Goal: Information Seeking & Learning: Learn about a topic

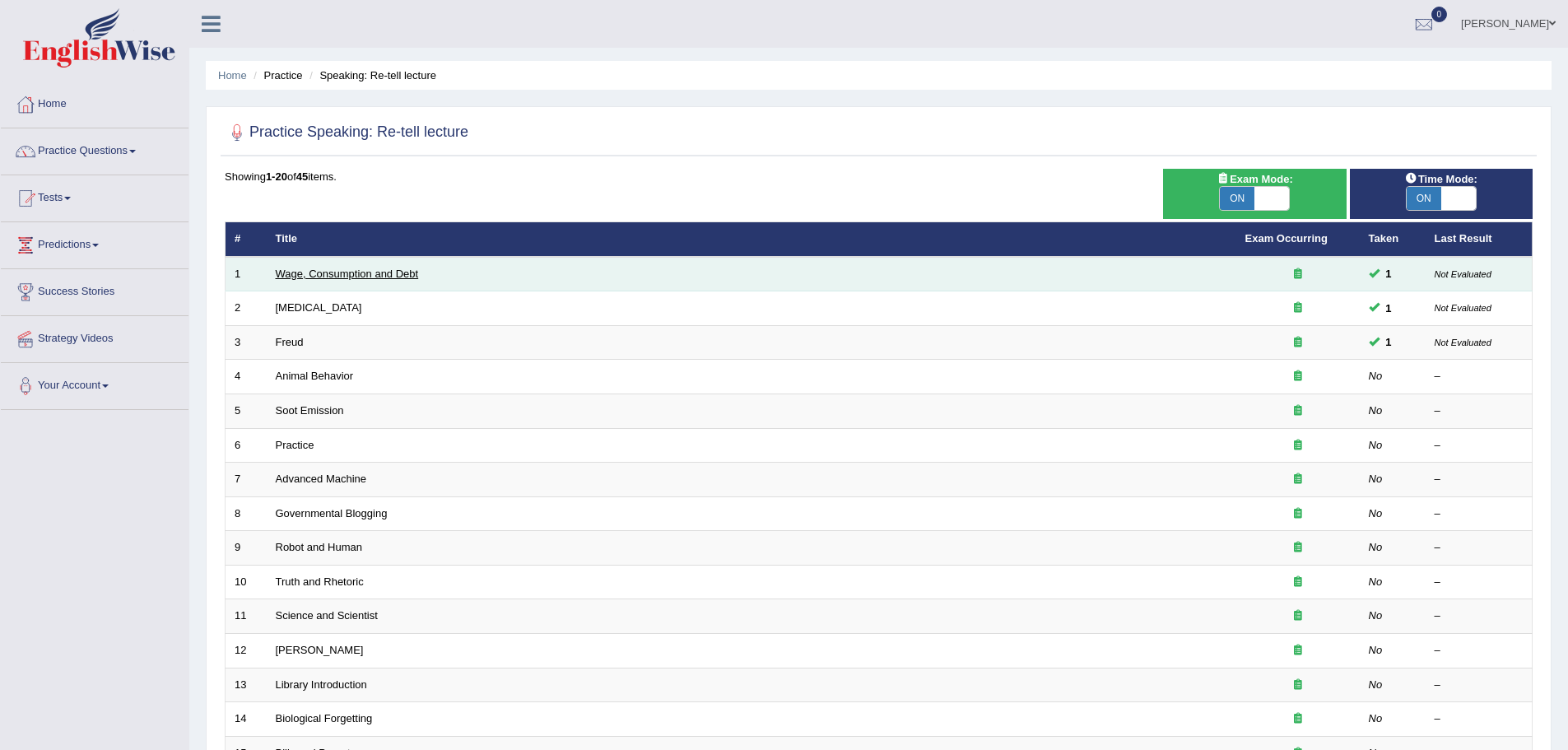
click at [377, 269] on link "Wage, Consumption and Debt" at bounding box center [347, 274] width 143 height 12
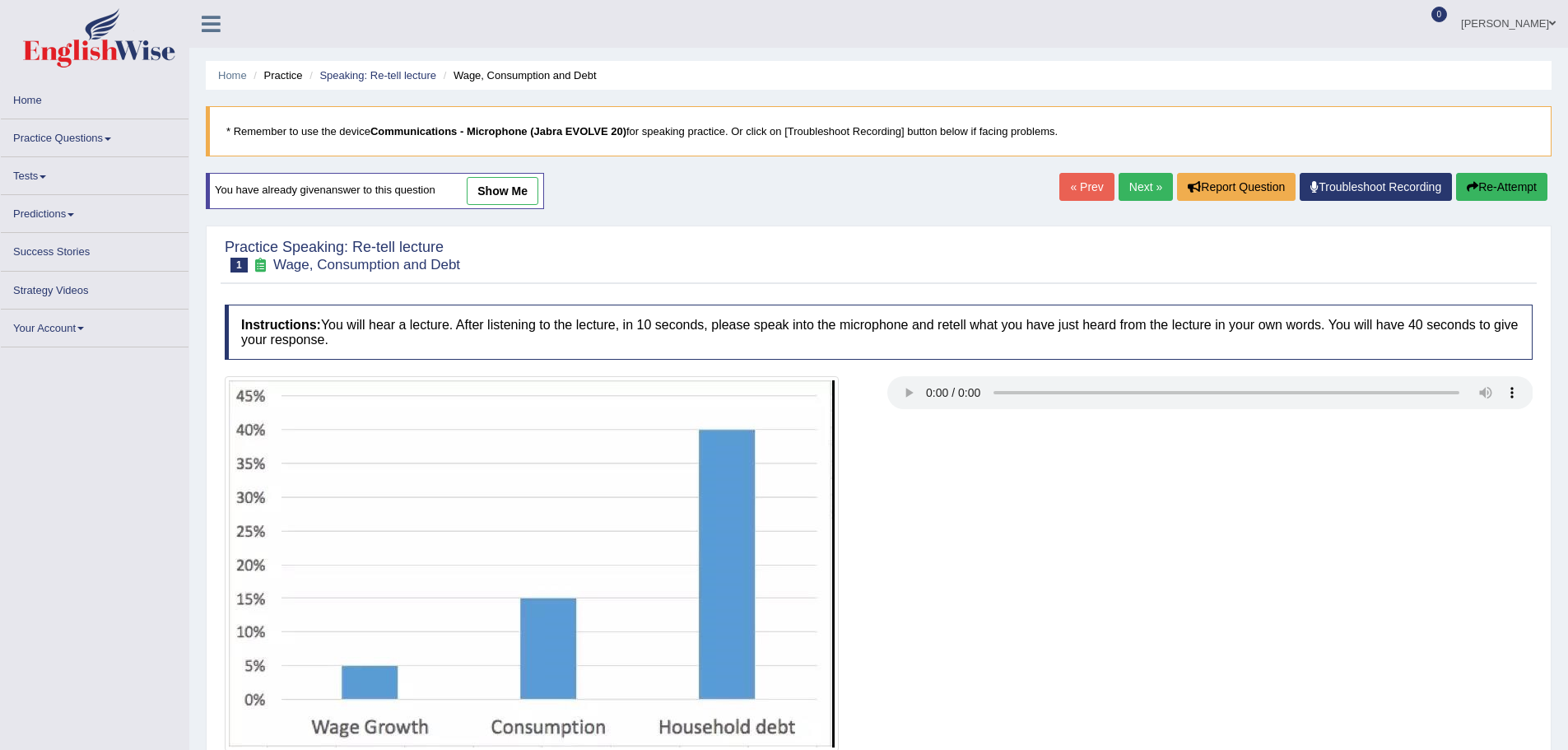
click at [519, 194] on link "show me" at bounding box center [503, 192] width 72 height 28
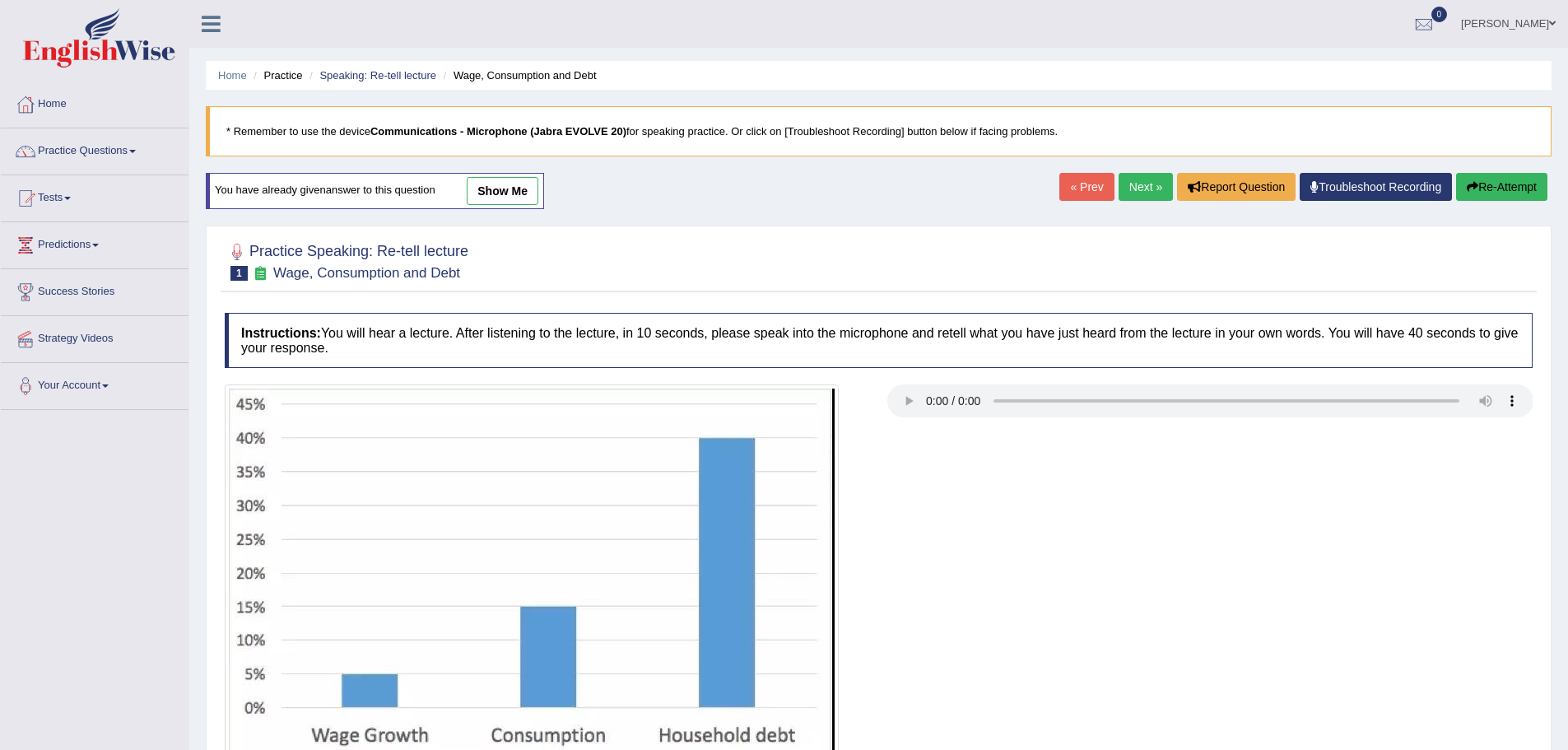
click at [519, 194] on link "show me" at bounding box center [503, 192] width 72 height 28
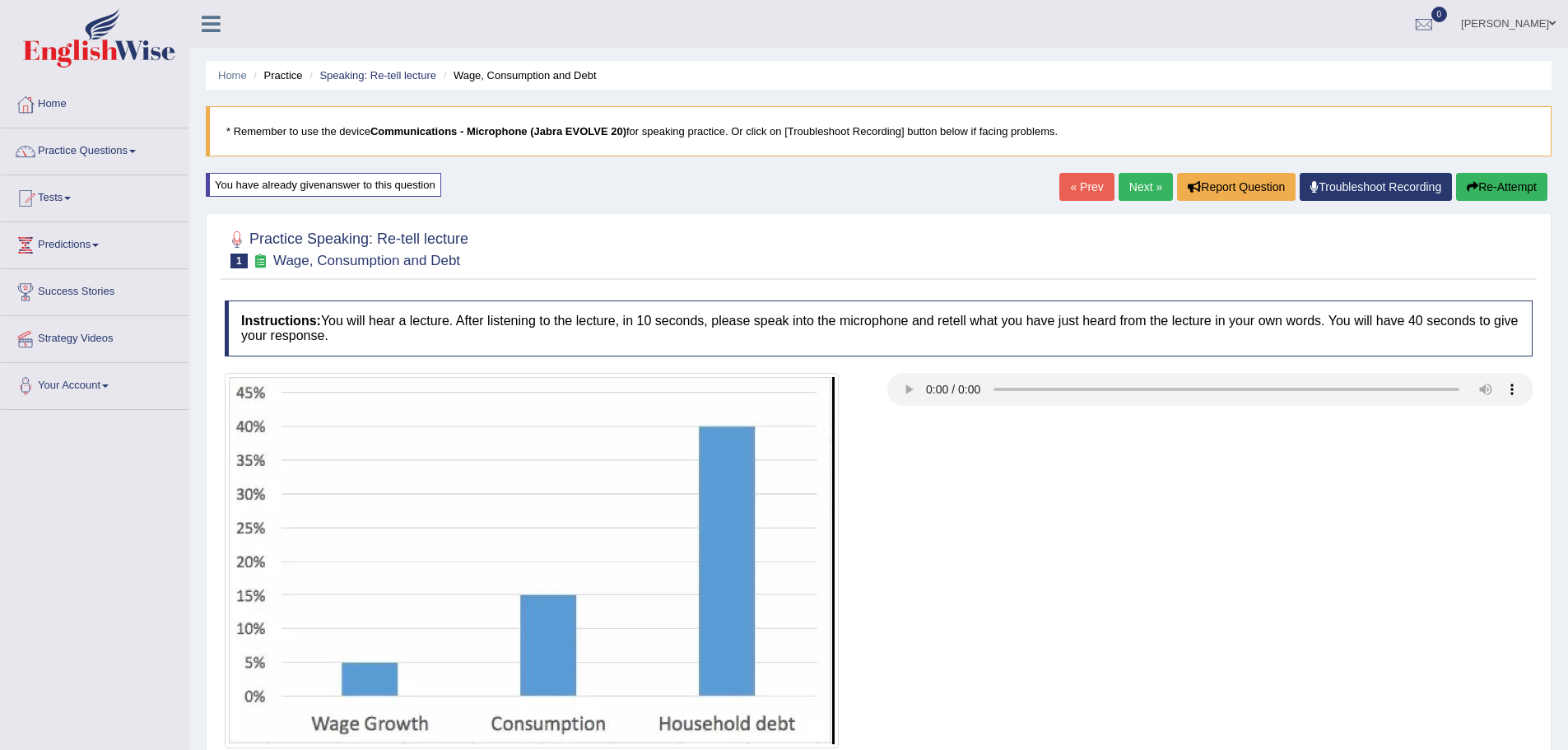
click at [1140, 187] on link "Next »" at bounding box center [1146, 187] width 55 height 28
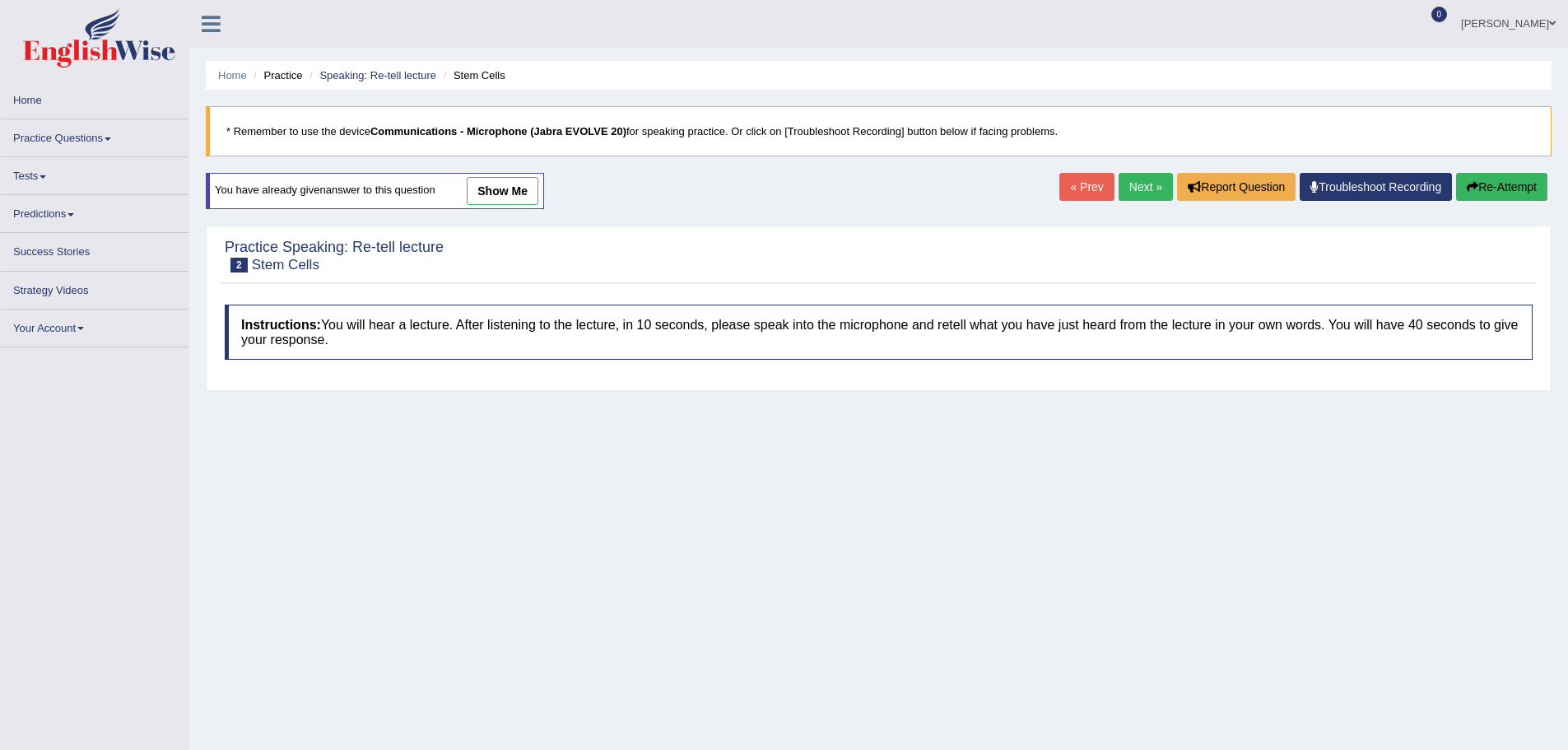
click at [475, 195] on link "show me" at bounding box center [503, 192] width 72 height 28
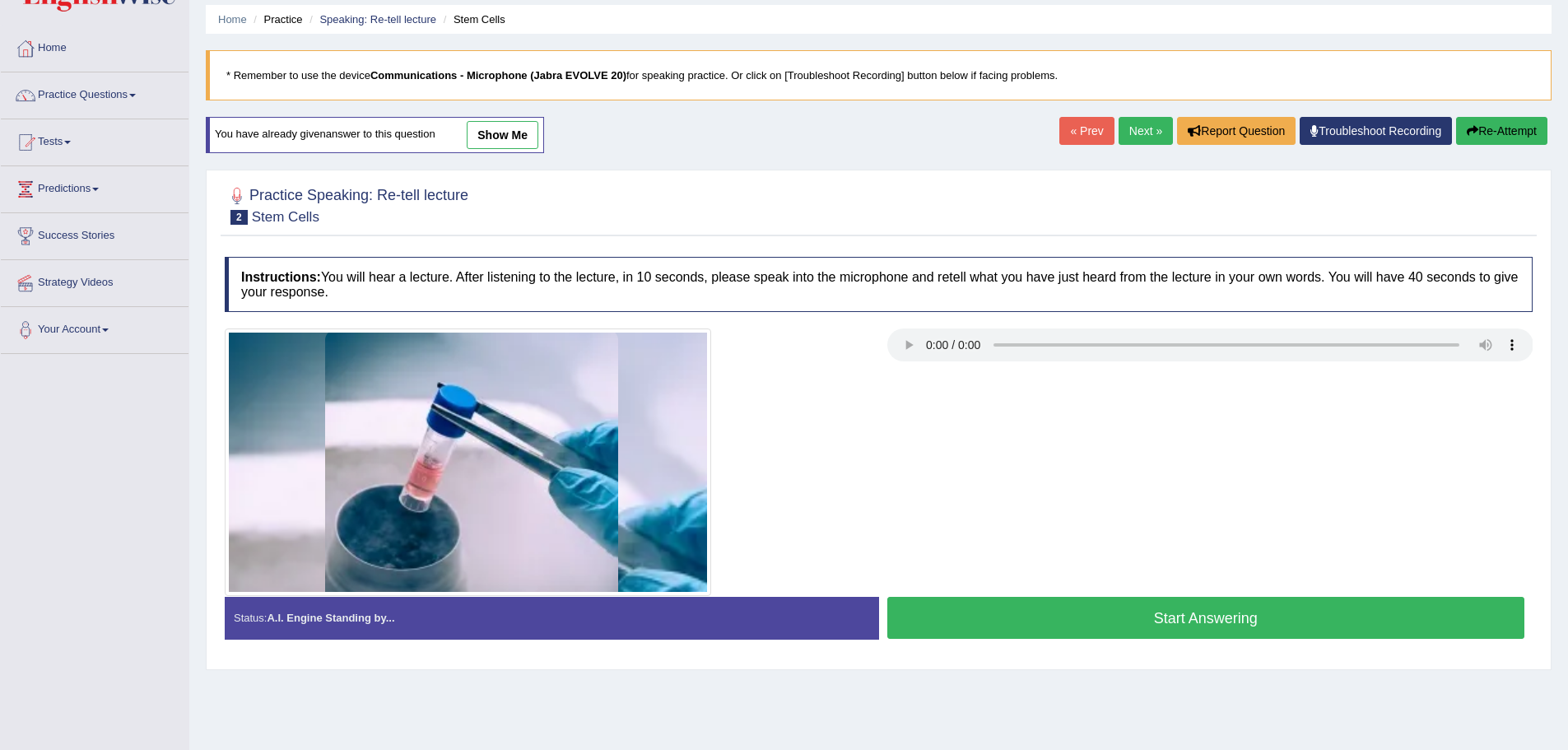
scroll to position [114, 0]
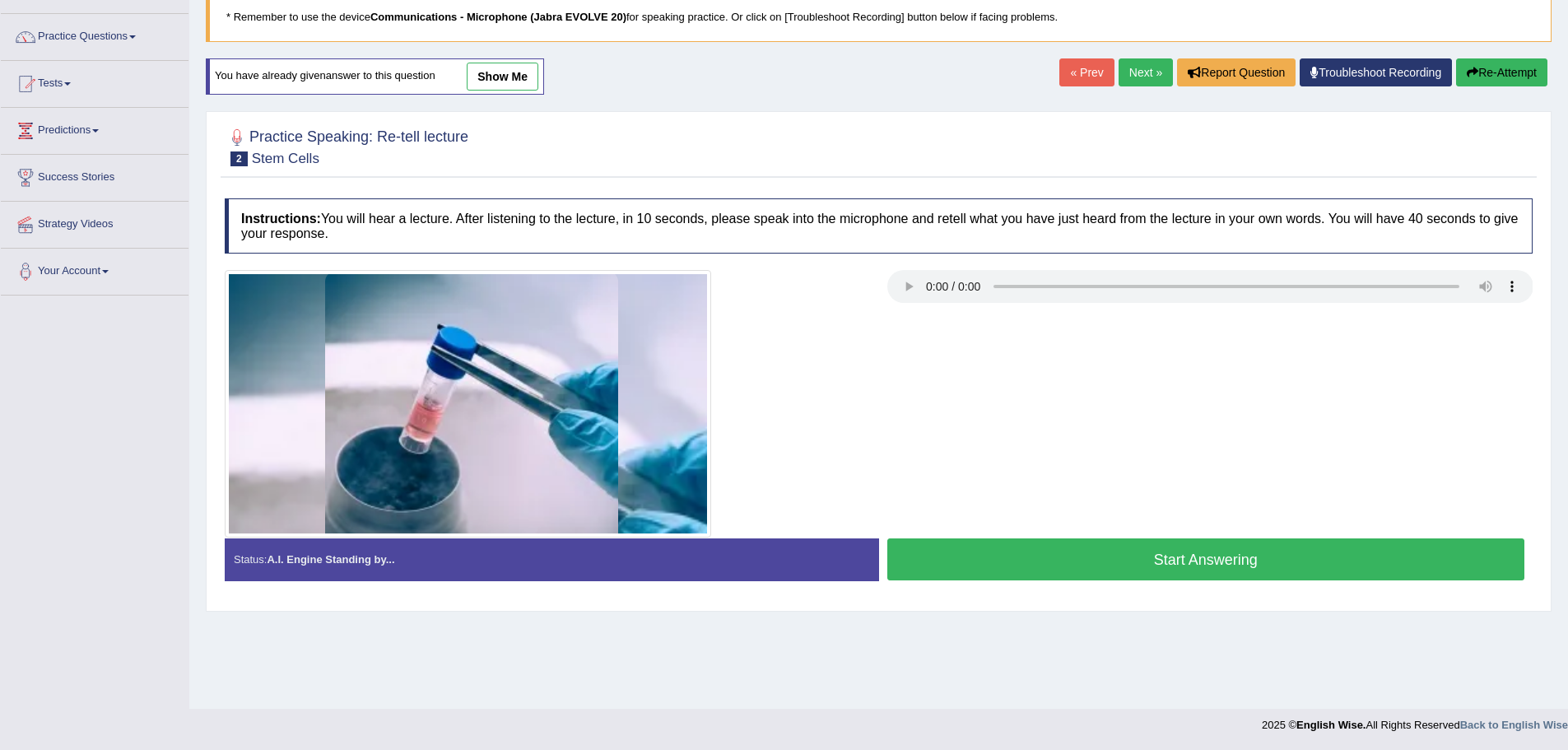
click at [526, 81] on link "show me" at bounding box center [503, 76] width 72 height 28
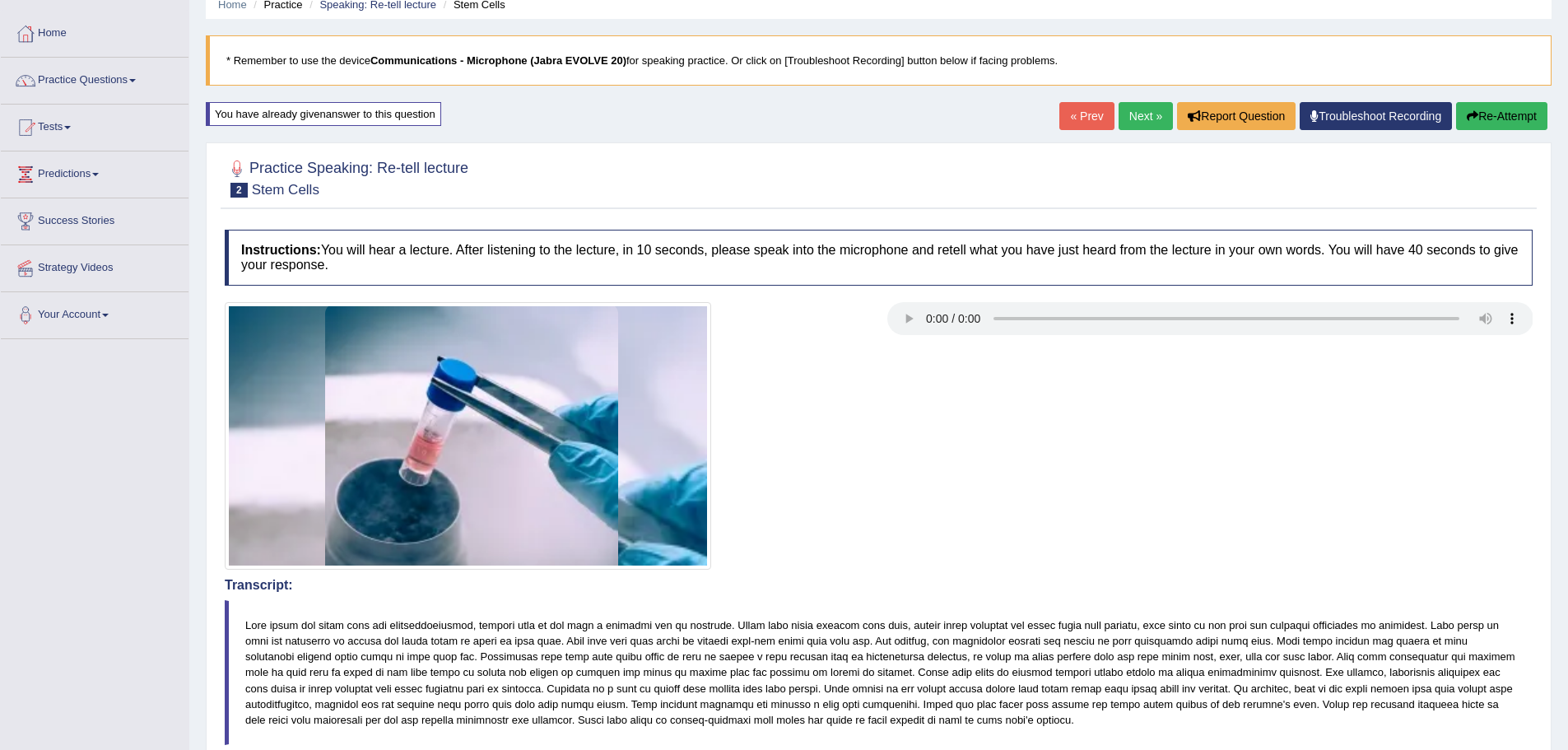
scroll to position [32, 0]
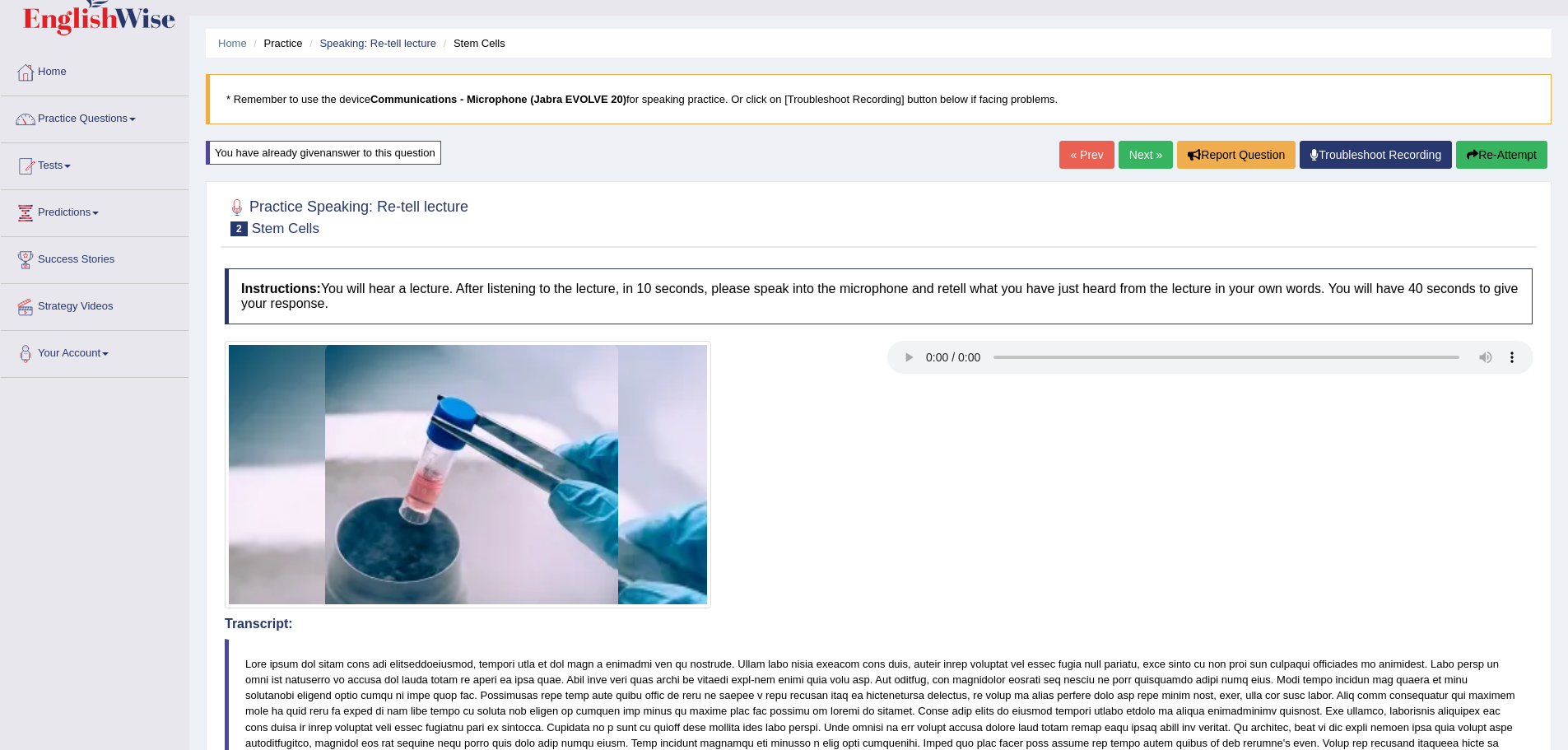
click at [1139, 142] on link "Next »" at bounding box center [1146, 155] width 55 height 28
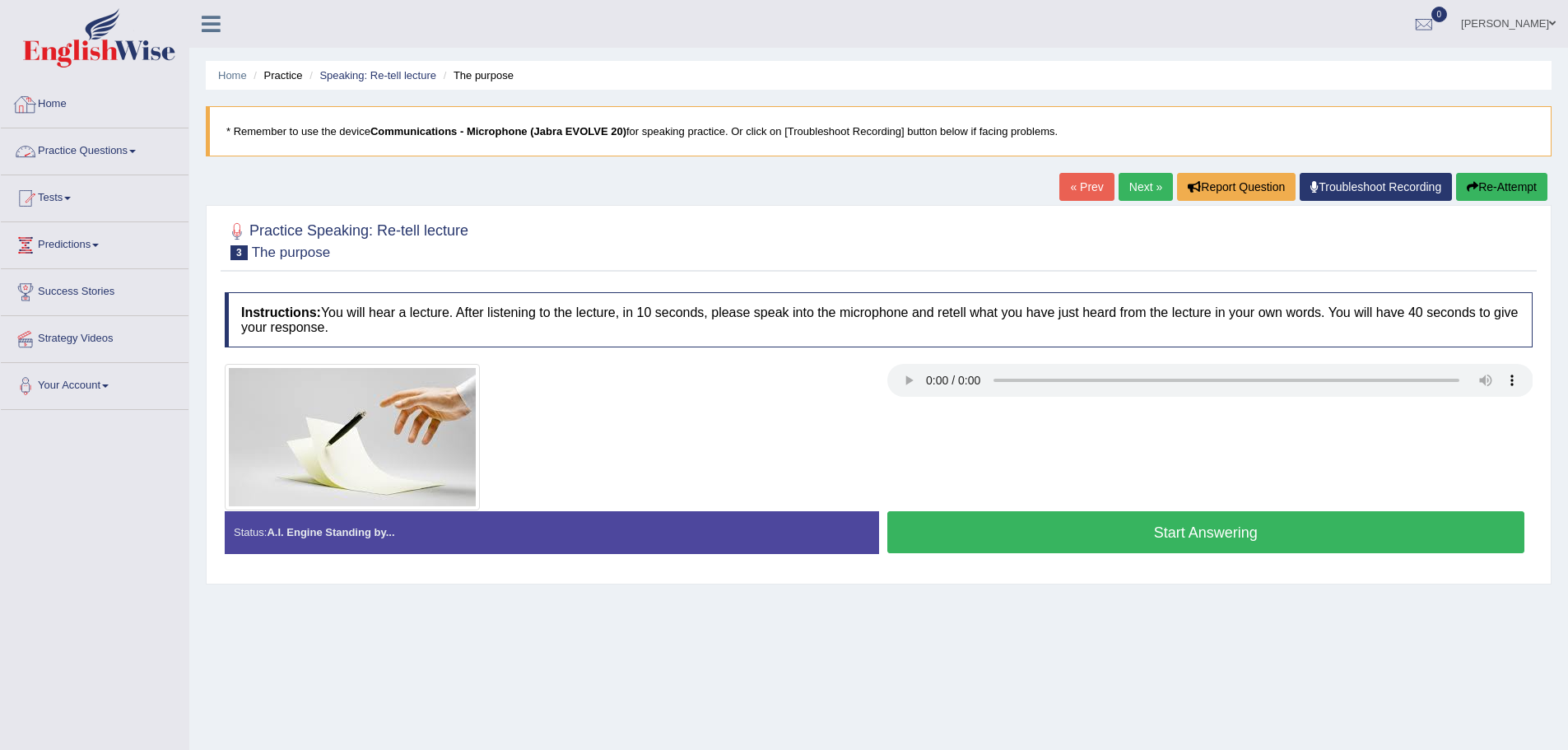
click at [89, 144] on link "Practice Questions" at bounding box center [94, 149] width 188 height 42
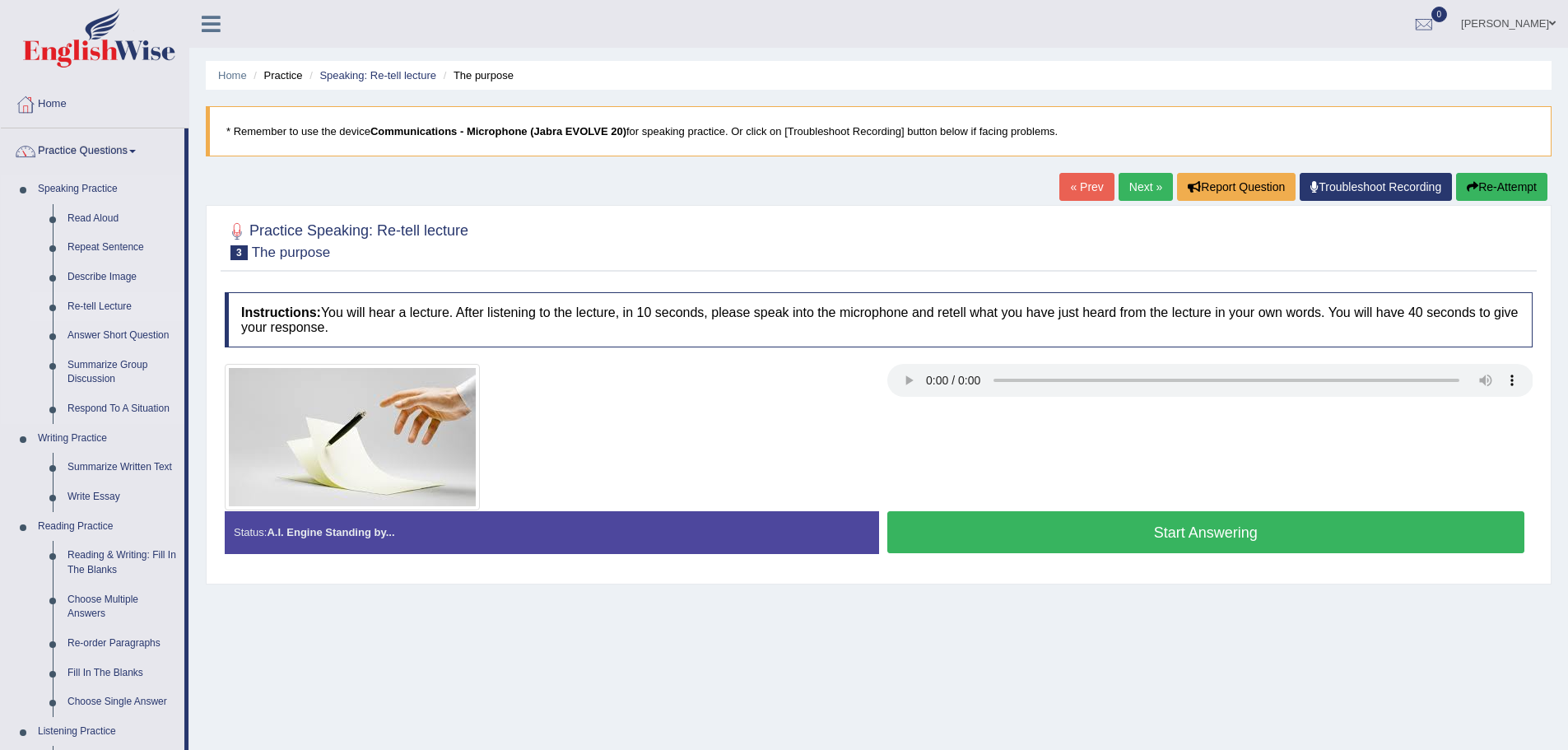
click at [86, 308] on link "Re-tell Lecture" at bounding box center [123, 307] width 125 height 29
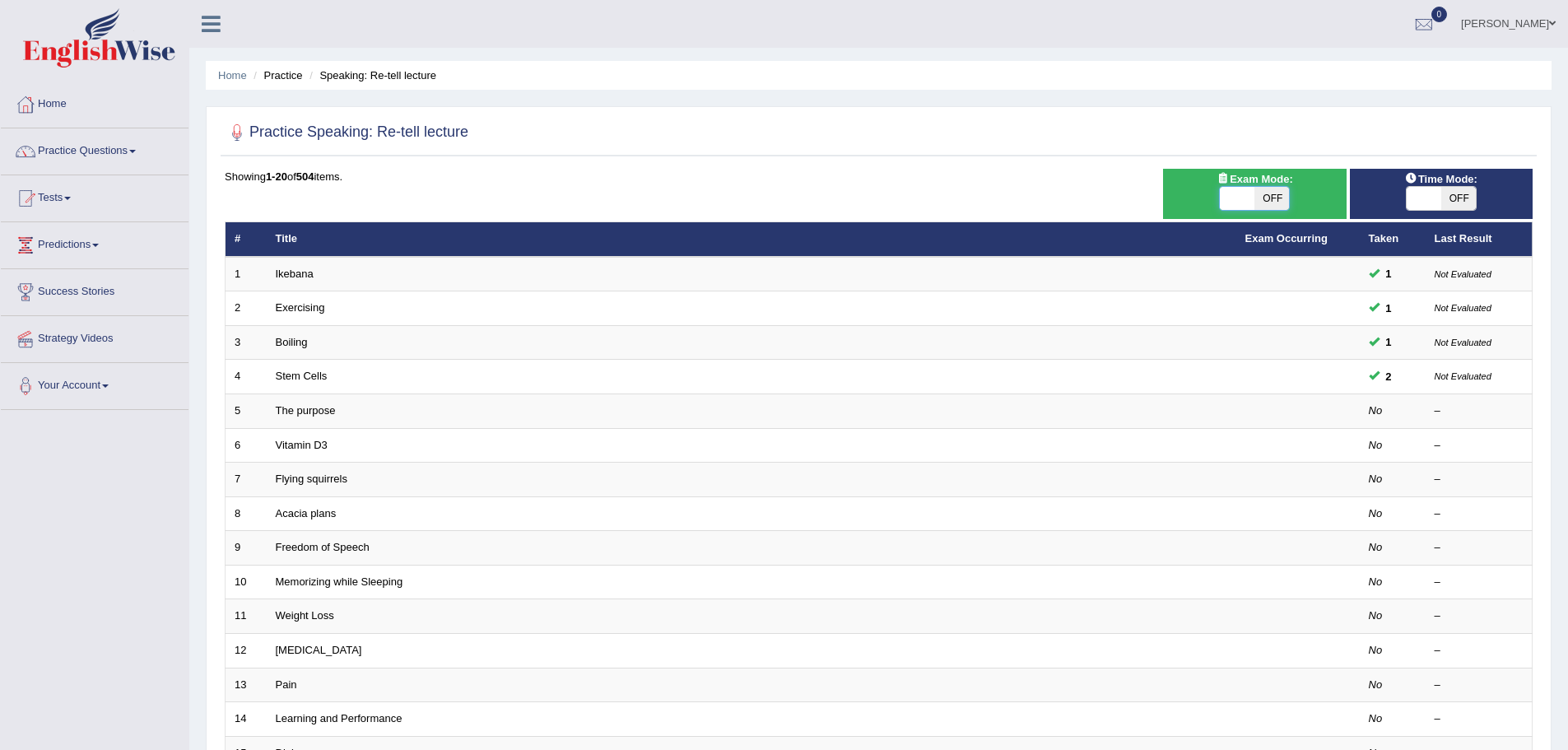
click at [1237, 198] on span at bounding box center [1237, 198] width 35 height 23
checkbox input "true"
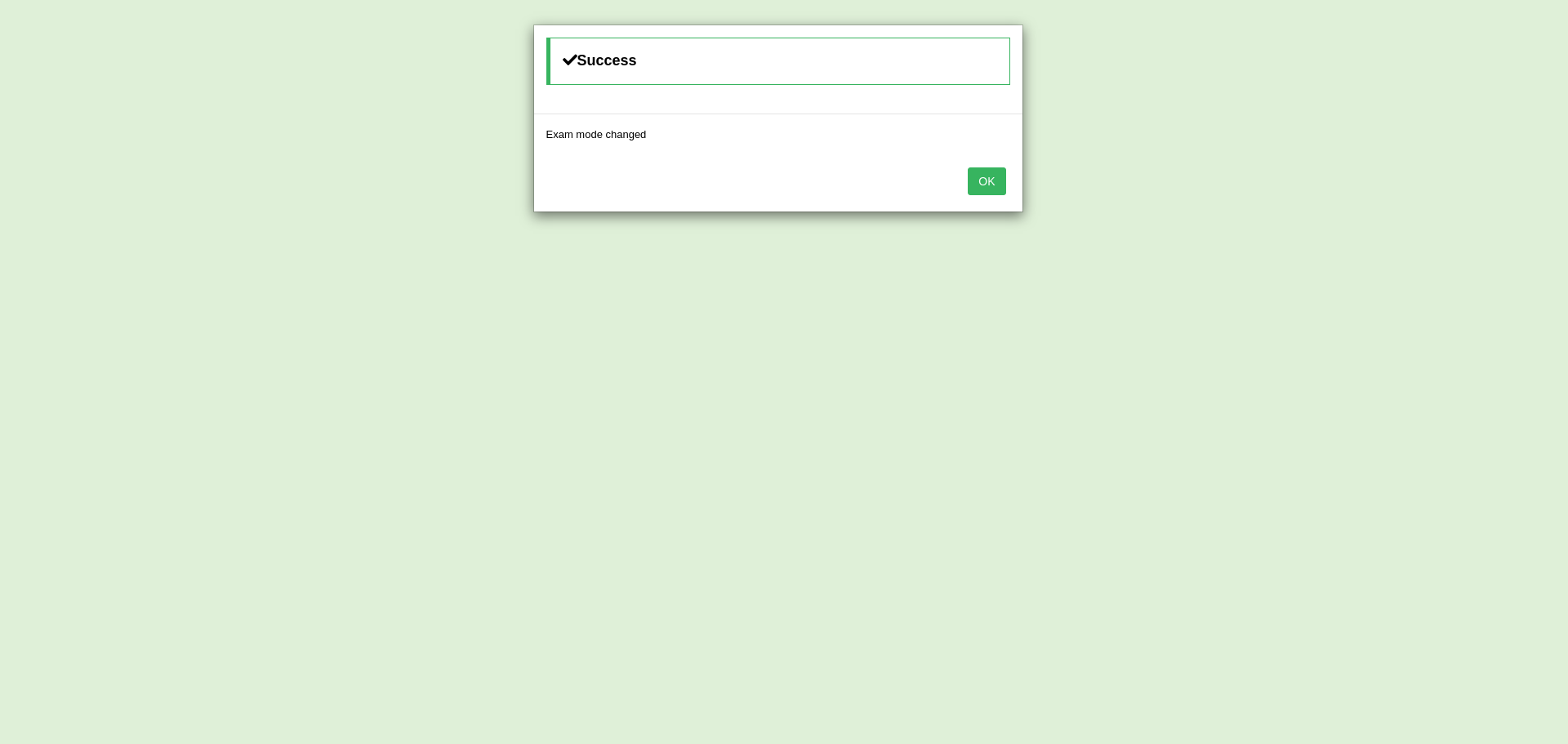
click at [983, 186] on button "OK" at bounding box center [987, 182] width 37 height 28
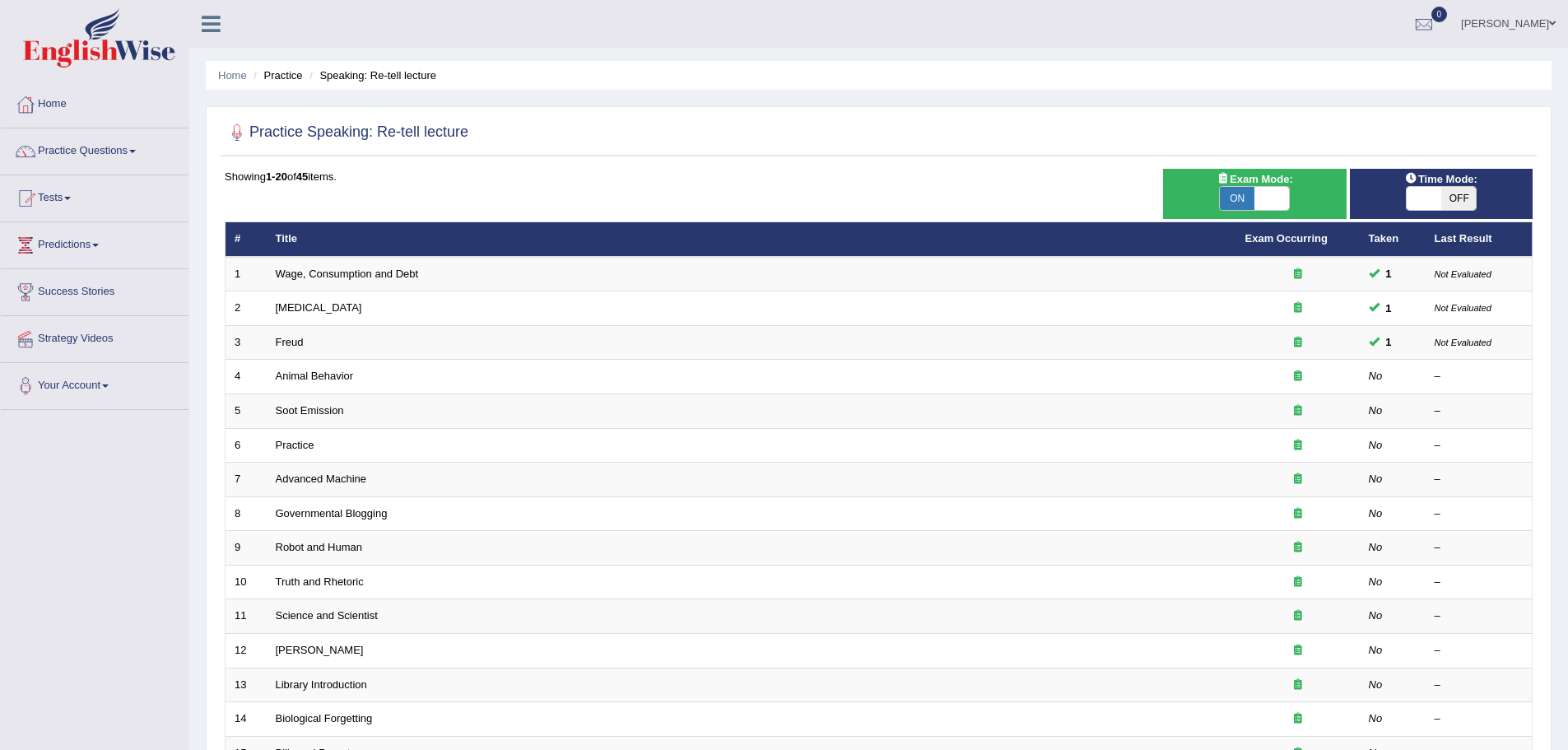
click at [1419, 194] on span at bounding box center [1424, 198] width 35 height 23
checkbox input "true"
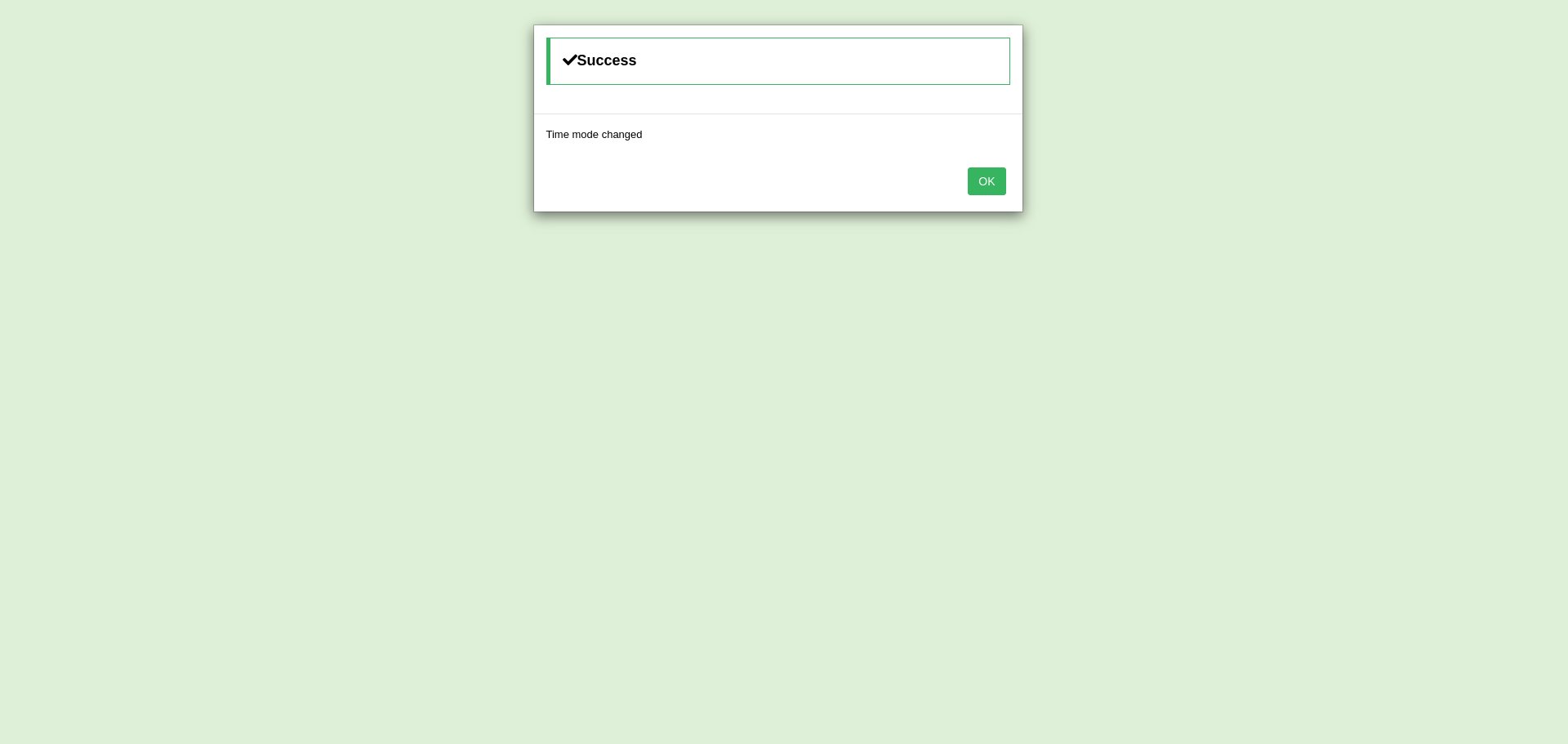
click at [994, 187] on button "OK" at bounding box center [987, 182] width 37 height 28
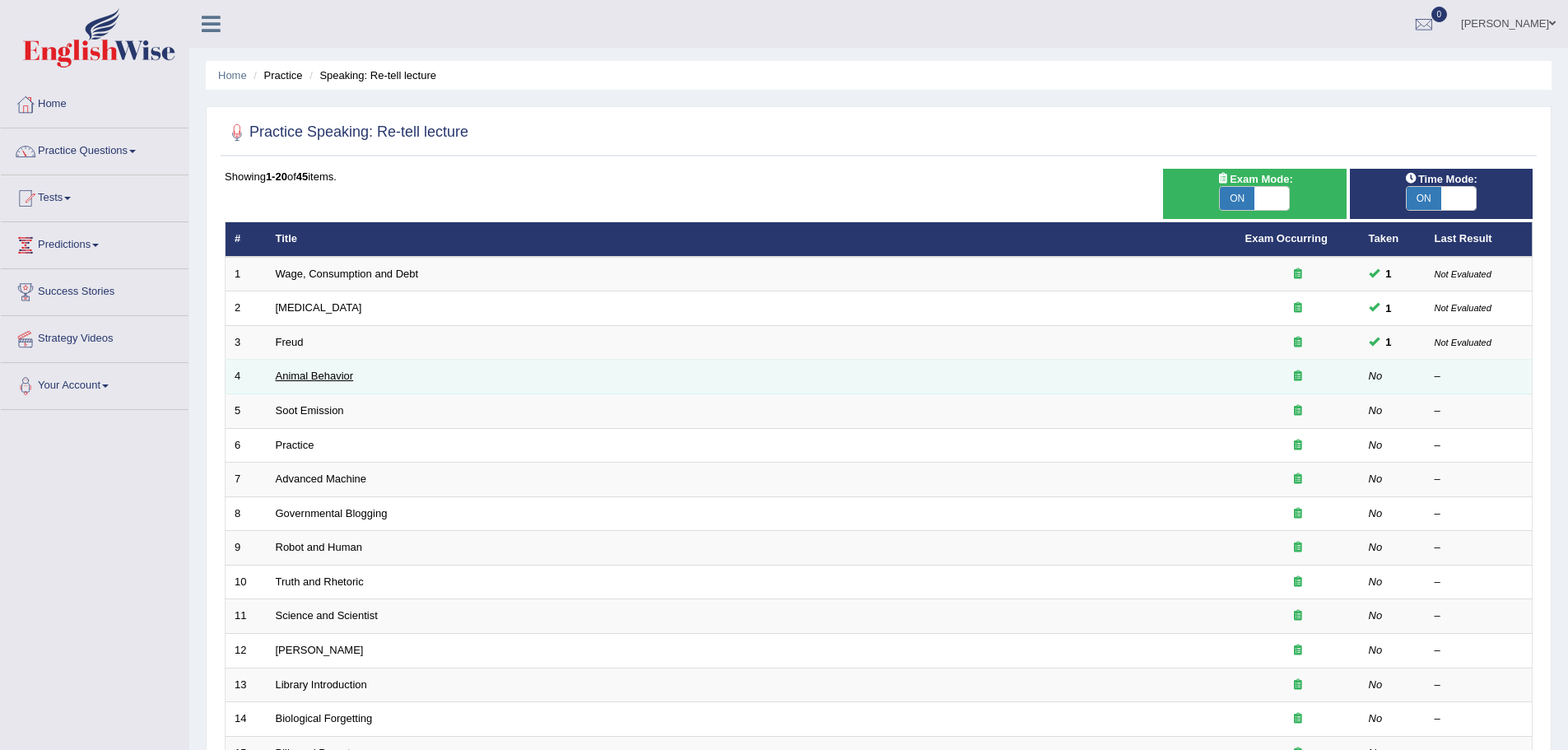
click at [321, 377] on link "Animal Behavior" at bounding box center [314, 375] width 78 height 12
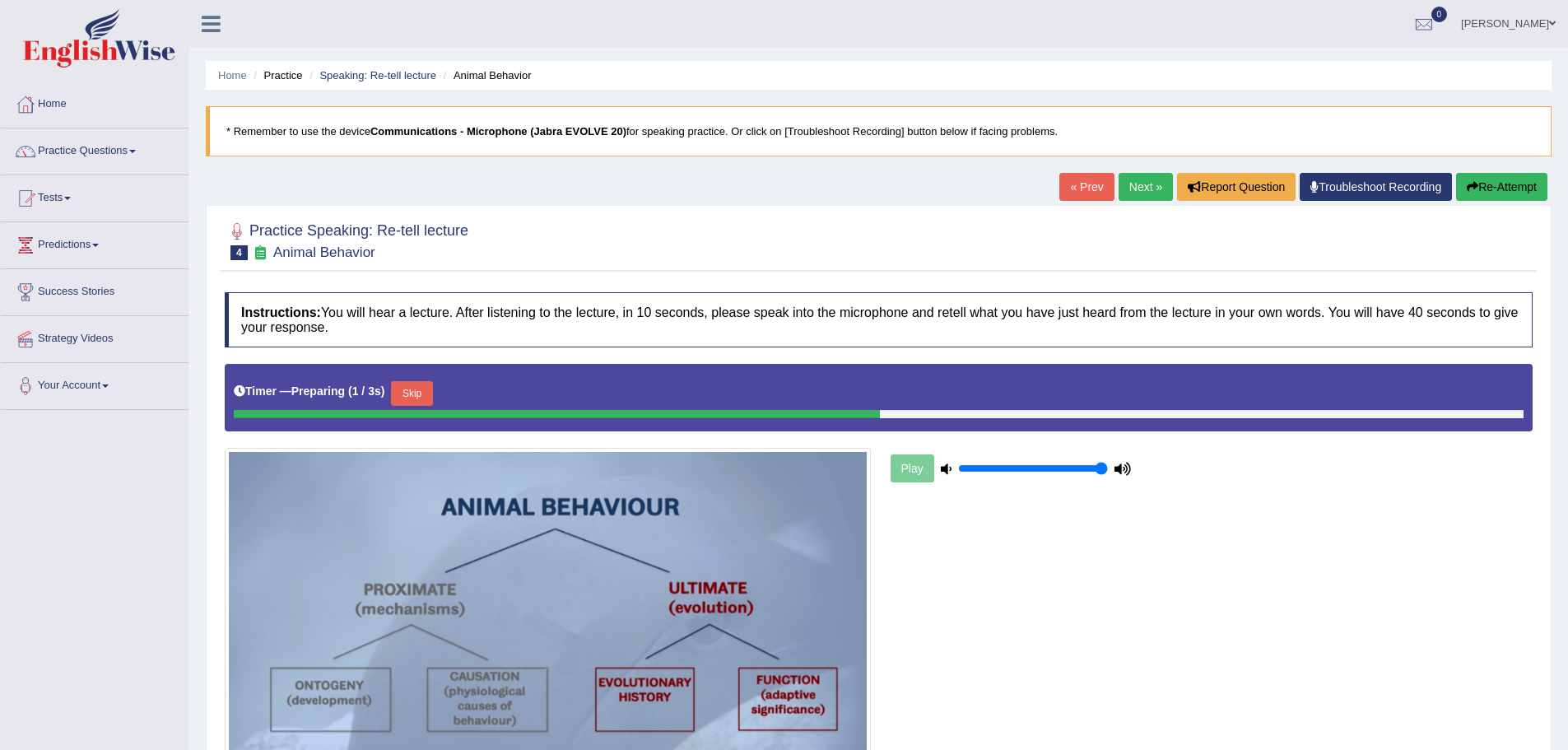
drag, startPoint x: 943, startPoint y: 351, endPoint x: 962, endPoint y: 396, distance: 48.8
click at [962, 396] on div "Instructions: You will hear a lecture. After listening to the lecture, in 10 se…" at bounding box center [878, 558] width 1316 height 550
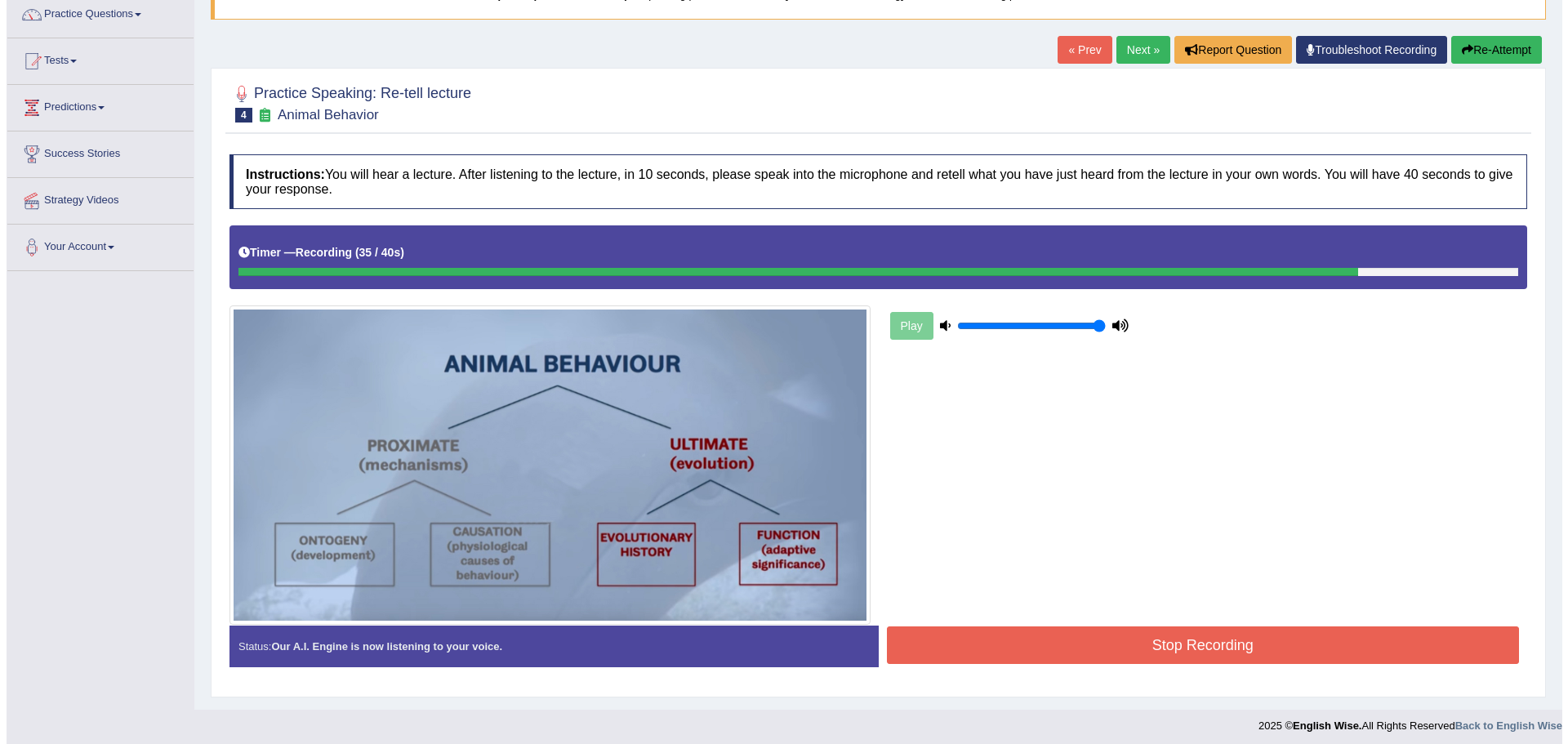
scroll to position [142, 0]
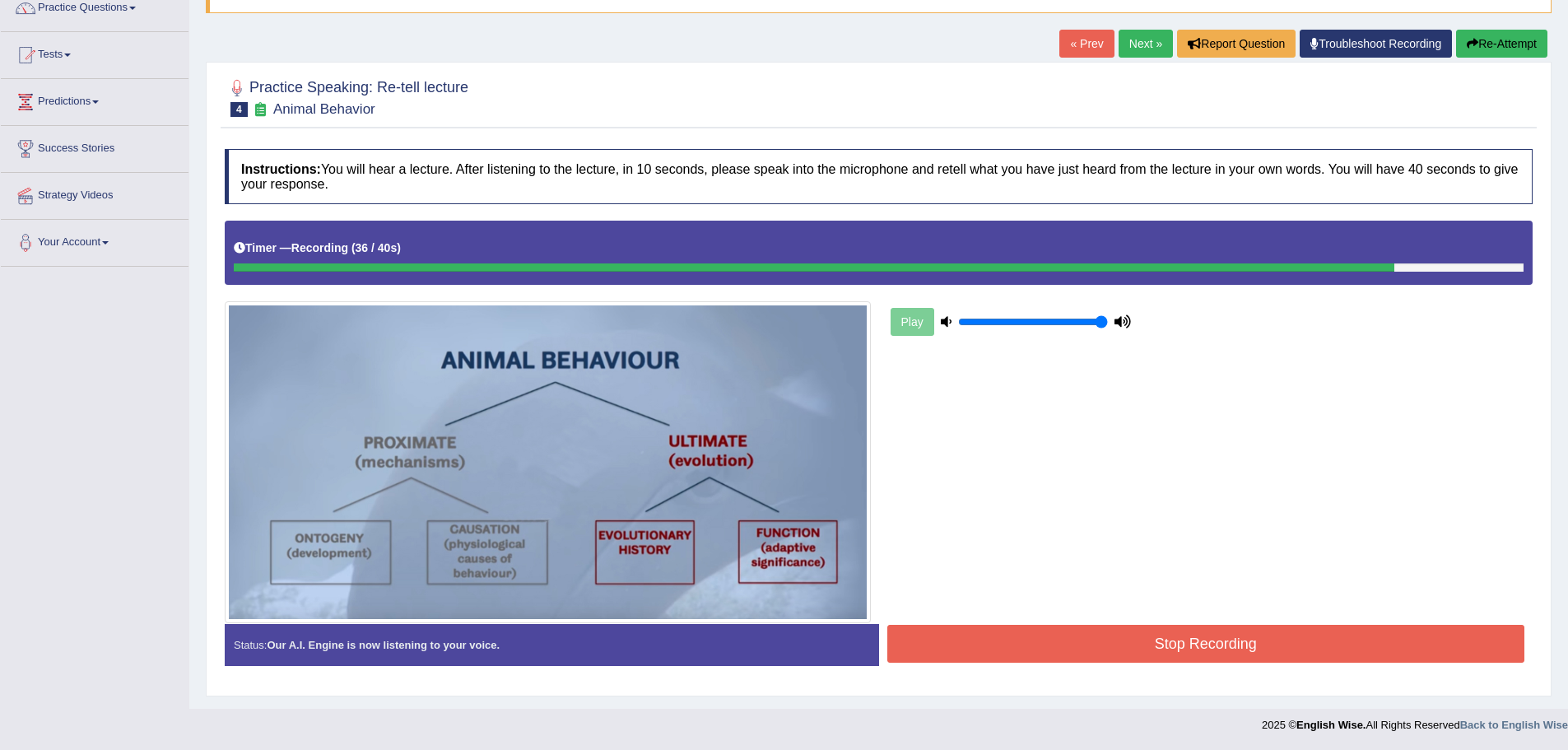
click at [1100, 642] on button "Stop Recording" at bounding box center [1207, 643] width 638 height 38
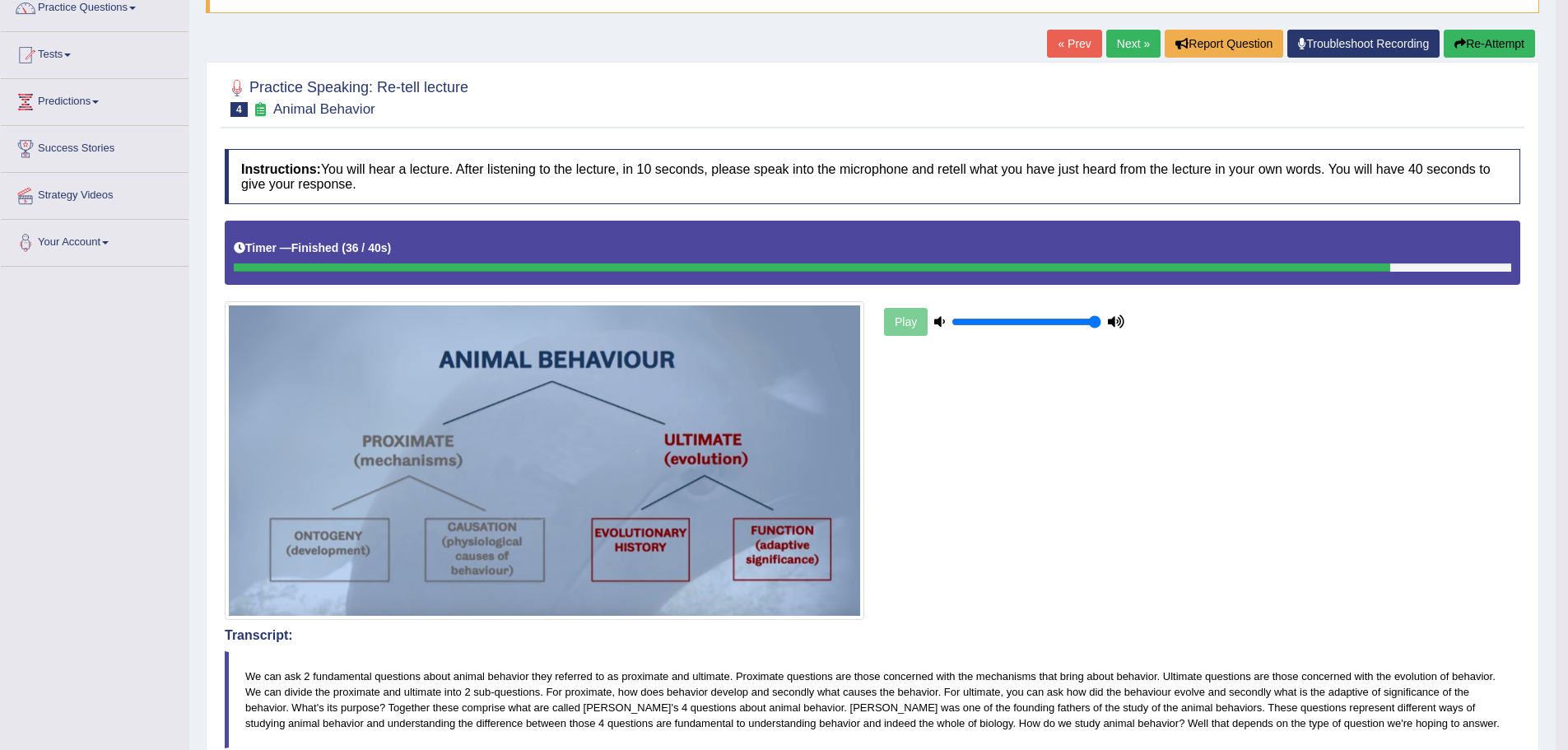
click at [1129, 48] on link "Next »" at bounding box center [1134, 43] width 55 height 28
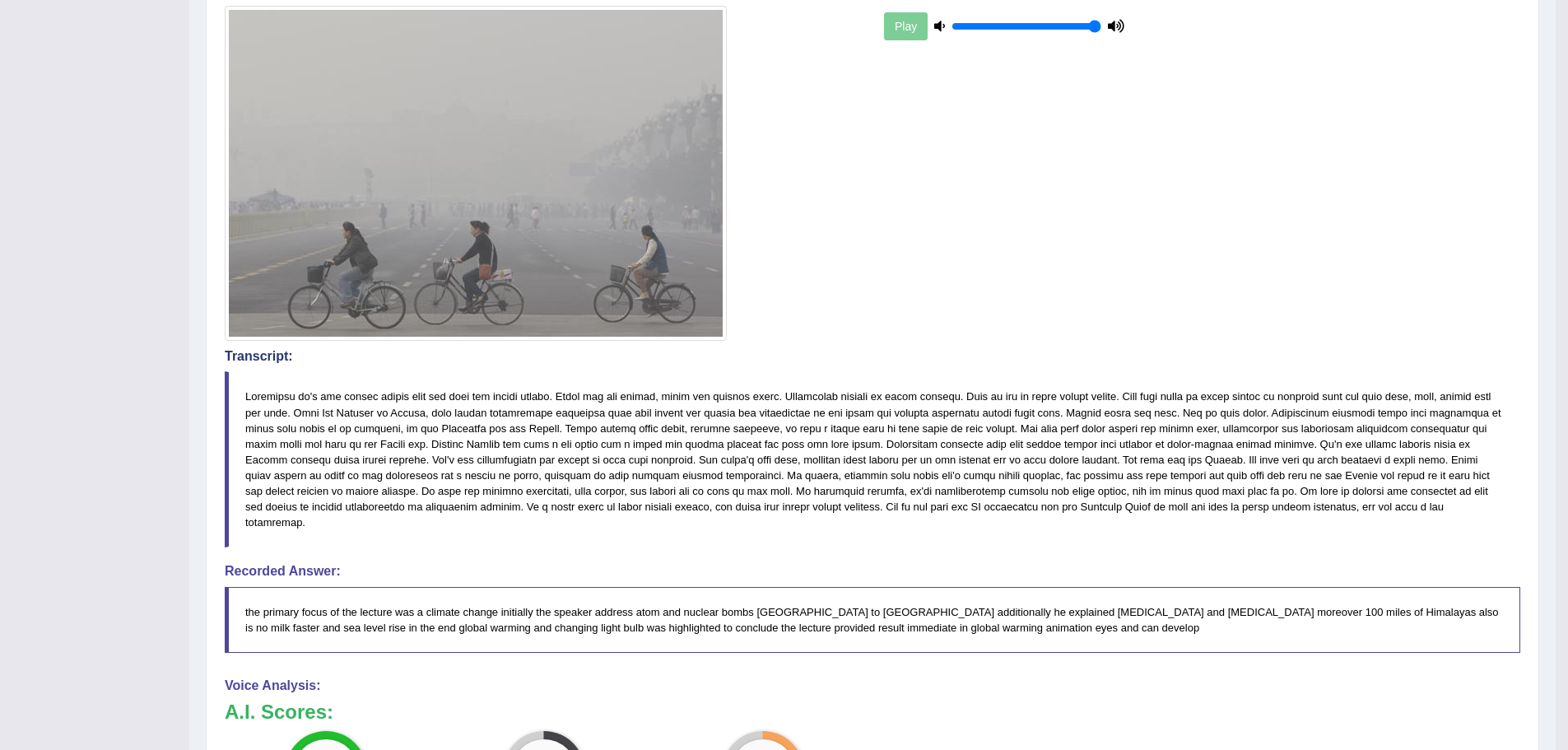
scroll to position [171, 0]
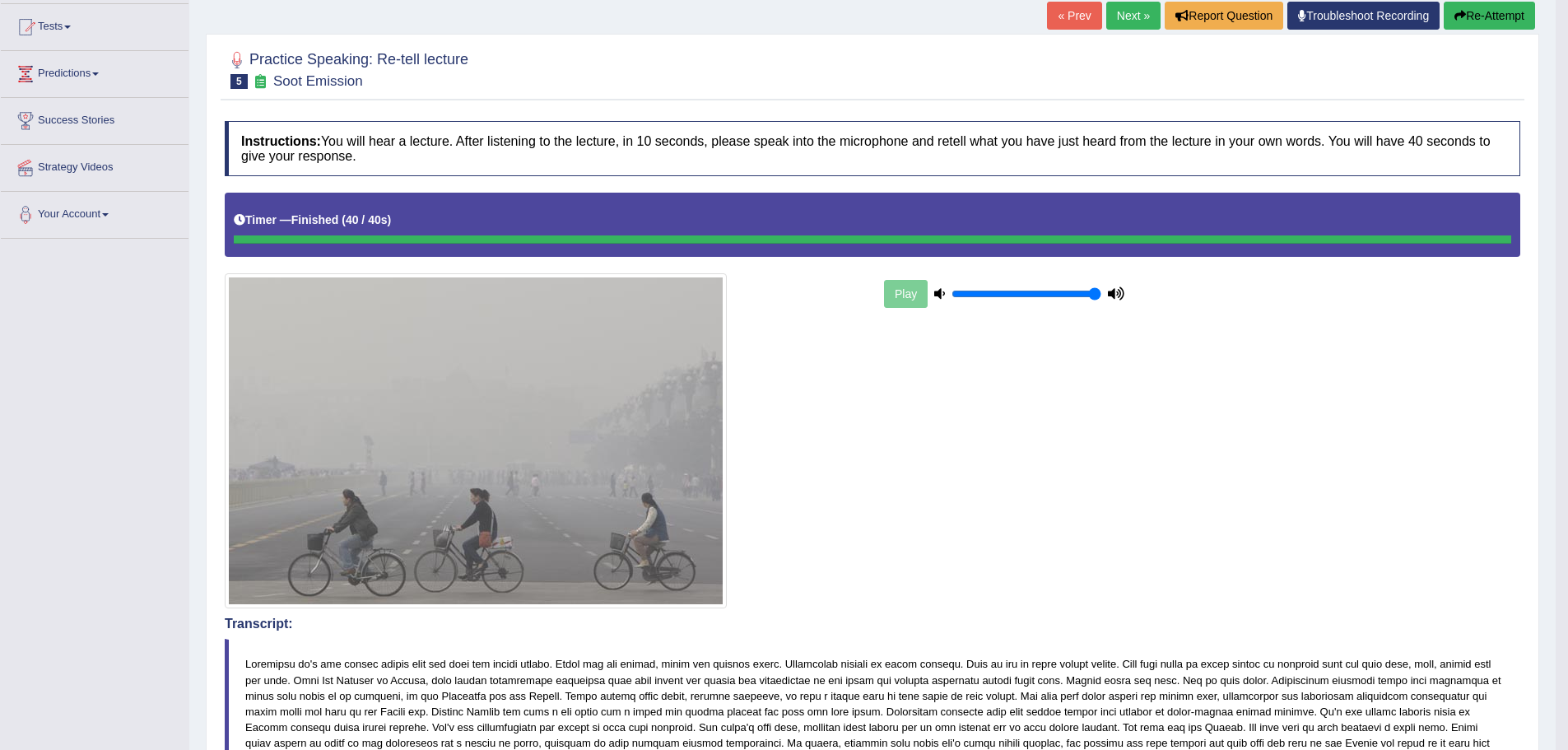
drag, startPoint x: 1129, startPoint y: 22, endPoint x: 1117, endPoint y: 24, distance: 12.2
click at [1128, 22] on link "Next »" at bounding box center [1134, 16] width 55 height 28
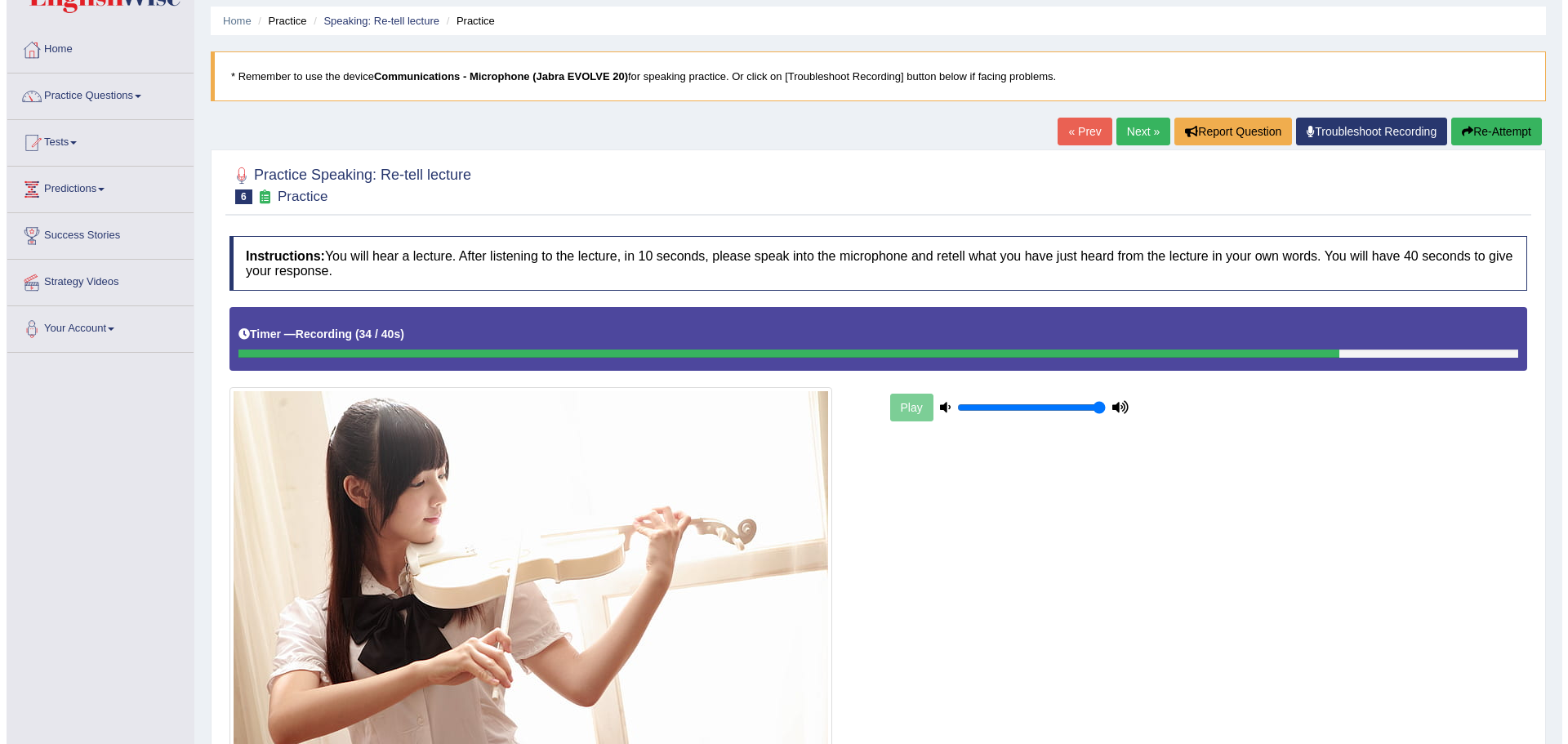
scroll to position [202, 0]
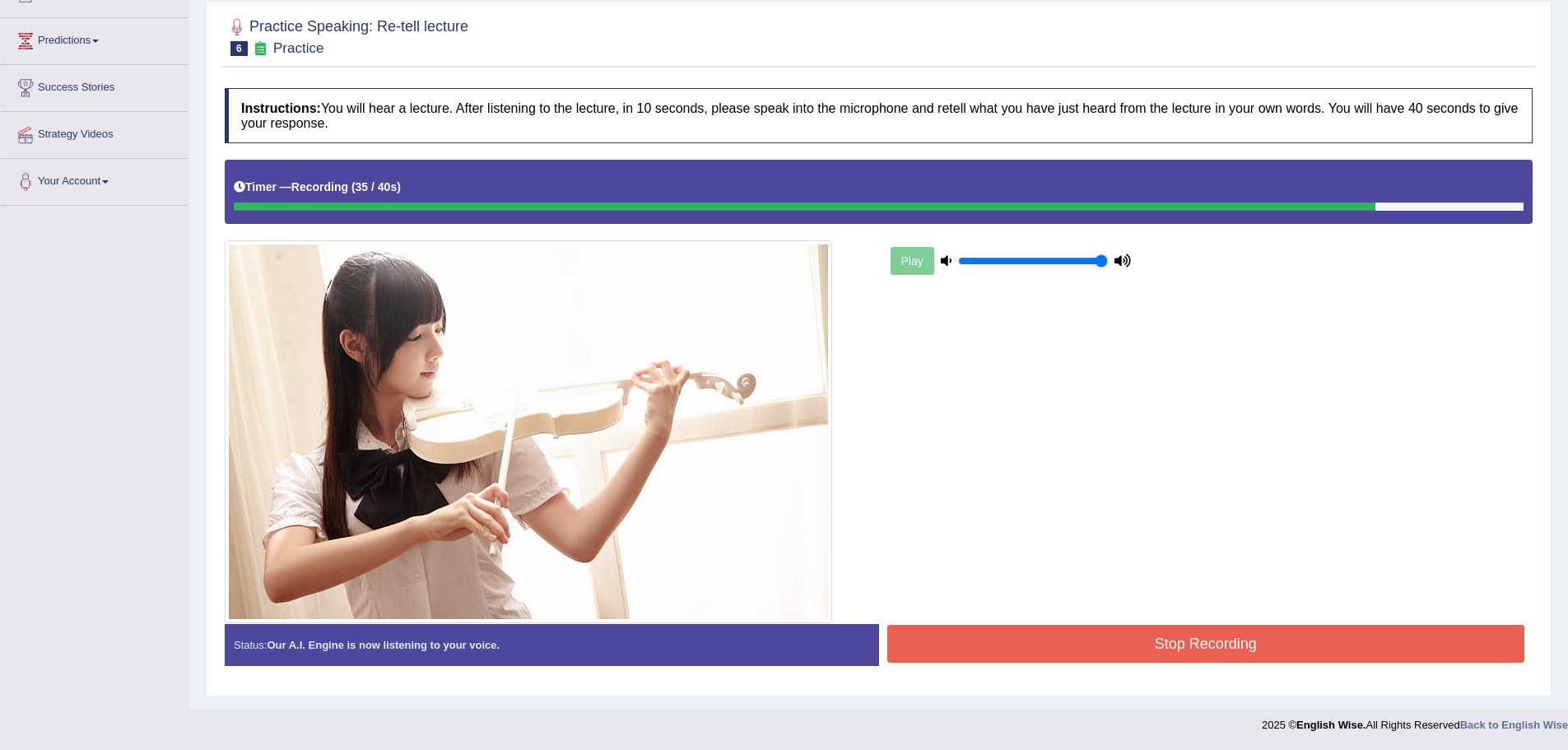
click at [1091, 660] on button "Stop Recording" at bounding box center [1207, 643] width 638 height 38
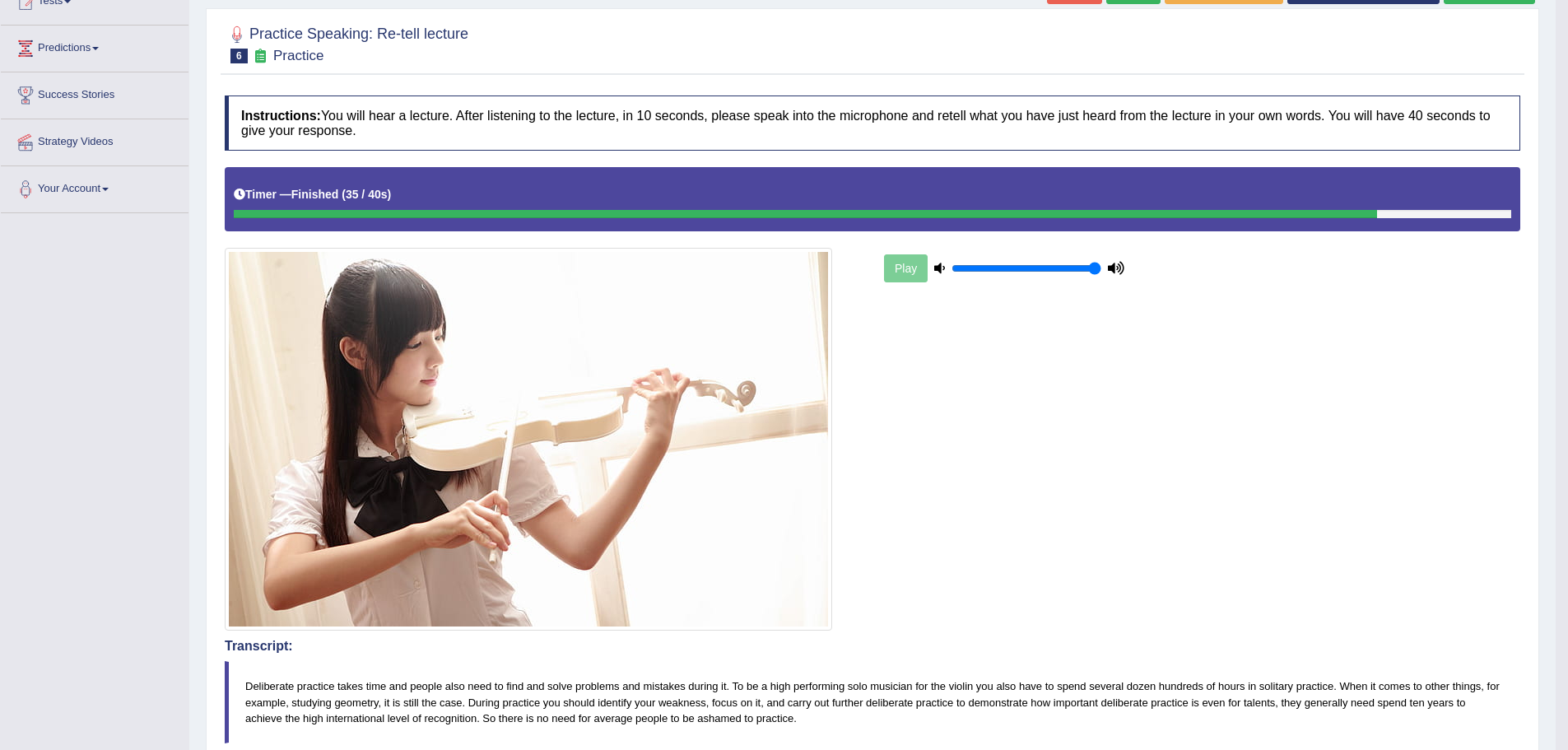
scroll to position [122, 0]
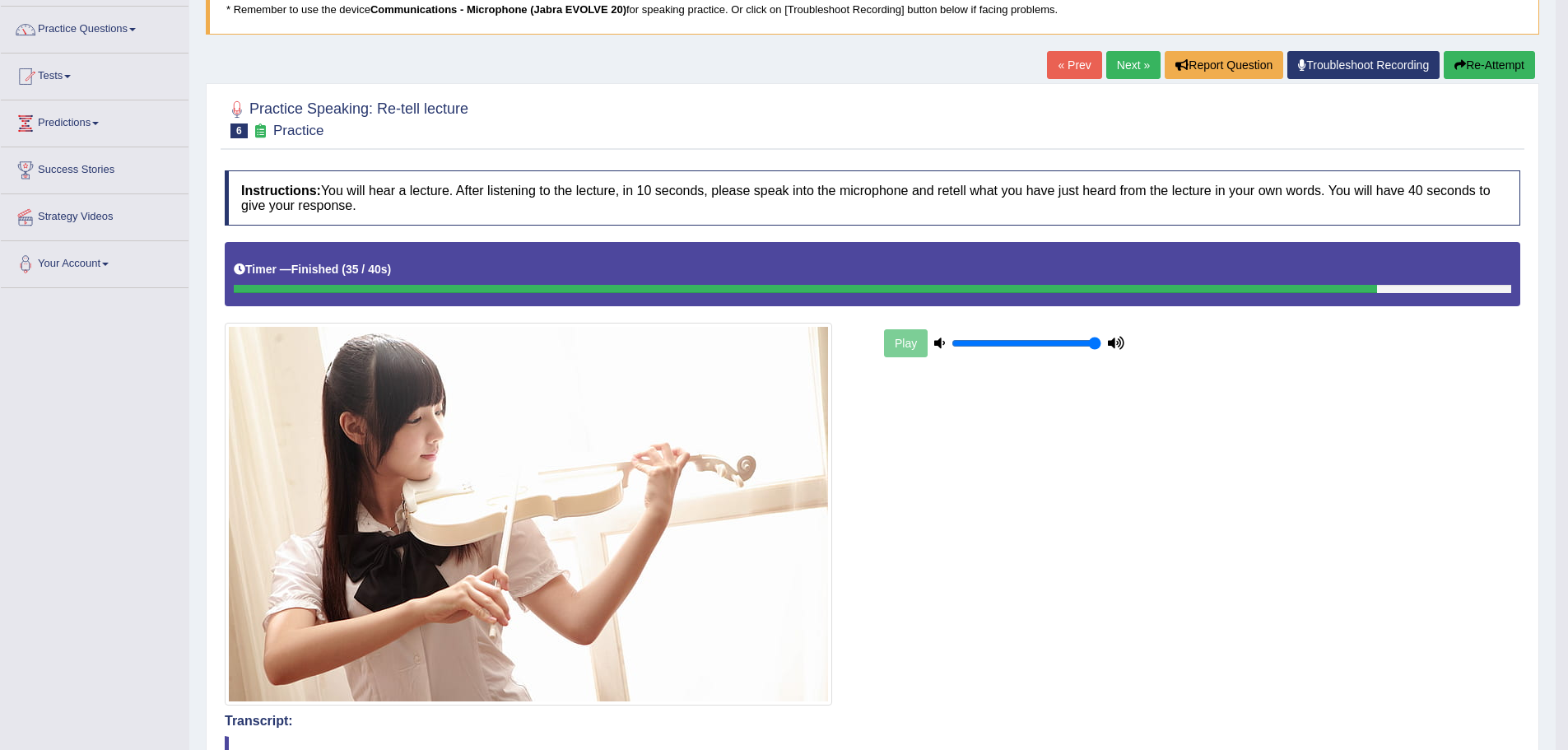
click at [1131, 66] on link "Next »" at bounding box center [1134, 65] width 55 height 28
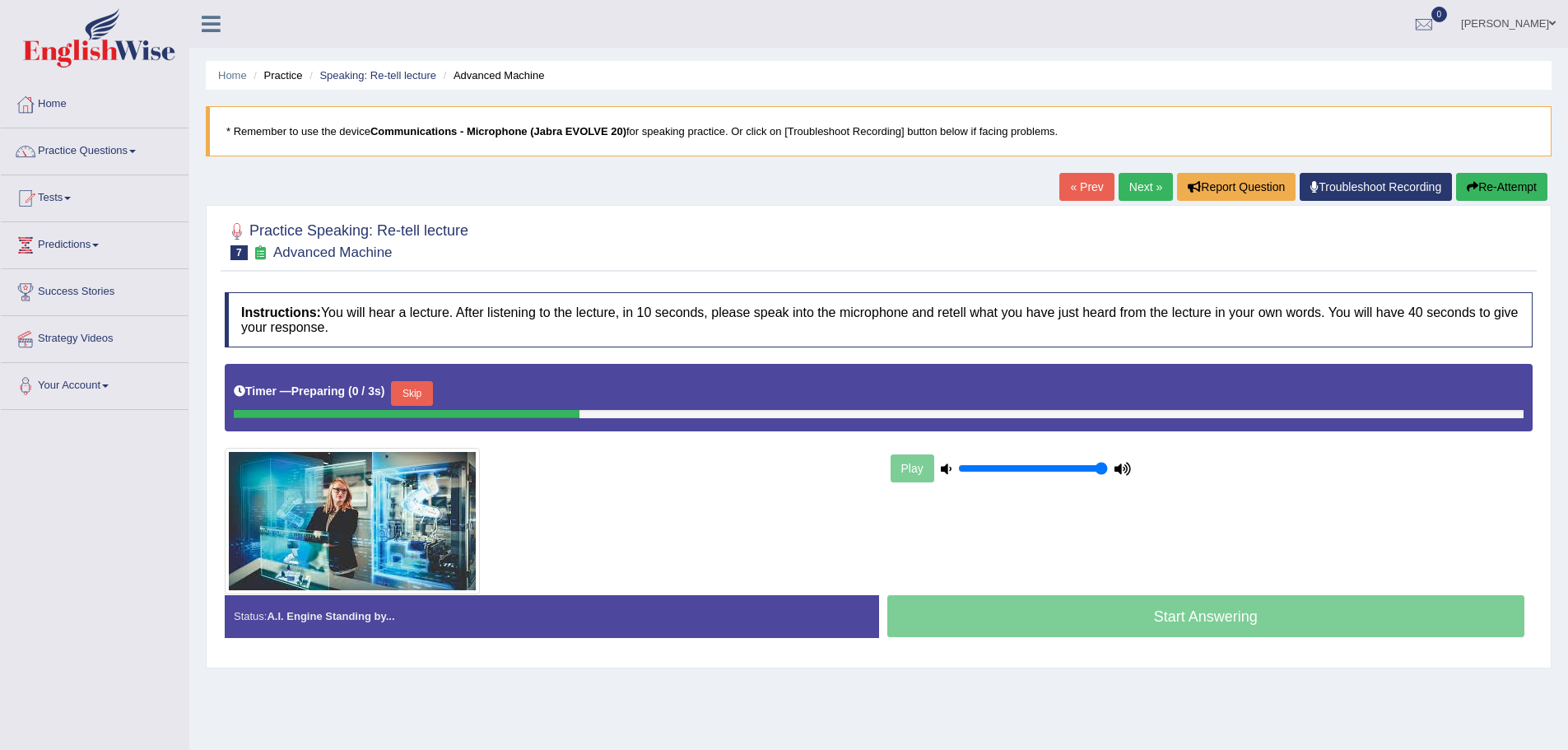
click at [1086, 188] on link "« Prev" at bounding box center [1087, 187] width 55 height 28
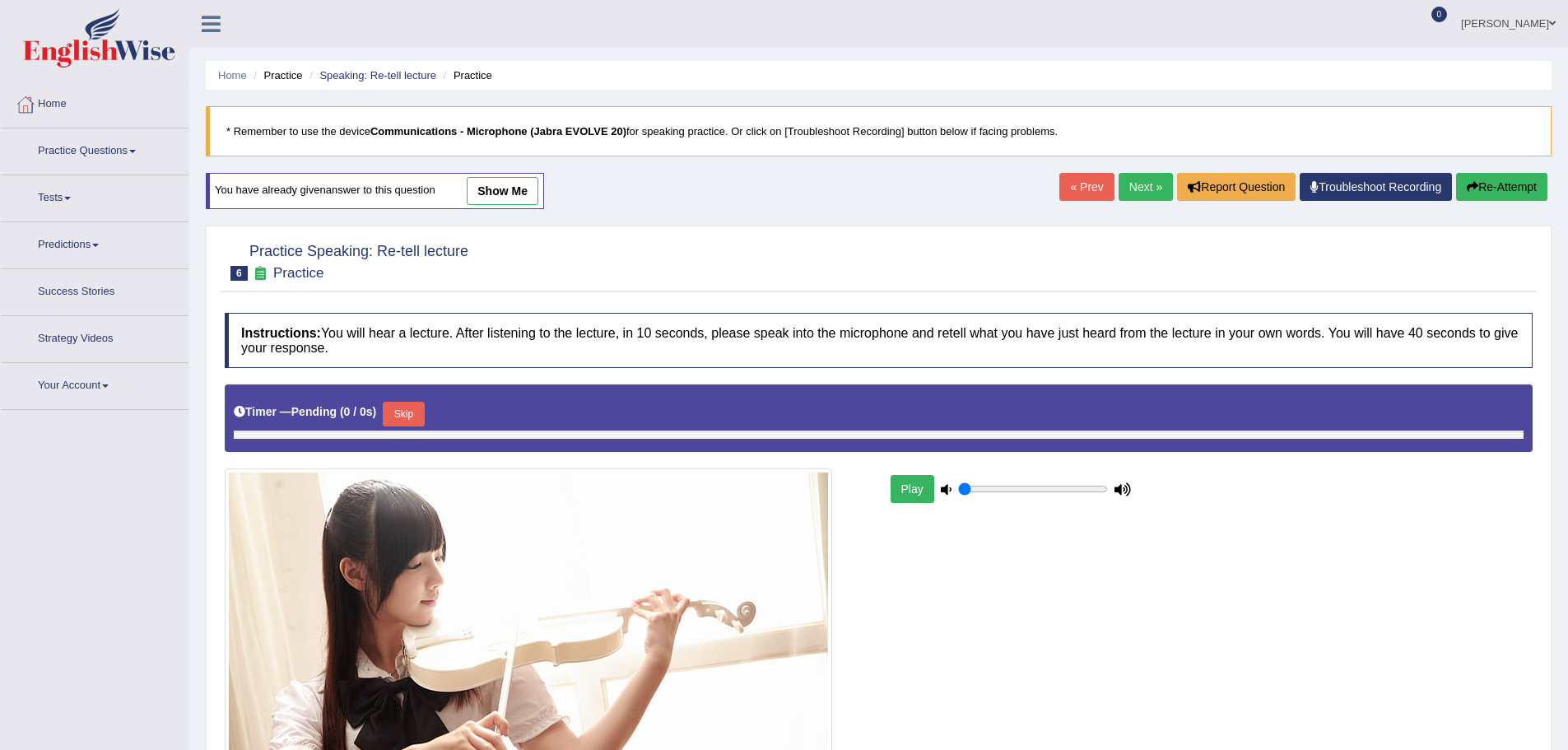
type input "1"
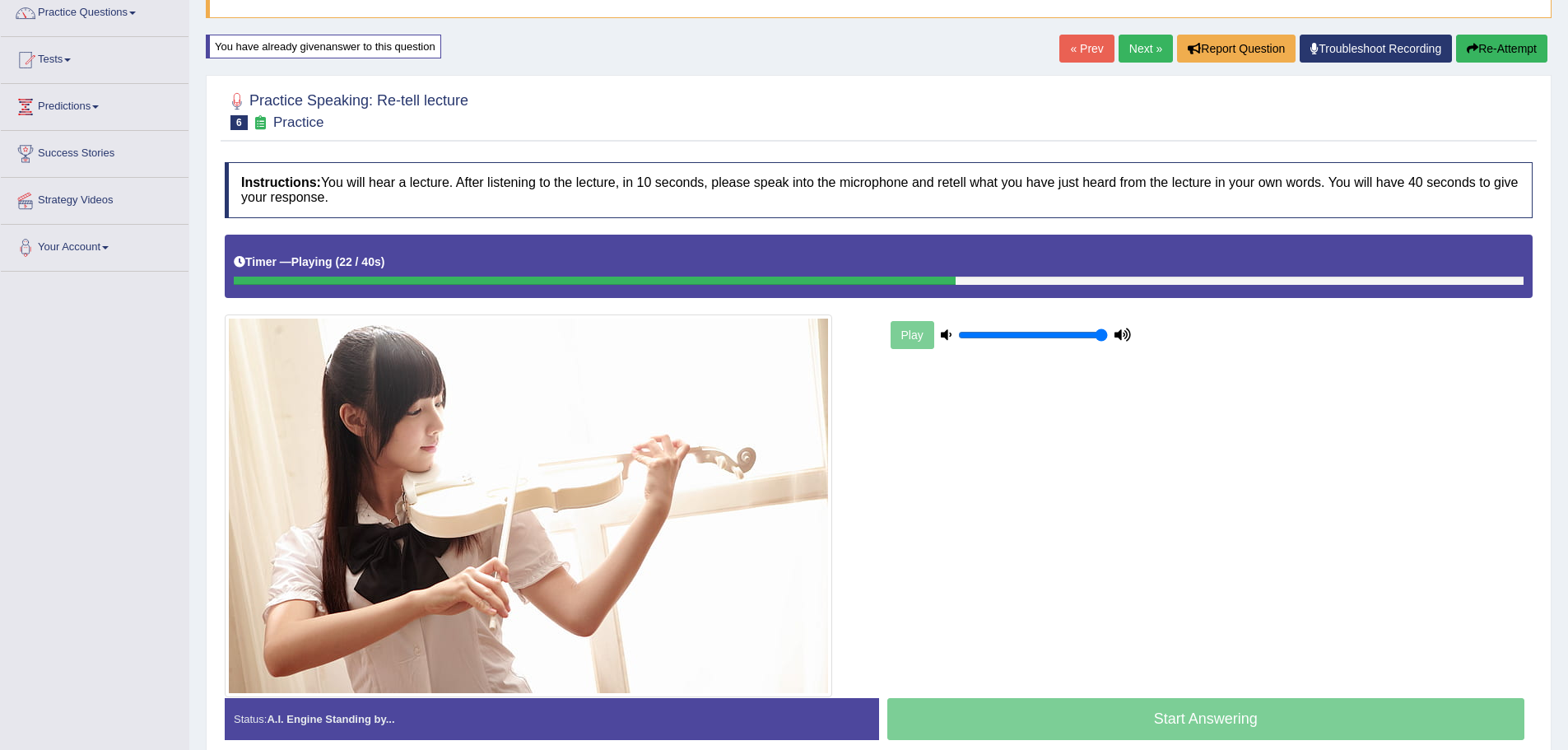
scroll to position [48, 0]
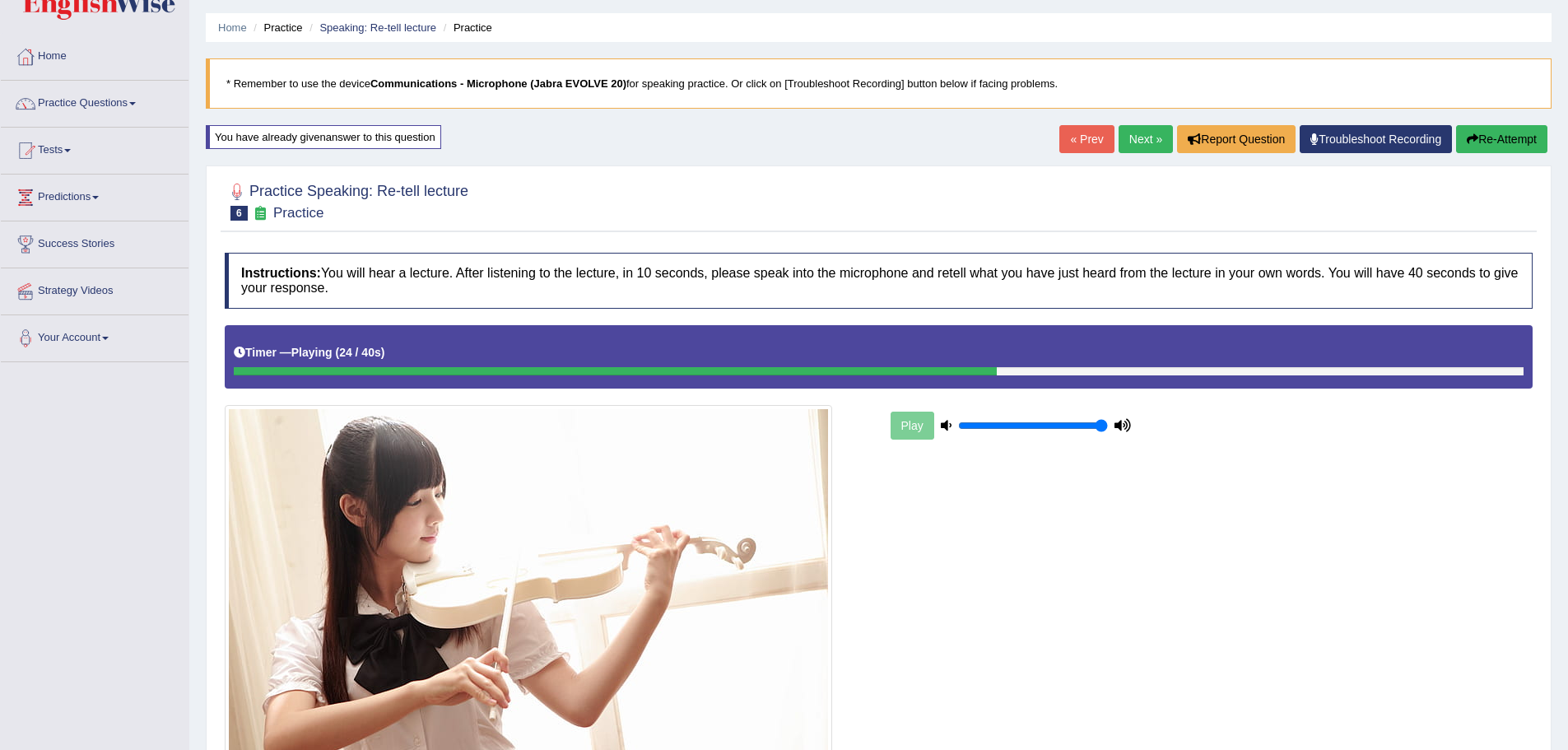
drag, startPoint x: 1482, startPoint y: 134, endPoint x: 1487, endPoint y: 108, distance: 26.5
click at [1486, 119] on div "Home Practice Speaking: Re-tell lecture Practice * Remember to use the device C…" at bounding box center [878, 412] width 1378 height 921
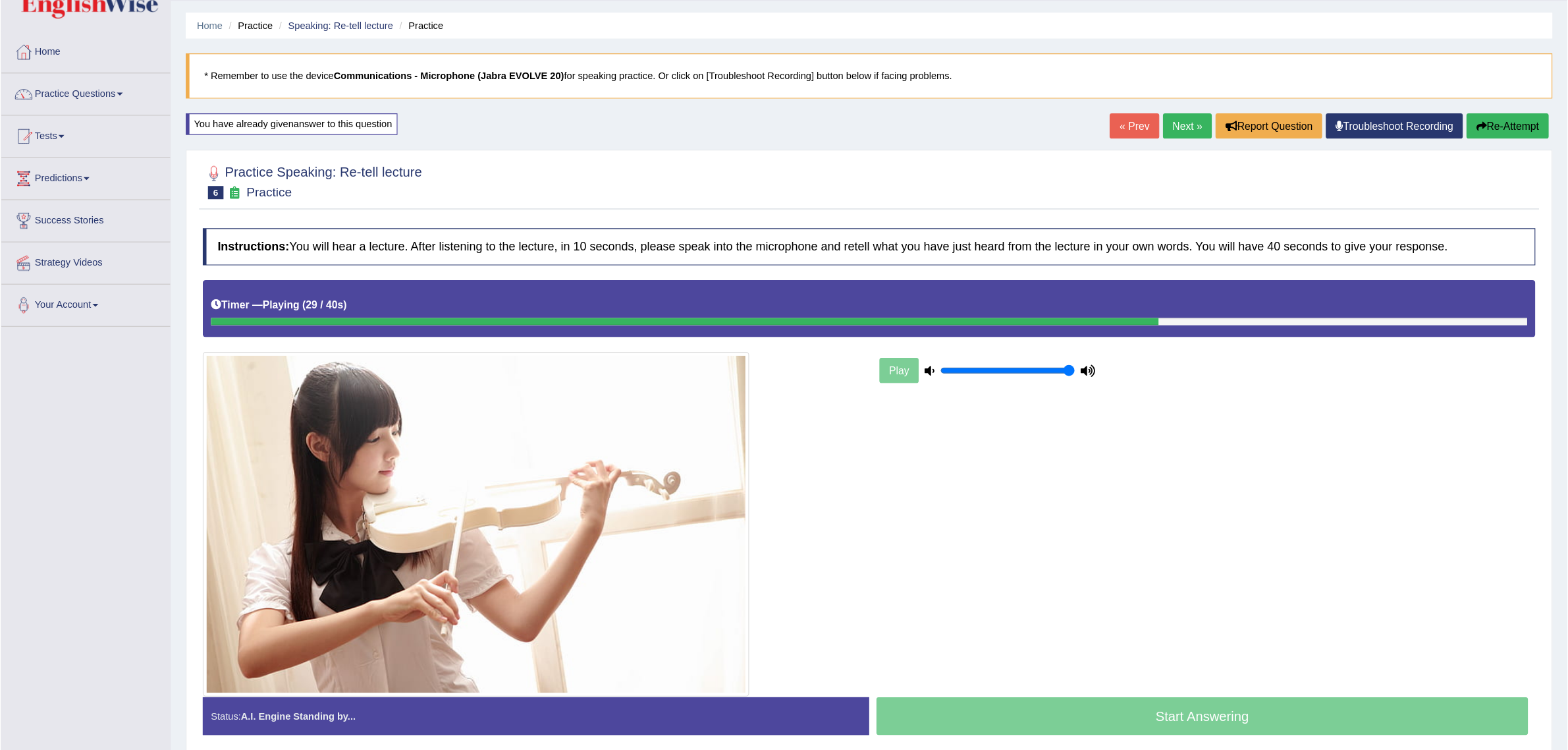
scroll to position [11, 0]
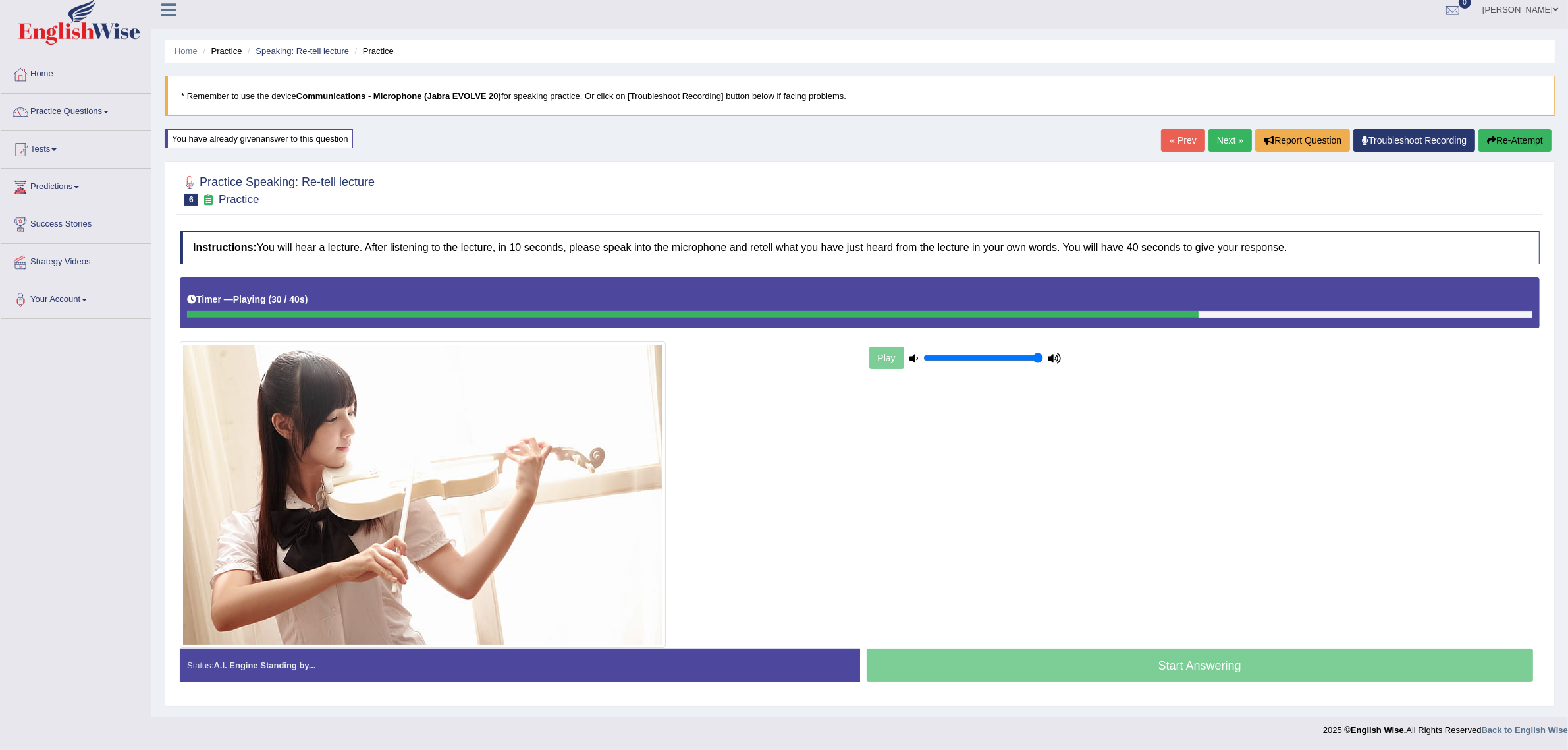
drag, startPoint x: 1217, startPoint y: 0, endPoint x: 1226, endPoint y: 137, distance: 137.3
click at [1226, 137] on link "Next »" at bounding box center [1231, 140] width 44 height 23
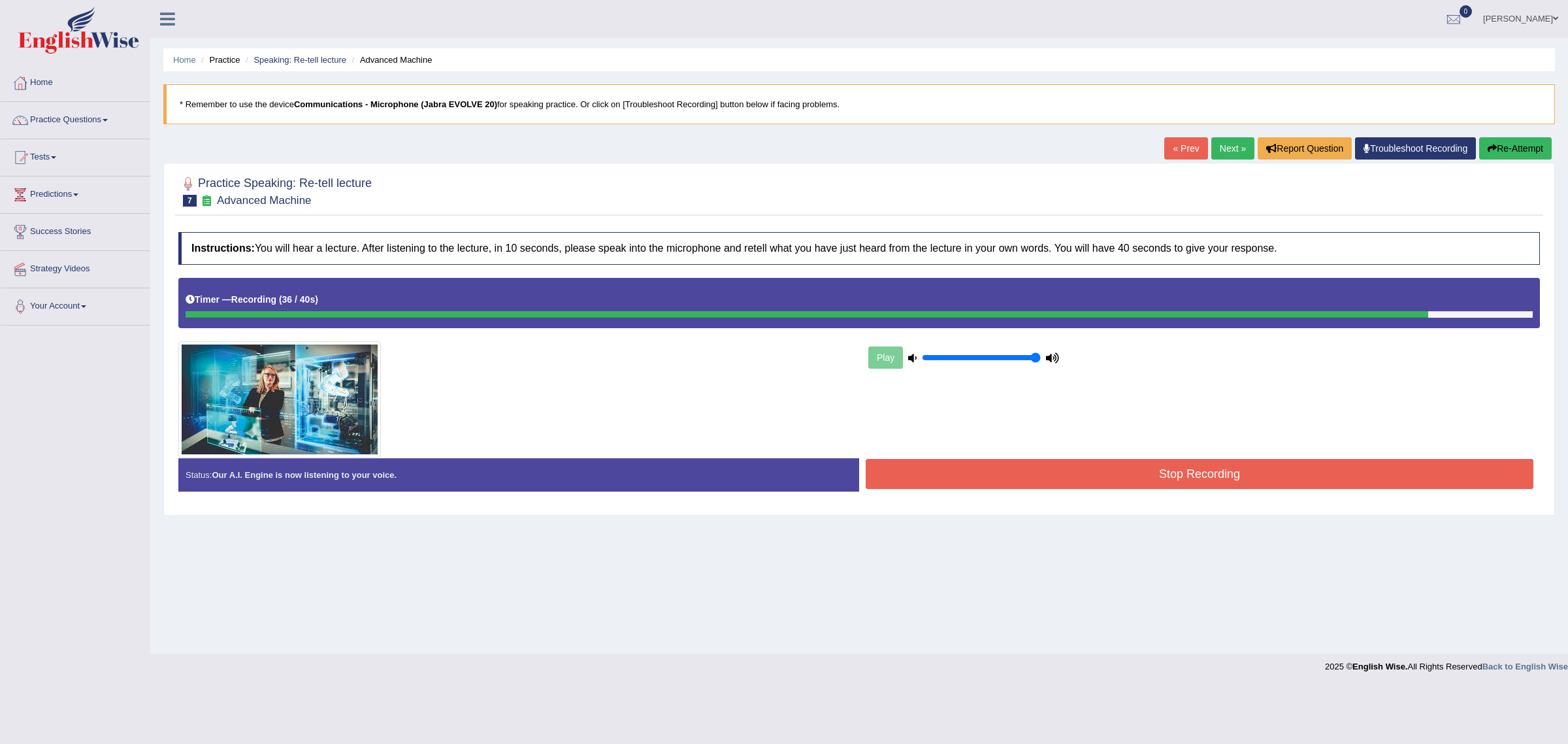
click at [1112, 465] on button "Stop Recording" at bounding box center [1200, 474] width 668 height 30
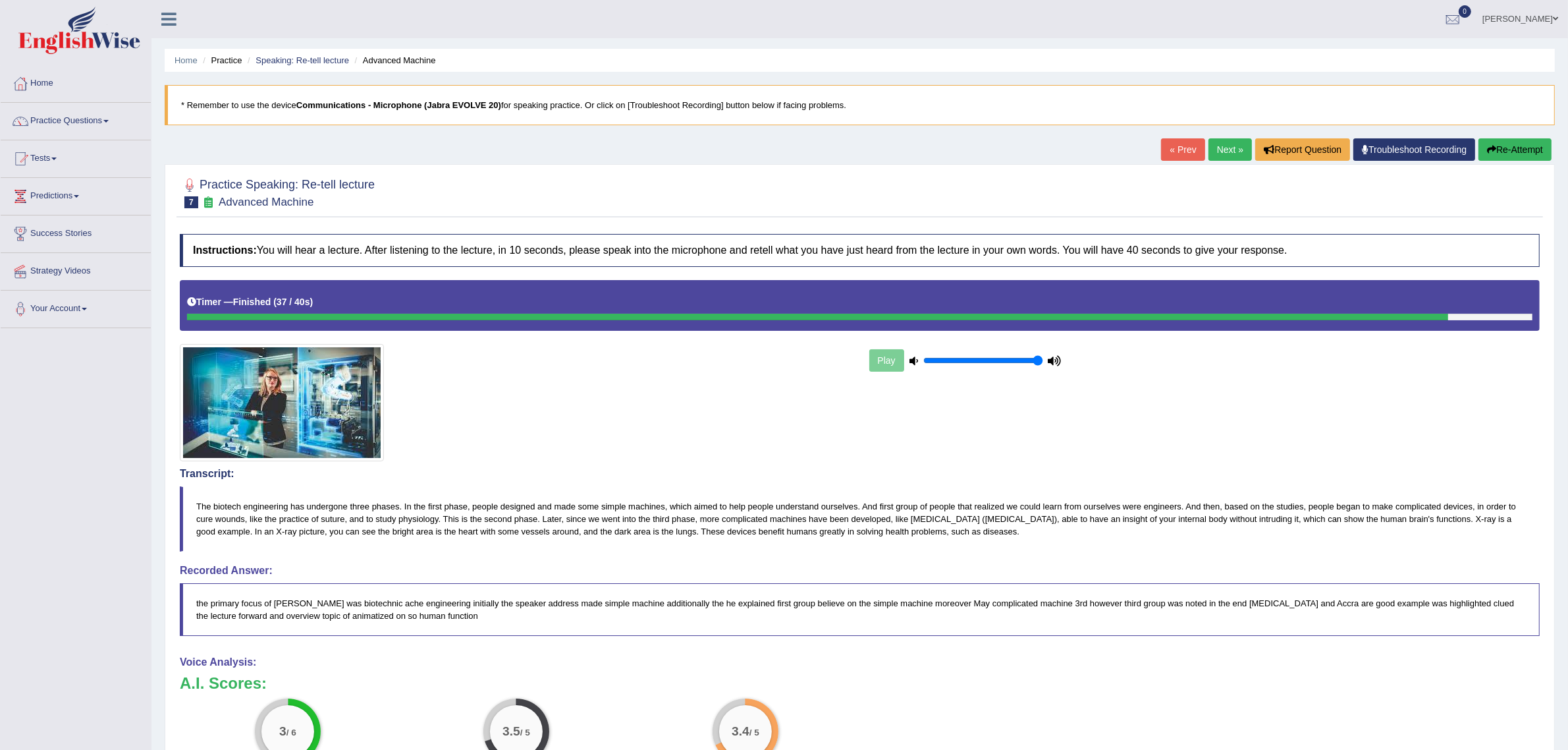
click at [1492, 150] on icon "button" at bounding box center [1492, 150] width 9 height 9
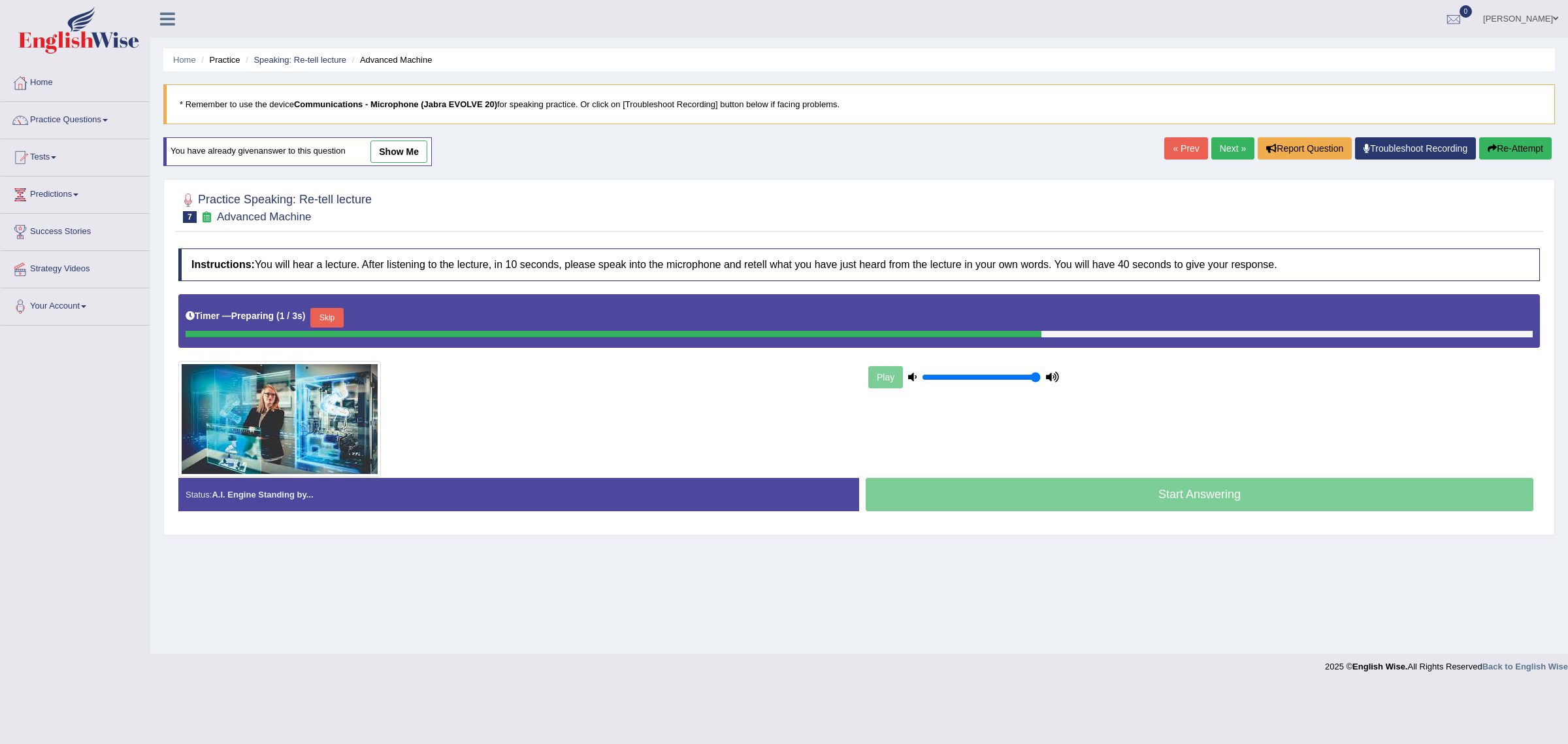
click at [333, 322] on button "Skip" at bounding box center [326, 318] width 33 height 19
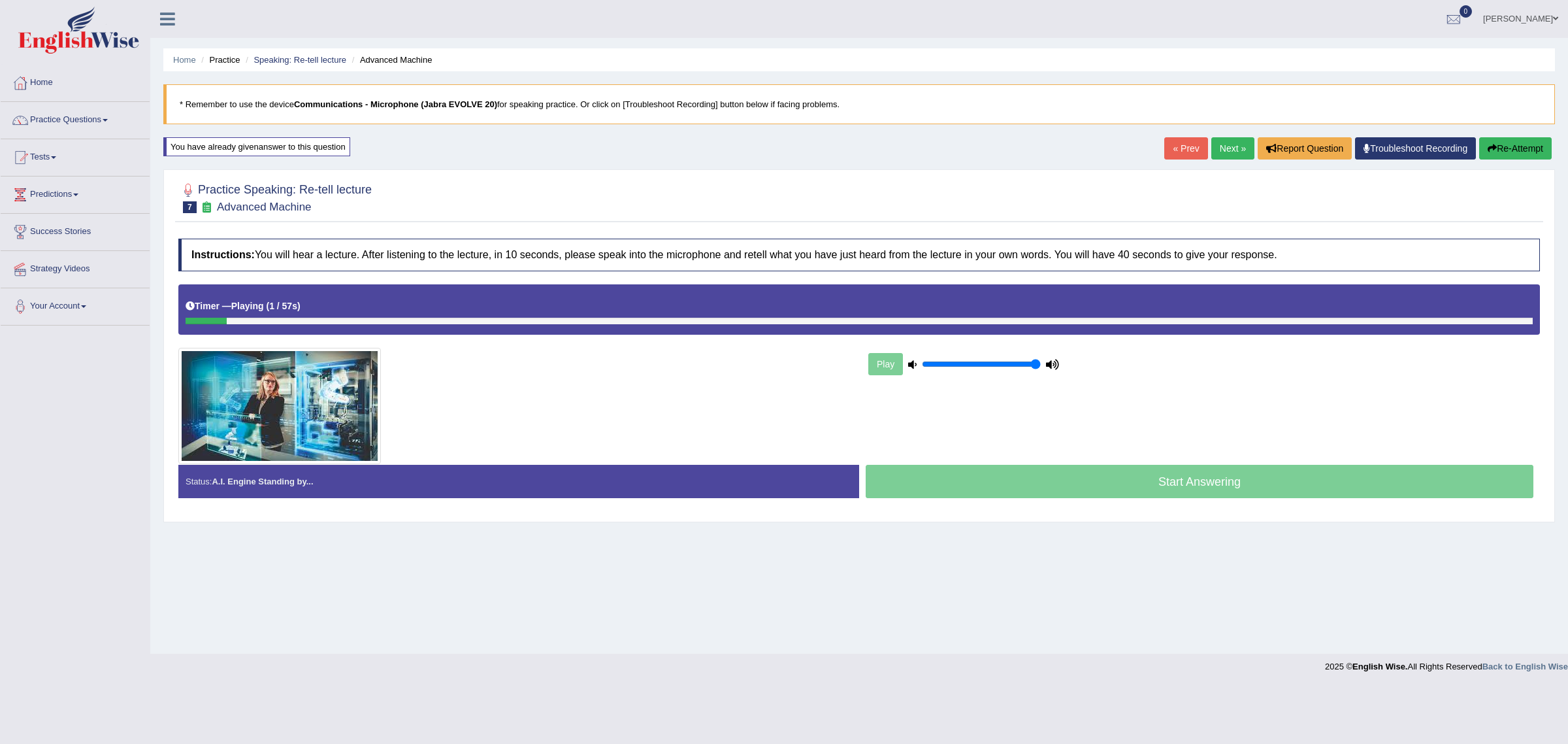
click at [1073, 319] on div at bounding box center [859, 321] width 1347 height 7
click at [1073, 321] on div at bounding box center [859, 321] width 1347 height 7
drag, startPoint x: 1073, startPoint y: 321, endPoint x: 1027, endPoint y: 322, distance: 46.0
click at [1067, 321] on div at bounding box center [859, 321] width 1347 height 7
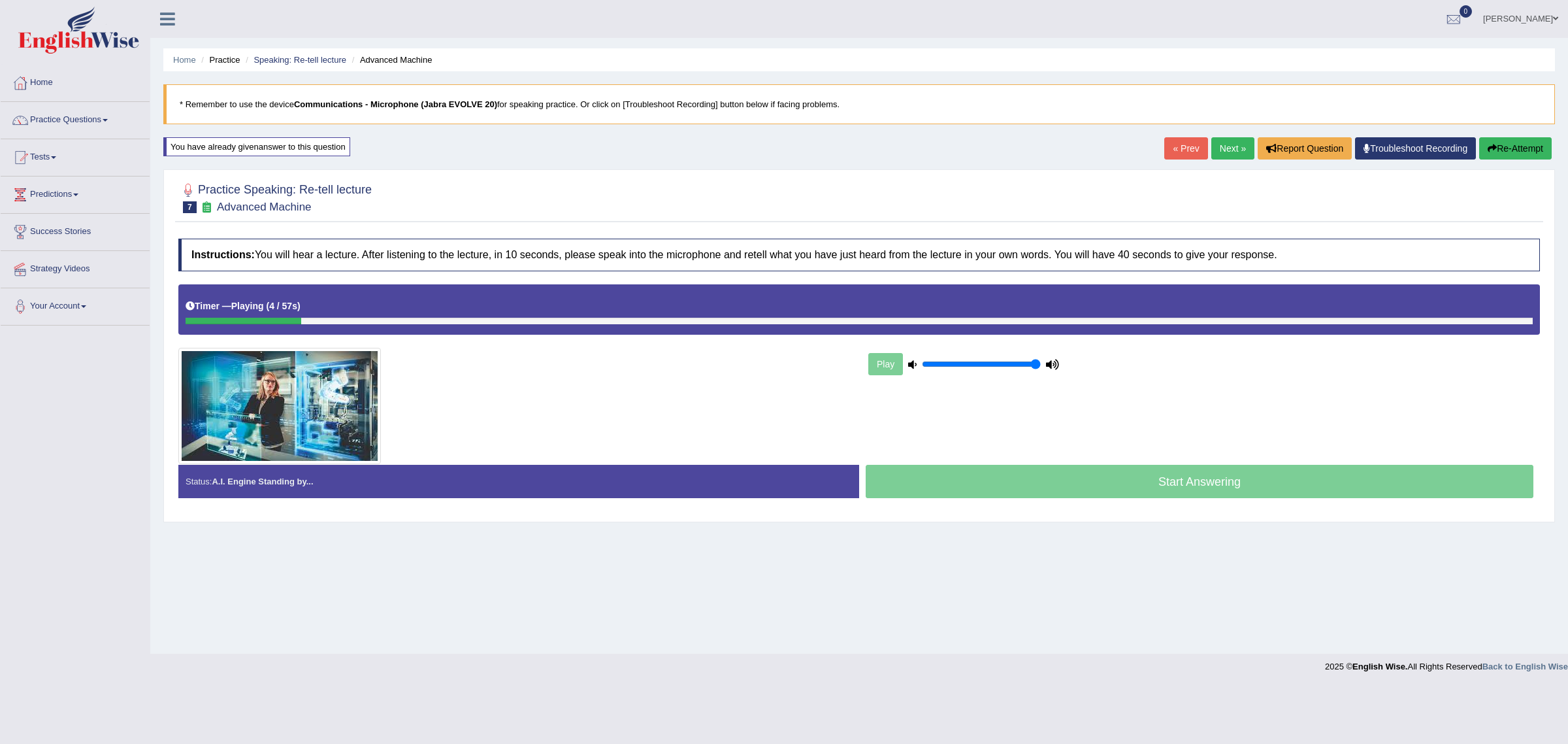
drag, startPoint x: 270, startPoint y: 315, endPoint x: 207, endPoint y: 327, distance: 64.1
click at [207, 327] on div "Timer — Playing ( 4 / 57s ) Skip" at bounding box center [859, 309] width 1361 height 50
click at [191, 322] on div at bounding box center [255, 321] width 139 height 7
click at [190, 324] on div at bounding box center [258, 321] width 146 height 7
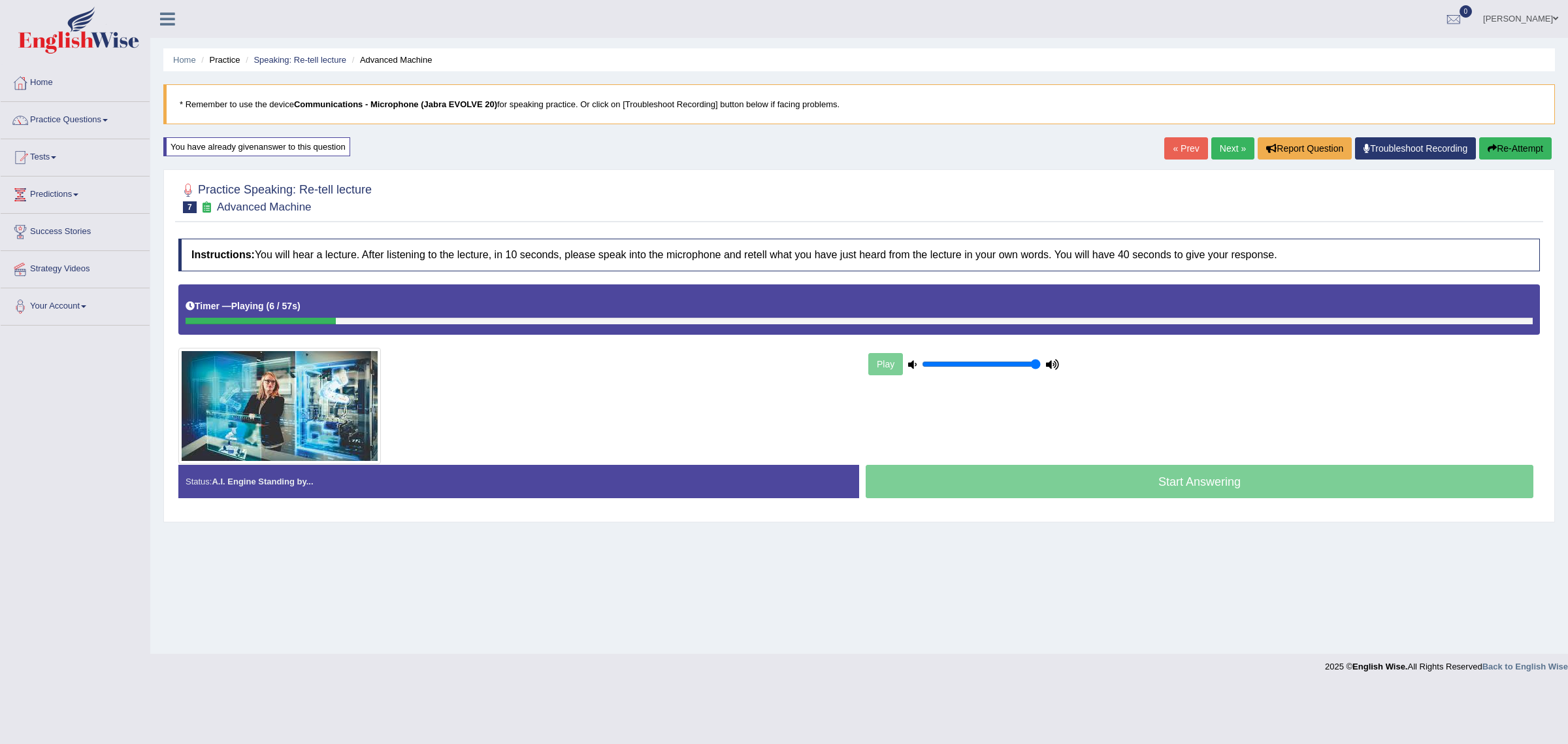
click at [190, 324] on div at bounding box center [261, 321] width 151 height 7
click at [190, 324] on div at bounding box center [264, 321] width 157 height 7
click at [190, 321] on div at bounding box center [267, 321] width 162 height 7
click at [190, 321] on div at bounding box center [276, 321] width 180 height 7
click at [190, 321] on div at bounding box center [279, 321] width 186 height 7
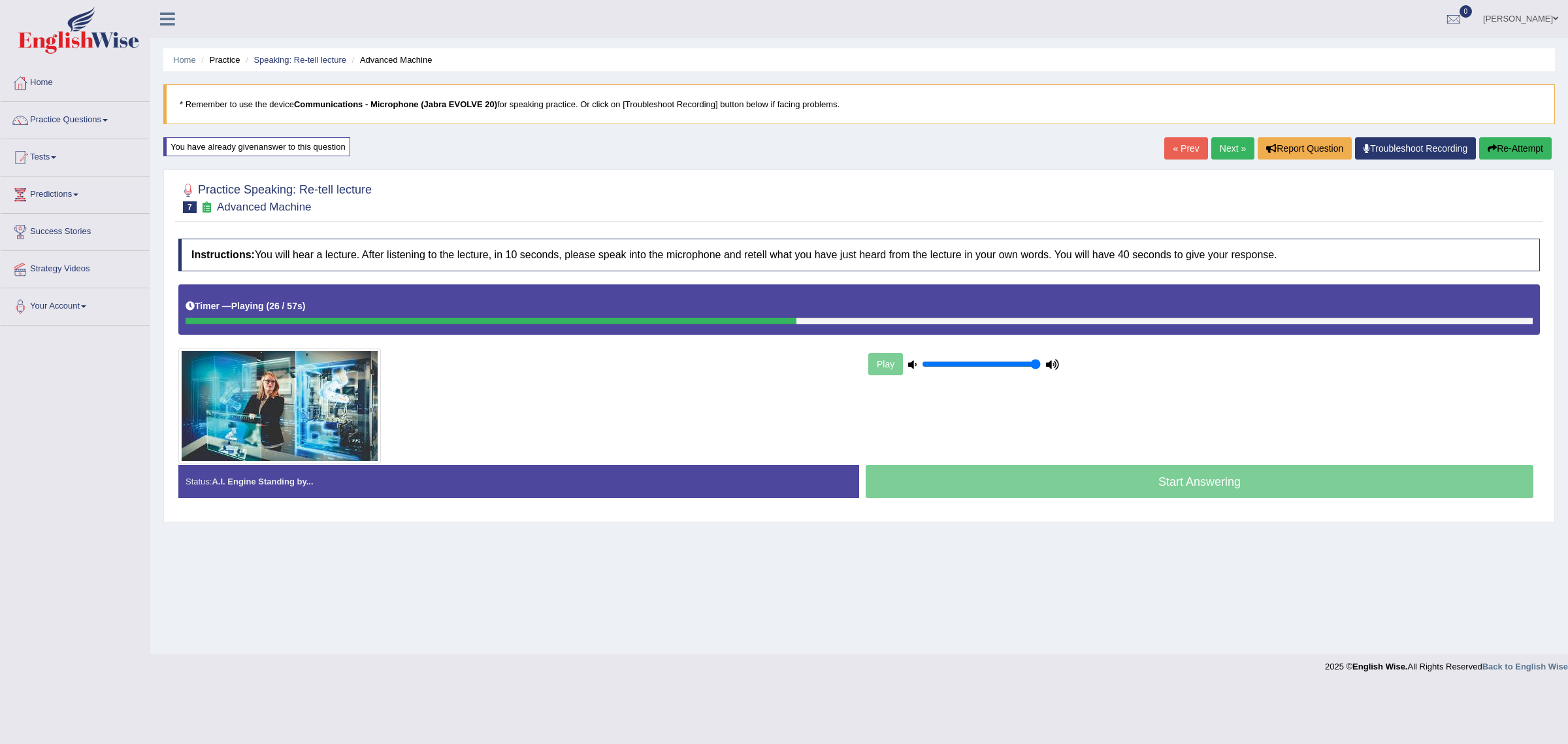
click at [1177, 154] on link "« Prev" at bounding box center [1186, 148] width 43 height 22
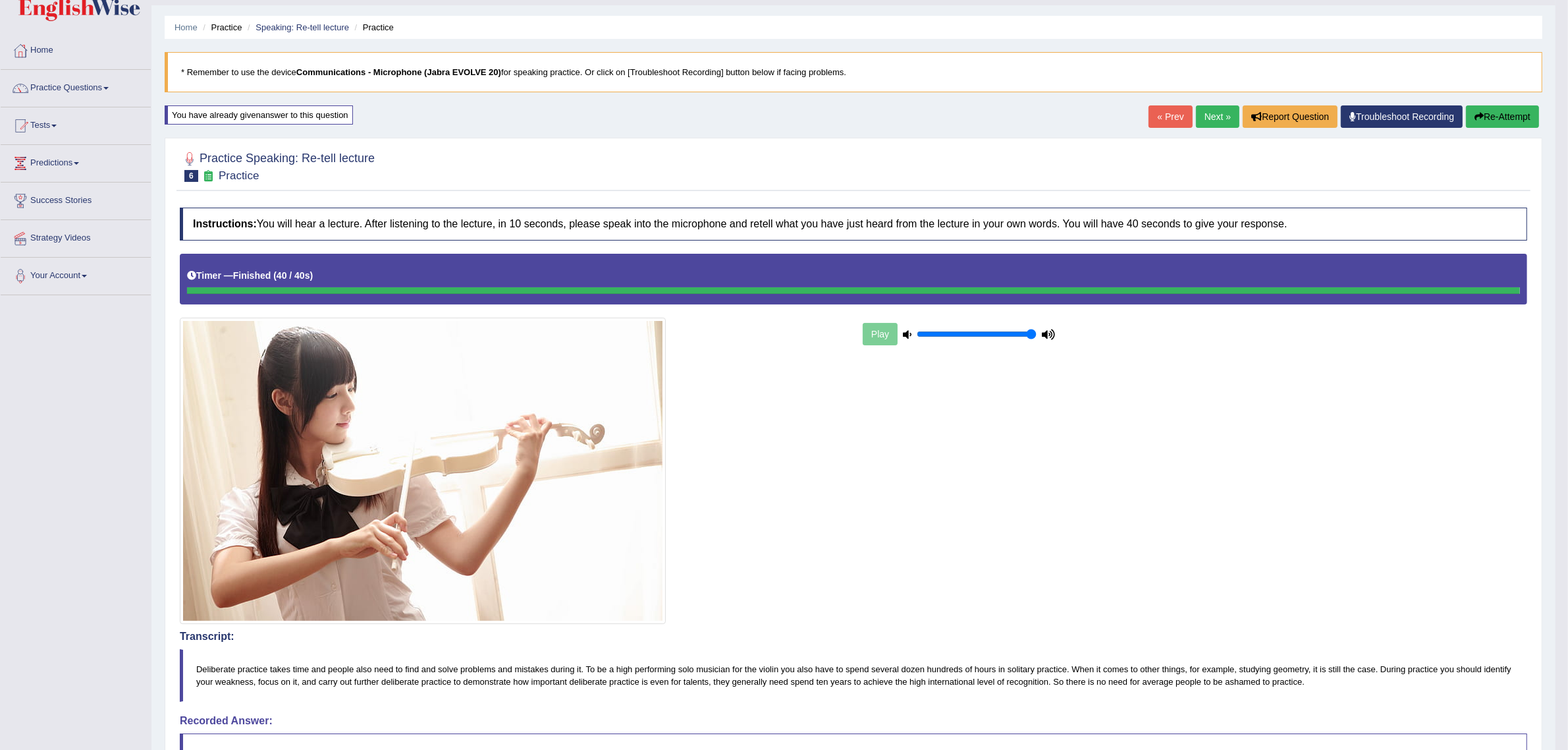
scroll to position [18, 0]
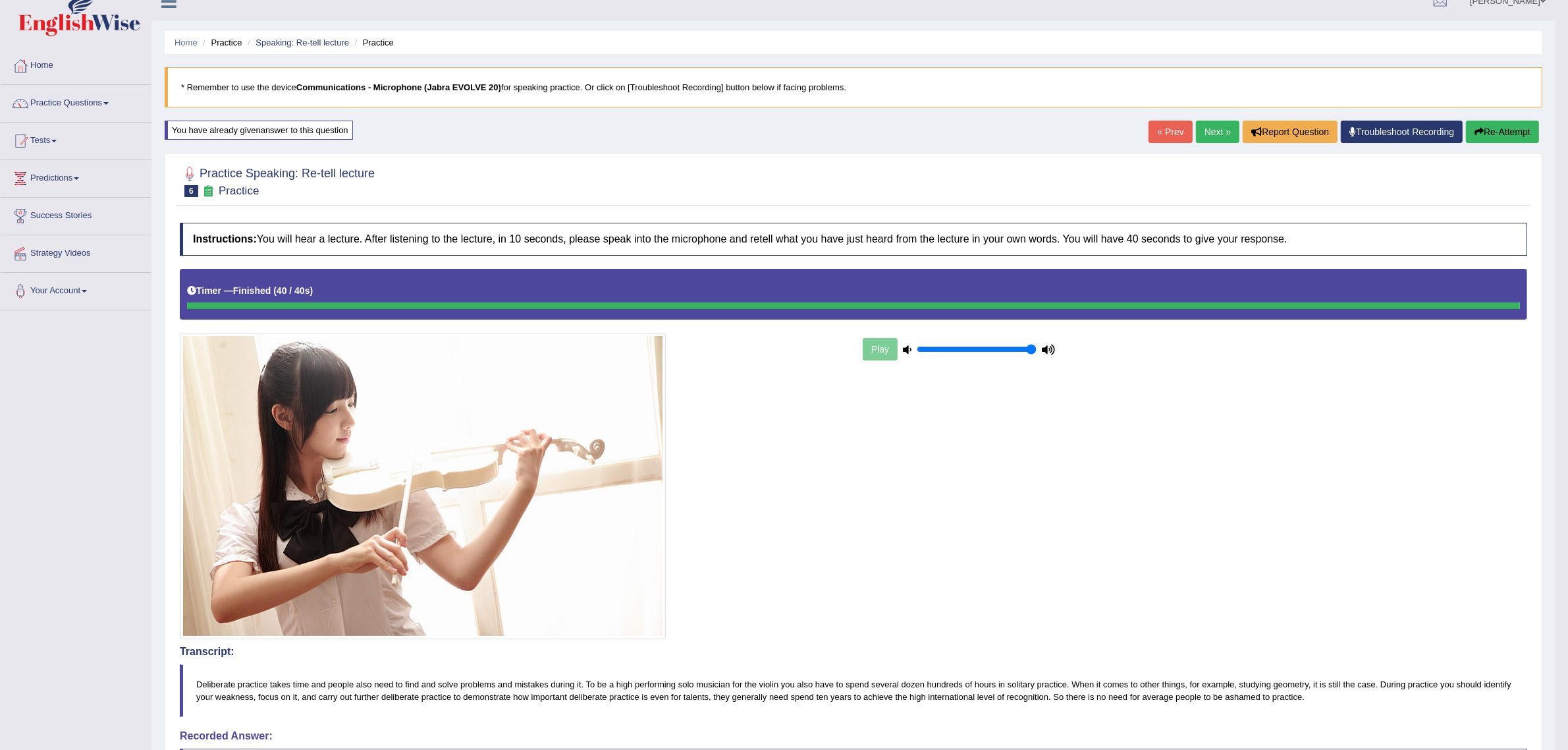
click at [1213, 127] on link "Next »" at bounding box center [1218, 132] width 44 height 23
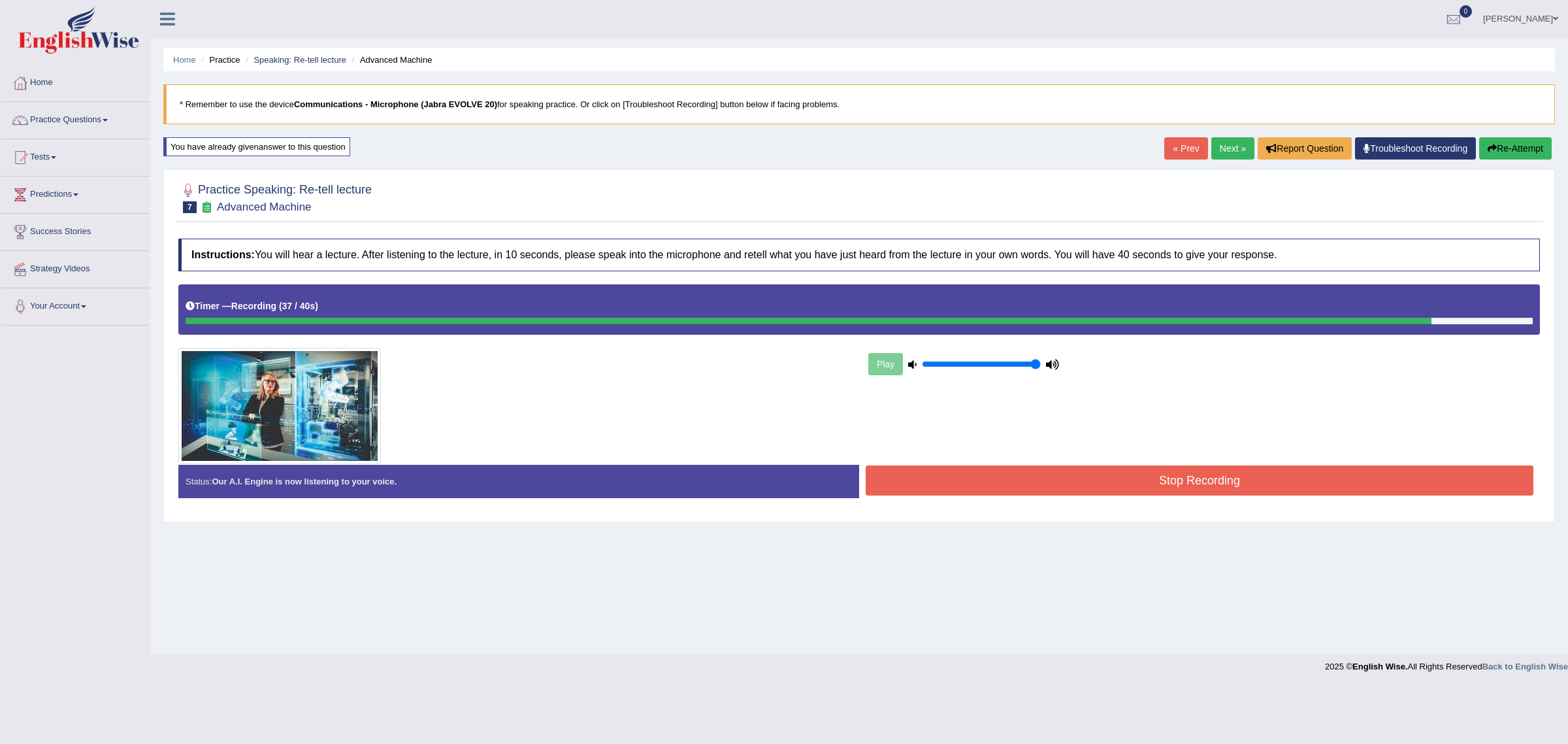
click at [1102, 473] on button "Stop Recording" at bounding box center [1200, 480] width 668 height 30
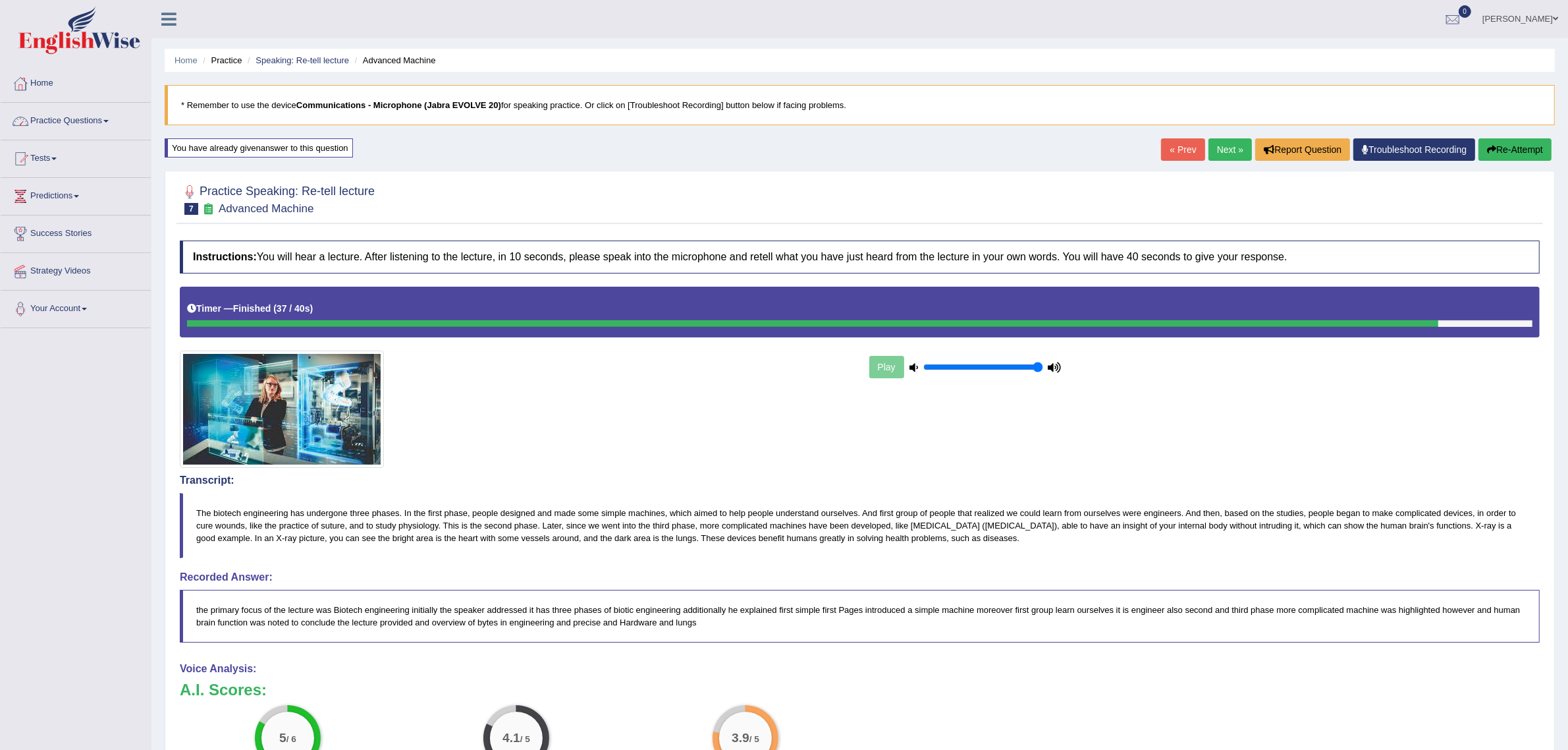
click at [78, 121] on link "Practice Questions" at bounding box center [75, 119] width 150 height 33
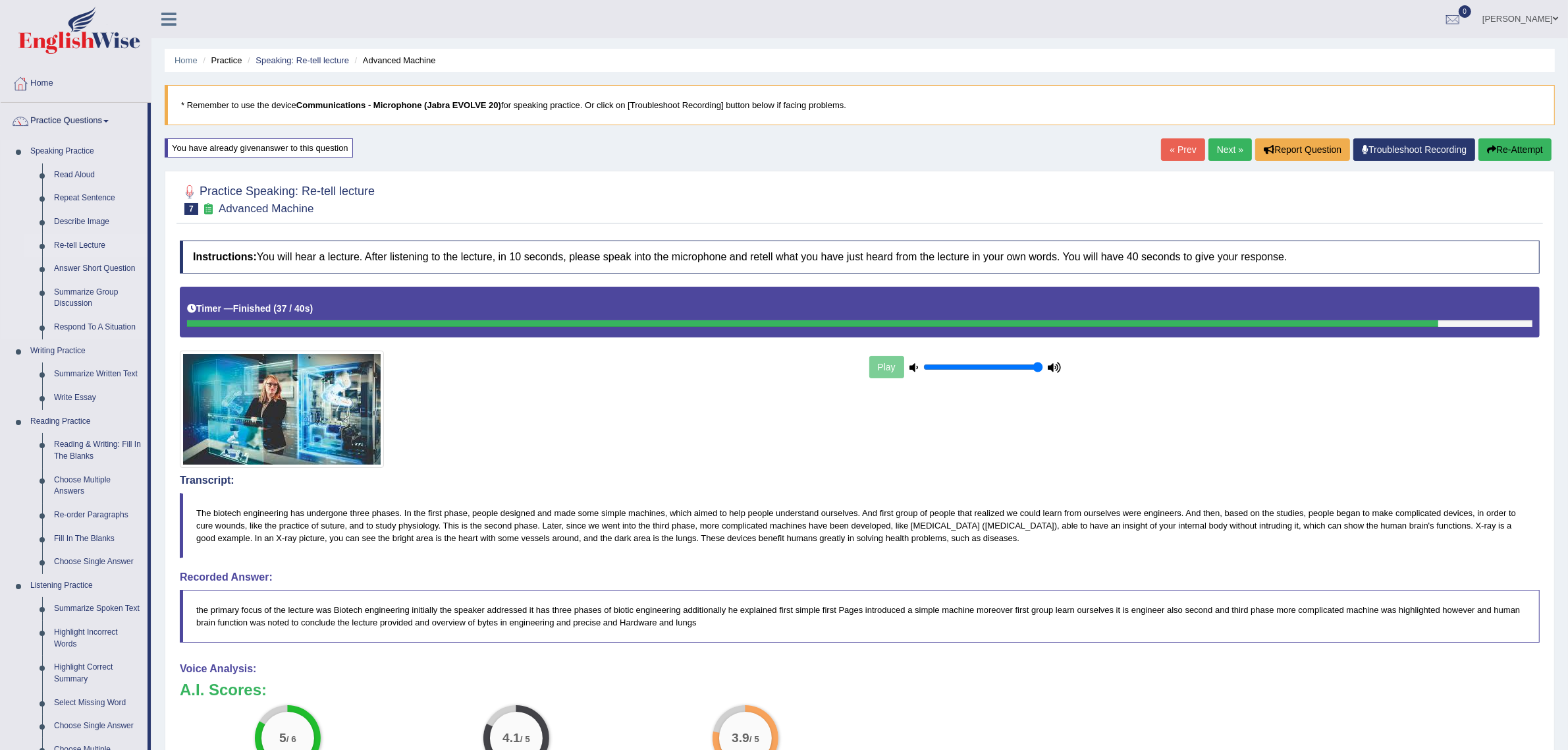
click at [81, 247] on link "Re-tell Lecture" at bounding box center [98, 245] width 100 height 23
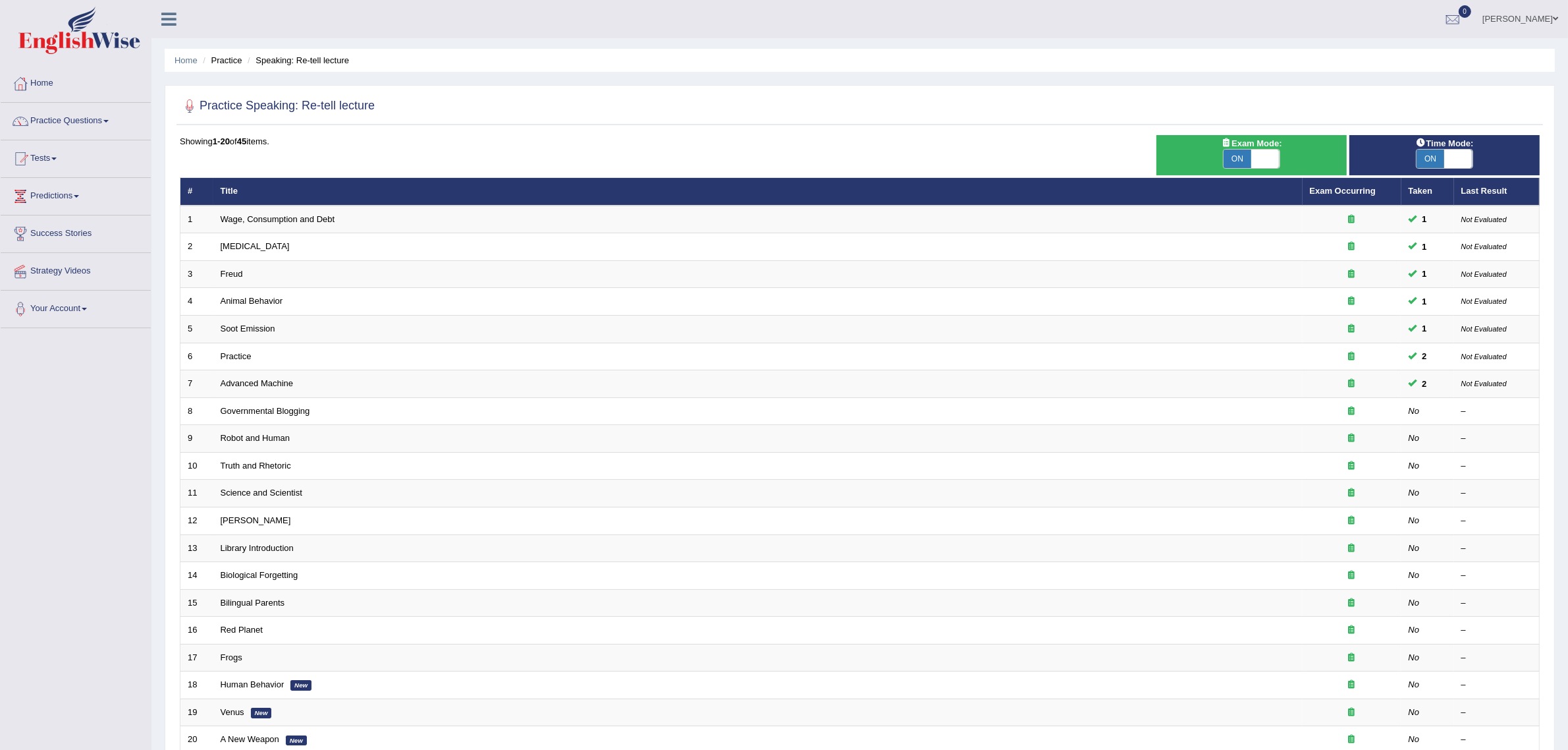
click at [1457, 159] on span at bounding box center [1458, 159] width 28 height 18
checkbox input "false"
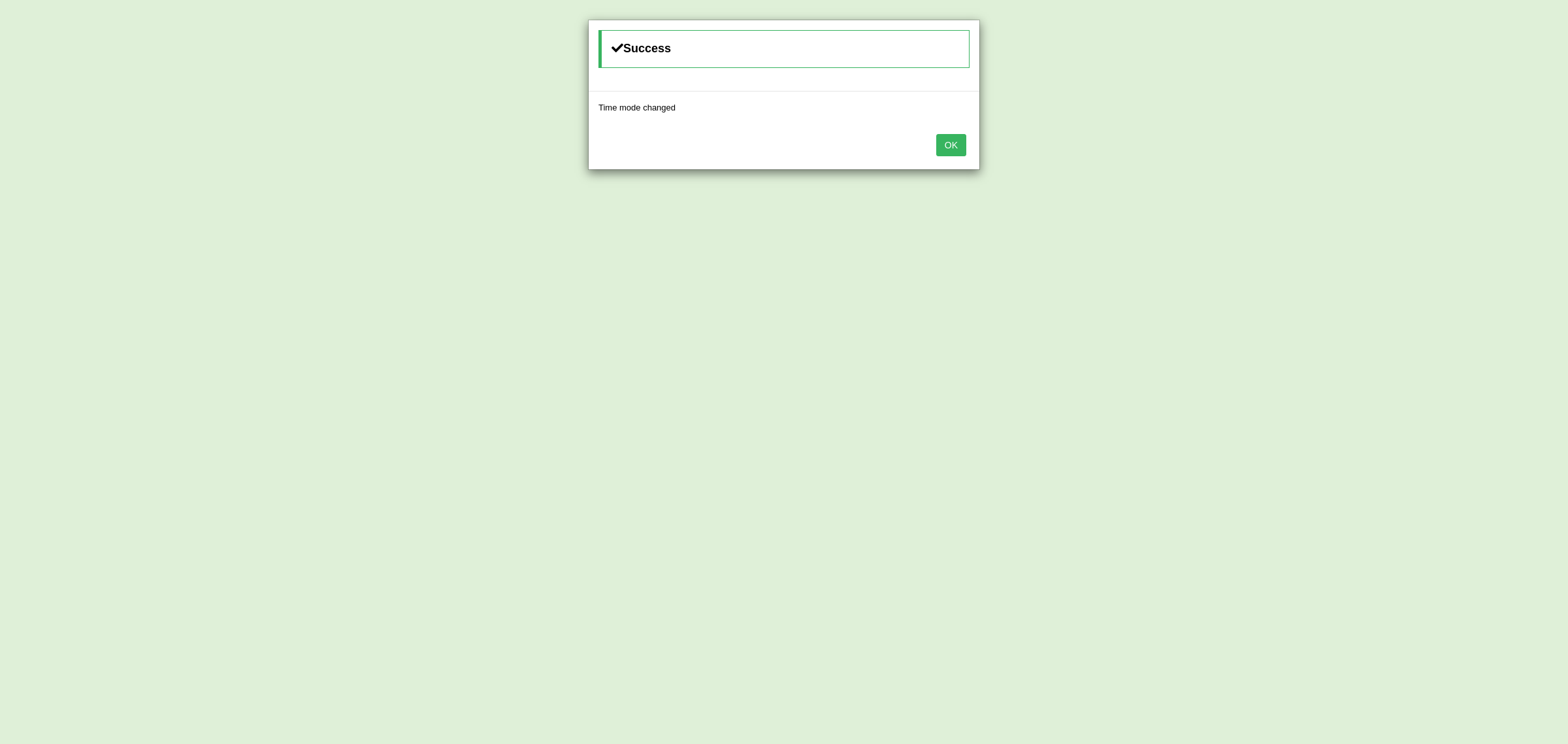
click at [948, 148] on button "OK" at bounding box center [951, 145] width 30 height 22
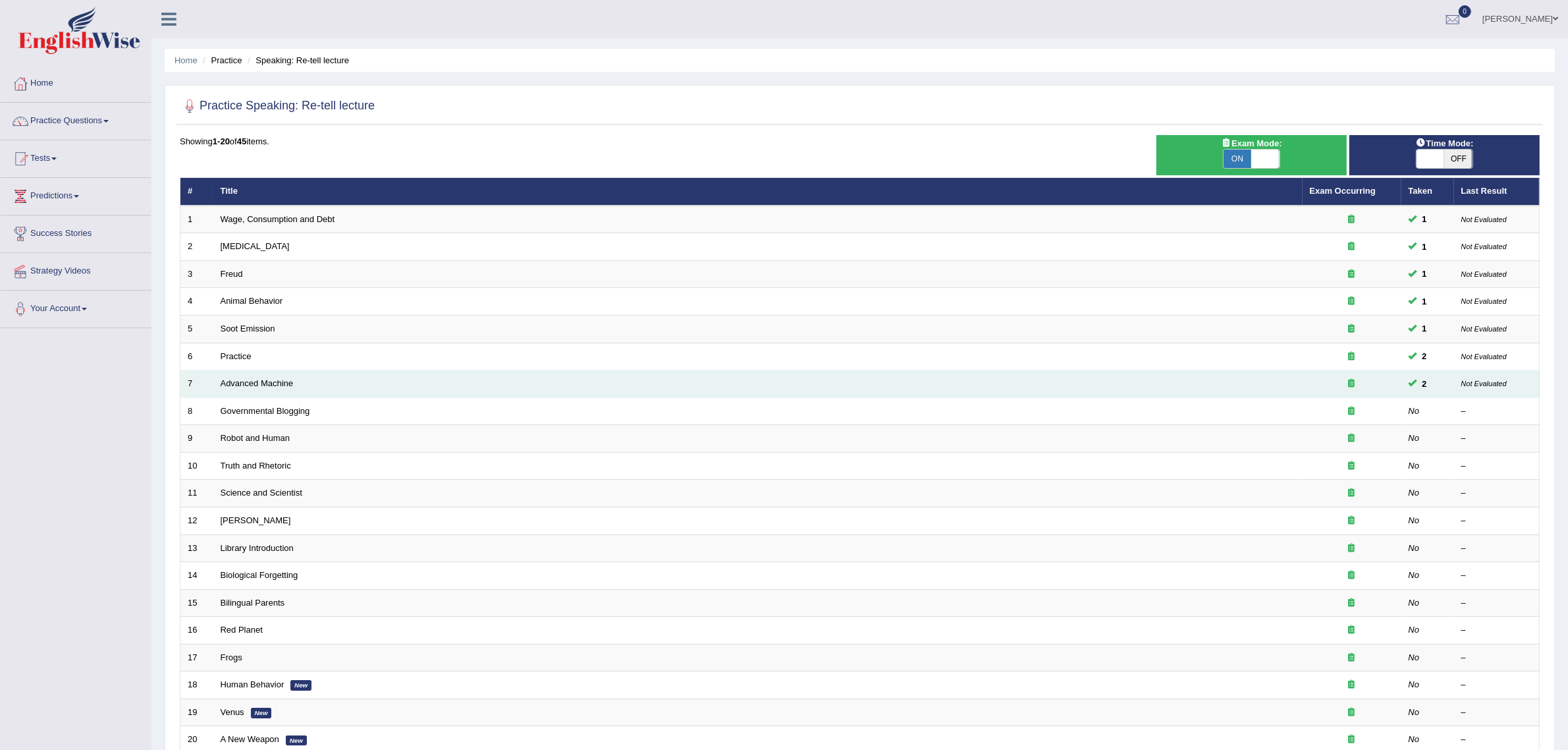
drag, startPoint x: 953, startPoint y: 392, endPoint x: 948, endPoint y: 385, distance: 8.6
click at [952, 390] on td "Advanced Machine" at bounding box center [758, 384] width 1089 height 28
click at [263, 380] on link "Advanced Machine" at bounding box center [257, 383] width 73 height 10
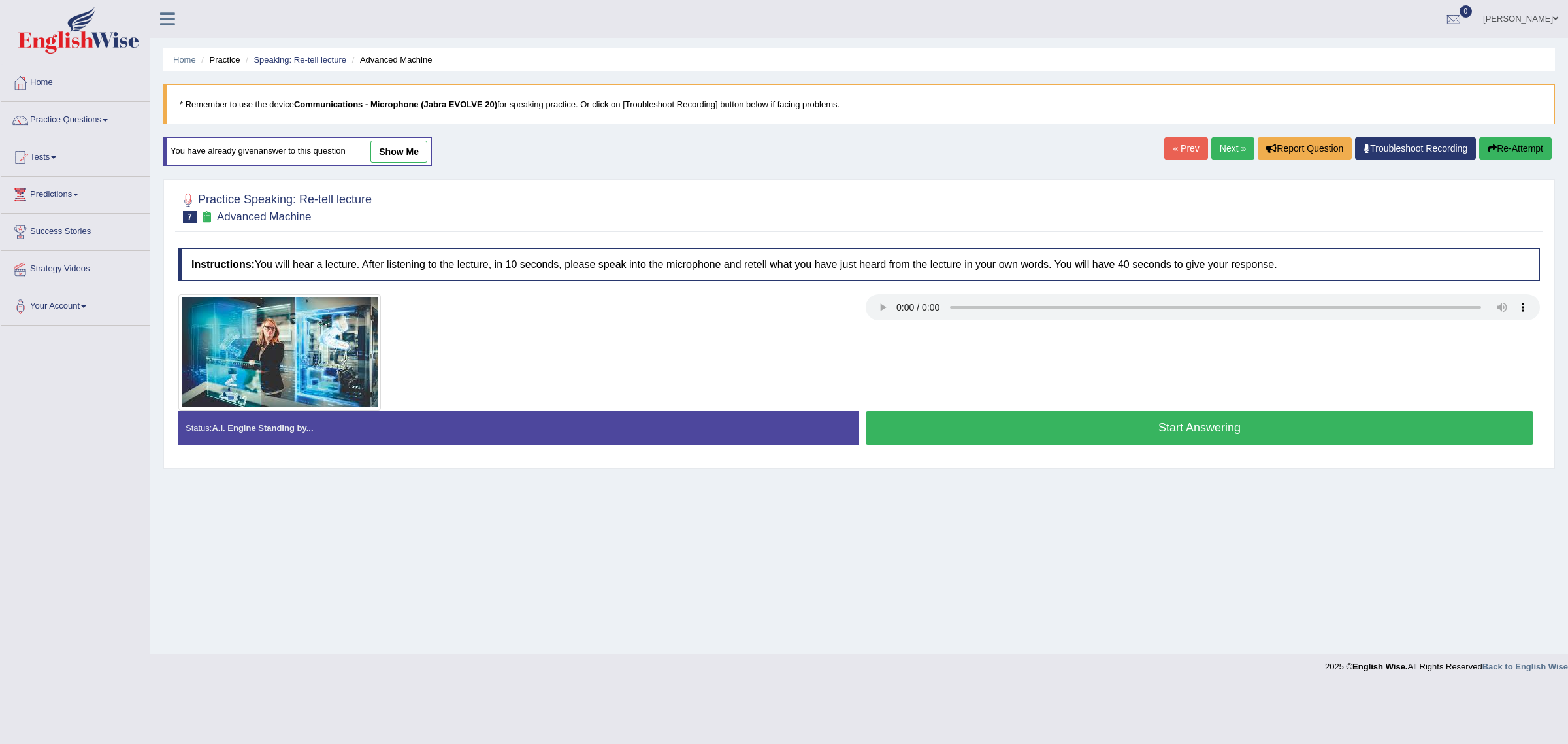
click at [1206, 432] on button "Start Answering" at bounding box center [1200, 428] width 668 height 33
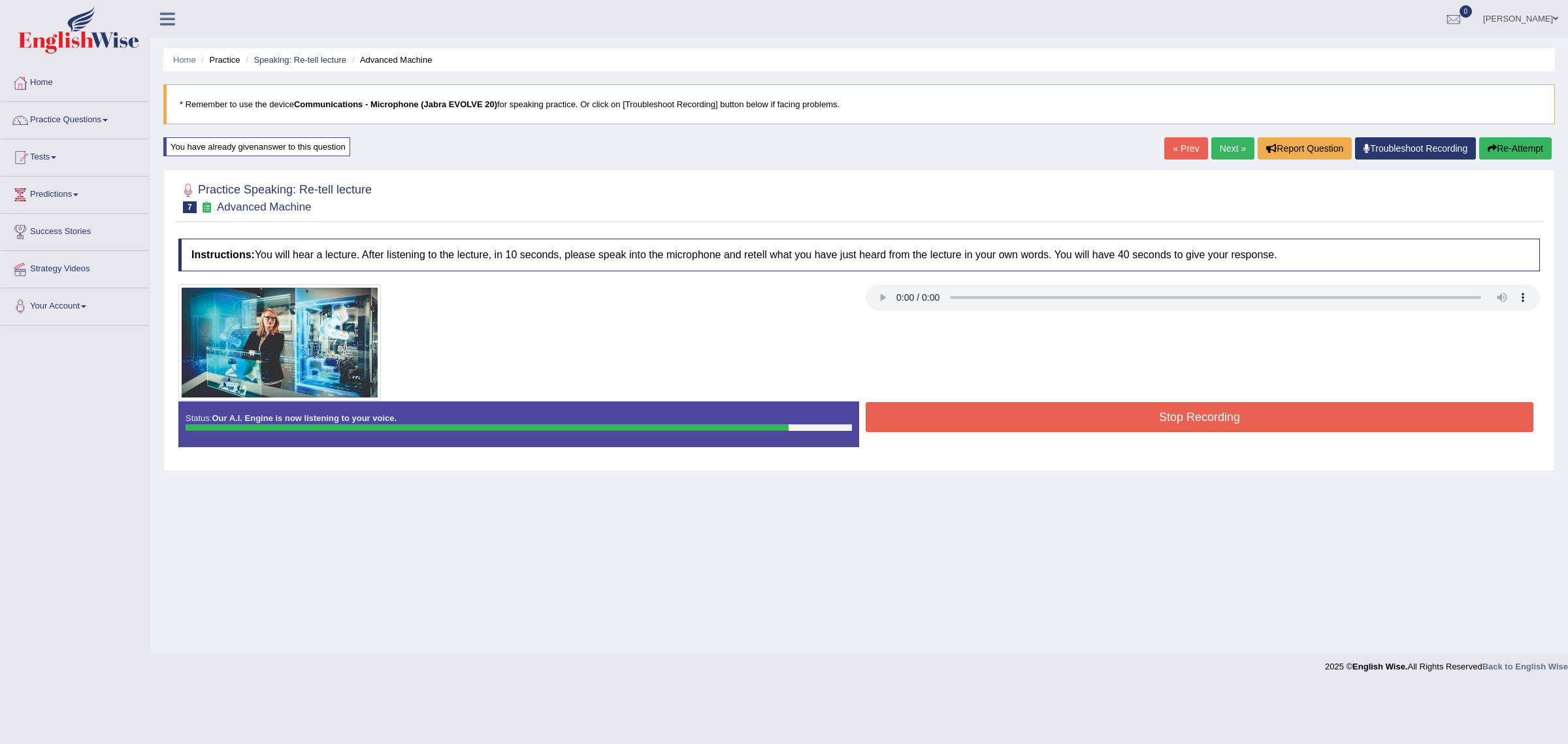
click at [1221, 419] on button "Stop Recording" at bounding box center [1200, 417] width 668 height 30
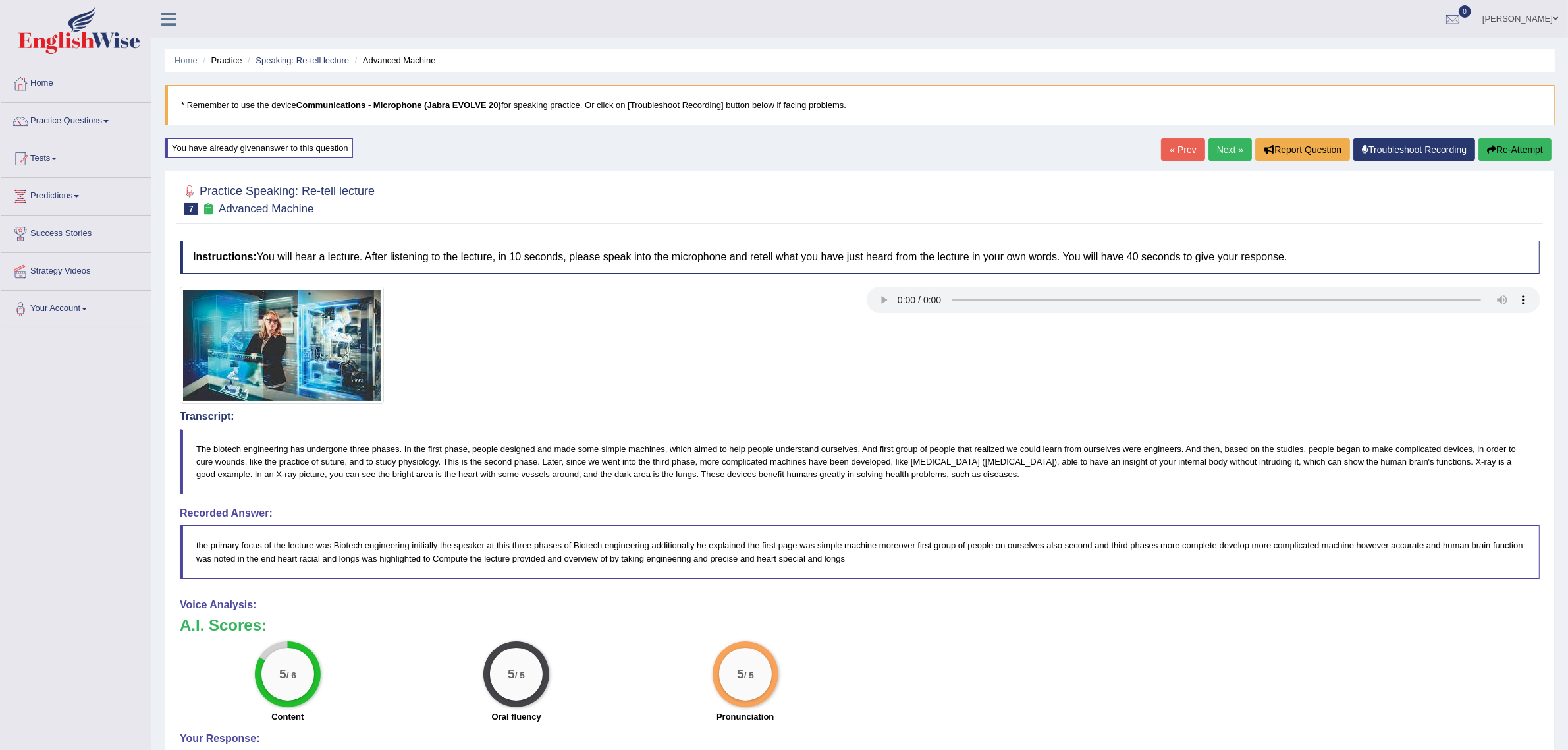
click at [1224, 150] on link "Next »" at bounding box center [1231, 150] width 44 height 23
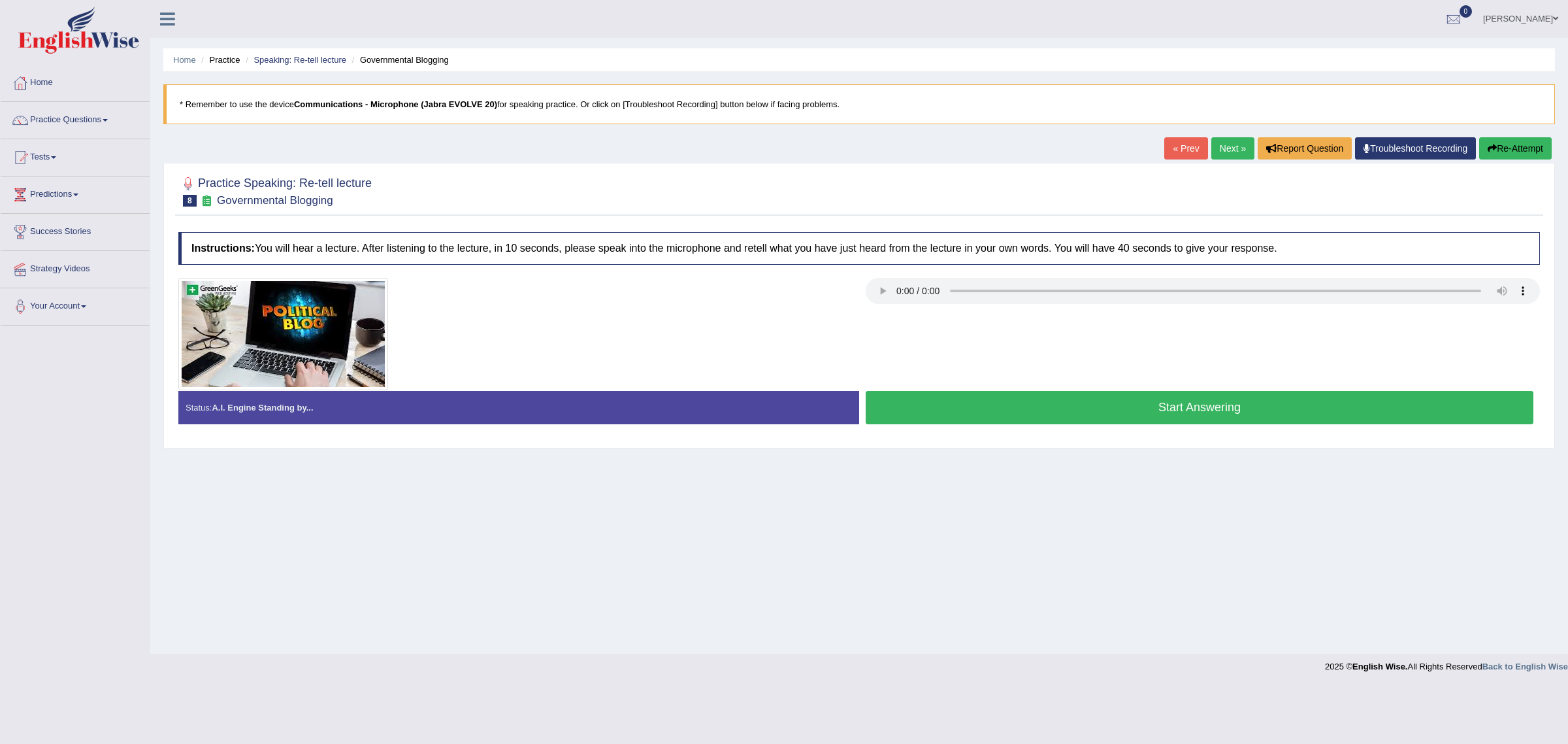
drag, startPoint x: 908, startPoint y: 419, endPoint x: 900, endPoint y: 423, distance: 8.9
click at [900, 423] on button "Start Answering" at bounding box center [1200, 408] width 668 height 33
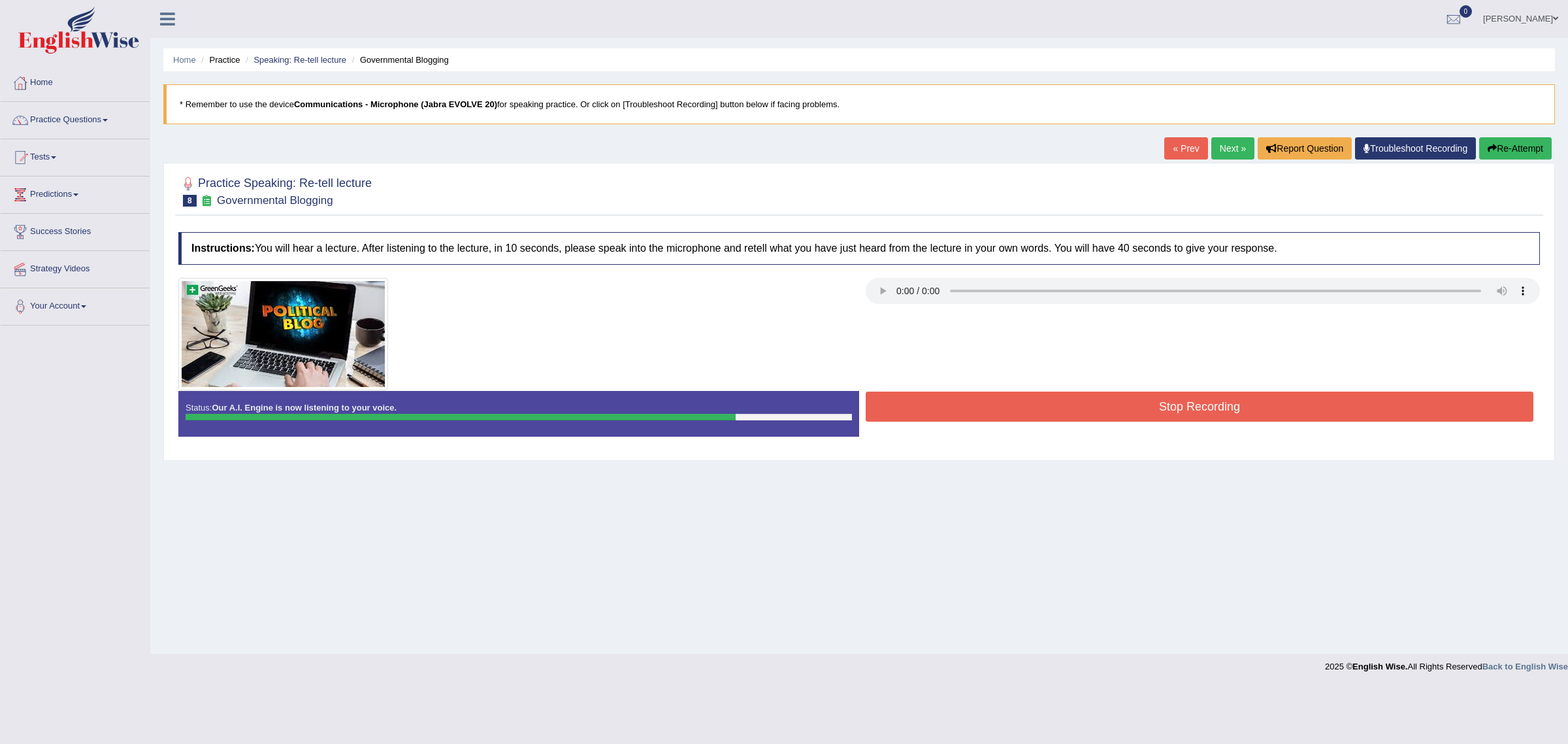
click at [973, 418] on button "Stop Recording" at bounding box center [1200, 407] width 668 height 30
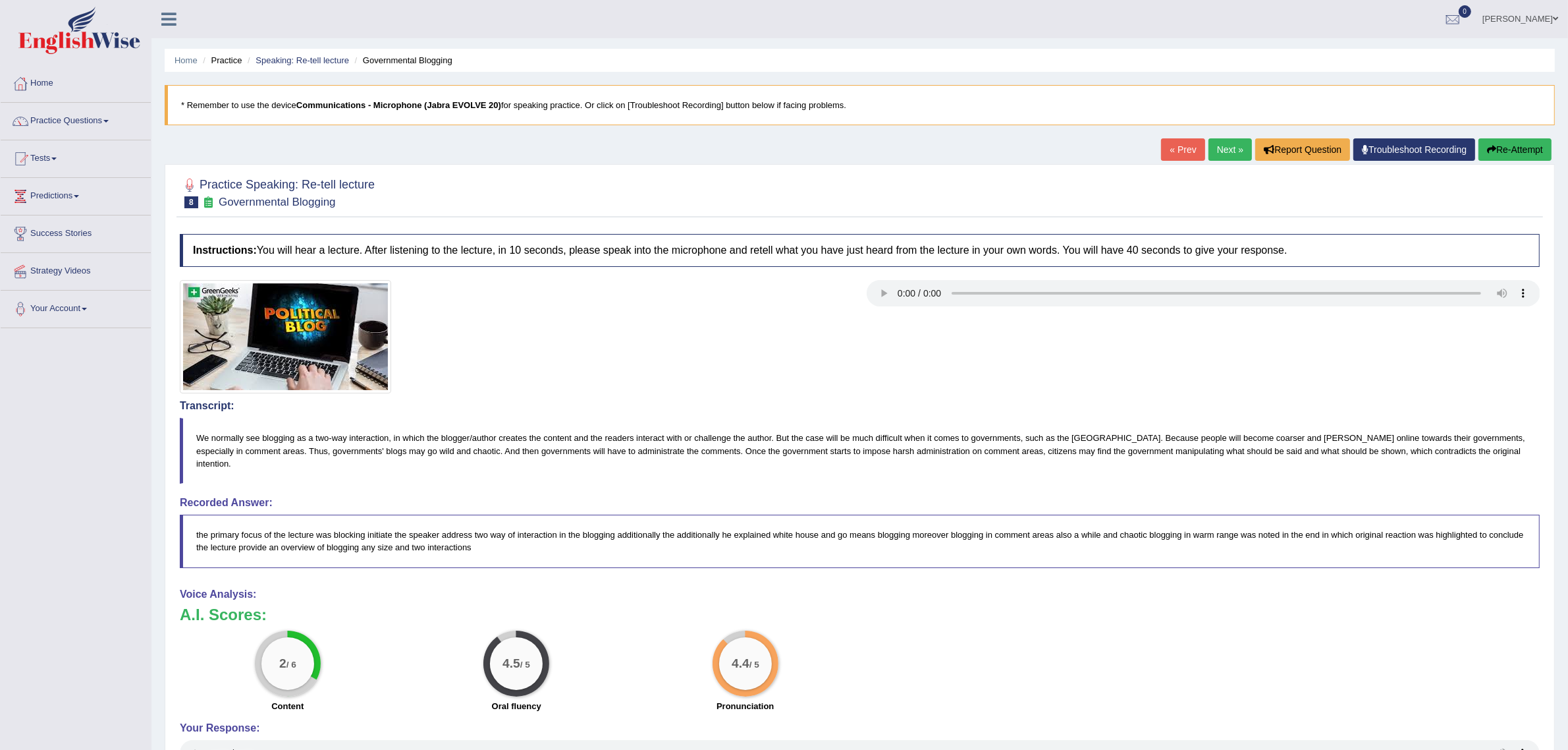
click at [1508, 157] on button "Re-Attempt" at bounding box center [1515, 150] width 73 height 23
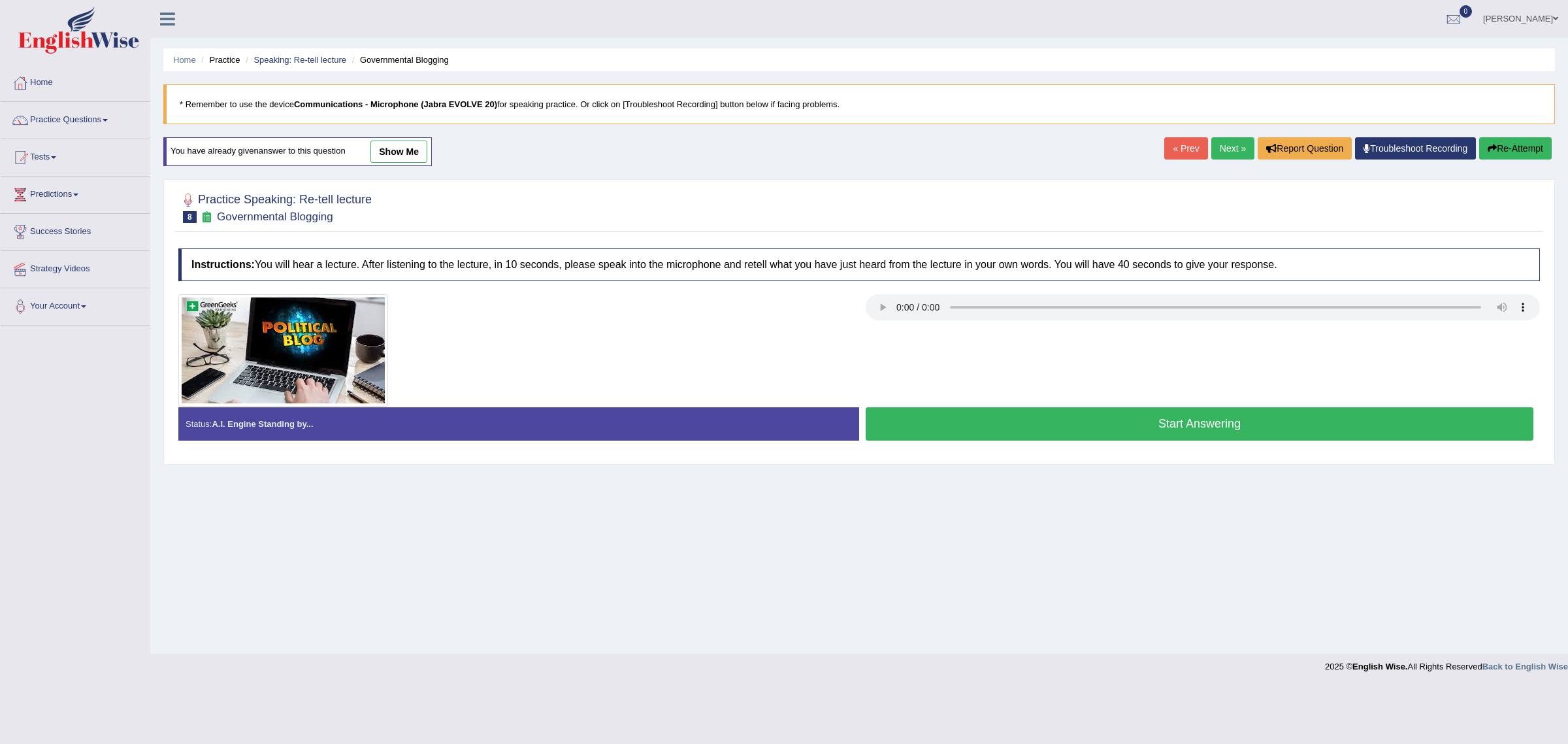
click at [970, 430] on button "Start Answering" at bounding box center [1200, 424] width 668 height 33
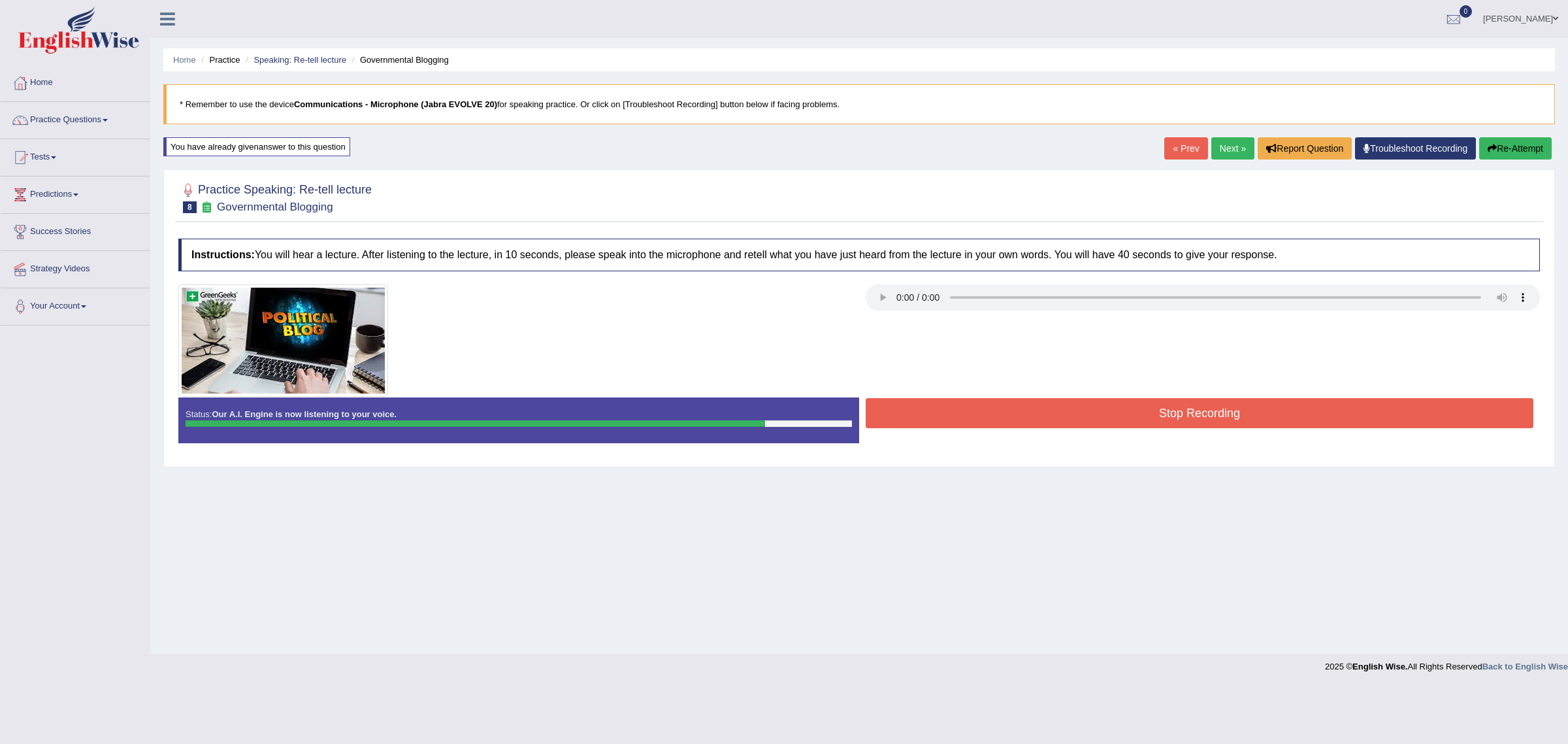
click at [973, 414] on button "Stop Recording" at bounding box center [1200, 413] width 668 height 30
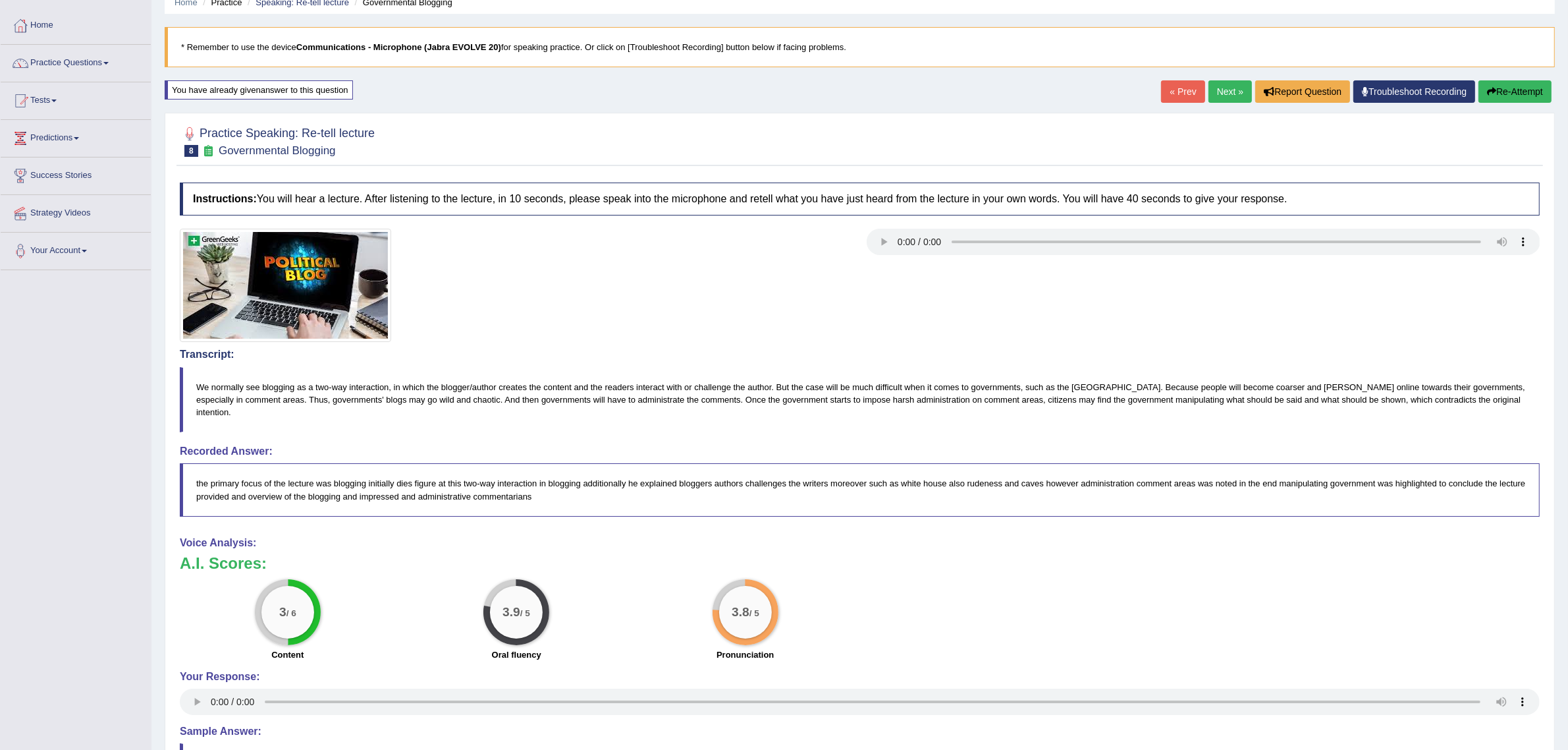
scroll to position [57, 0]
click at [1516, 84] on button "Re-Attempt" at bounding box center [1515, 93] width 73 height 23
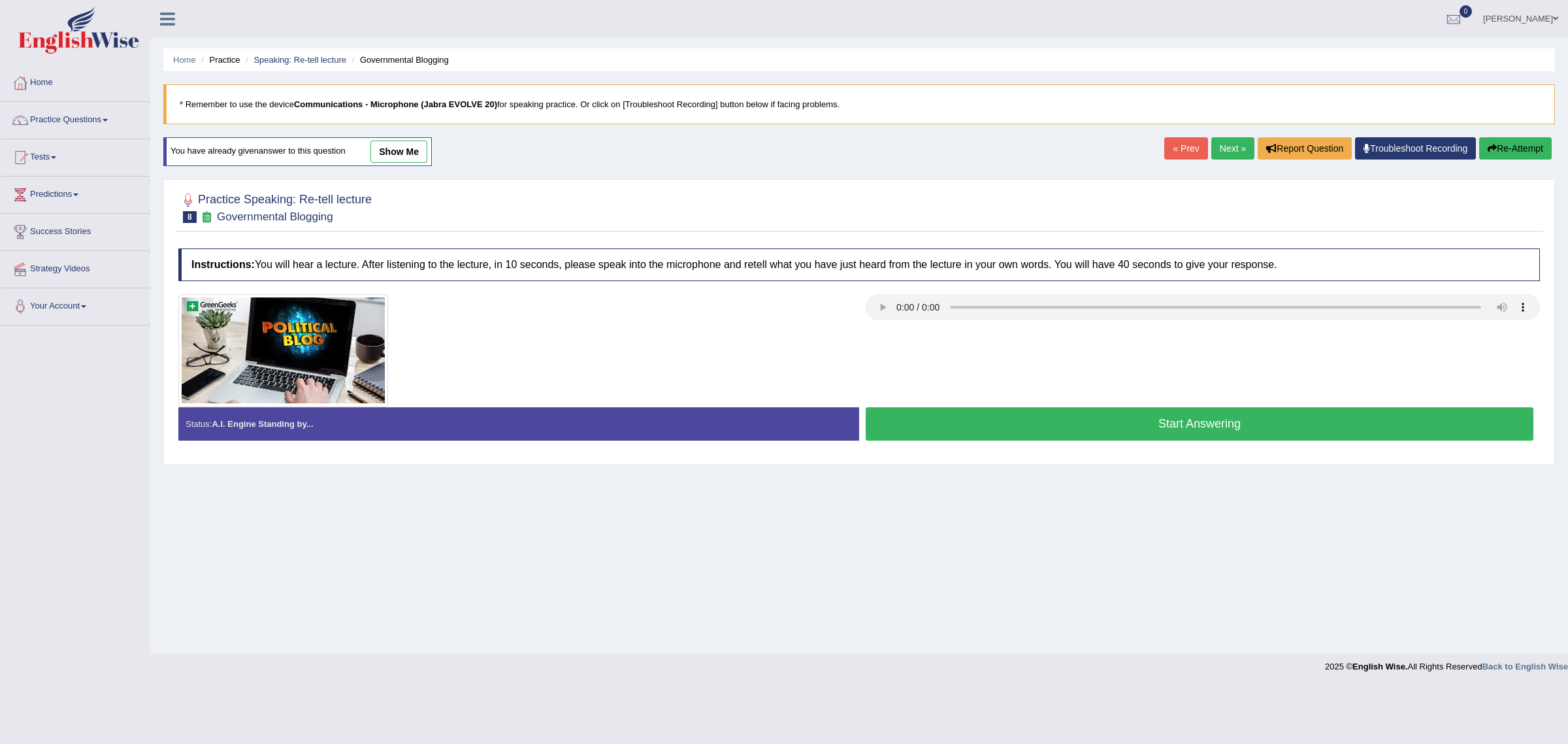
click at [1288, 423] on button "Start Answering" at bounding box center [1200, 424] width 668 height 33
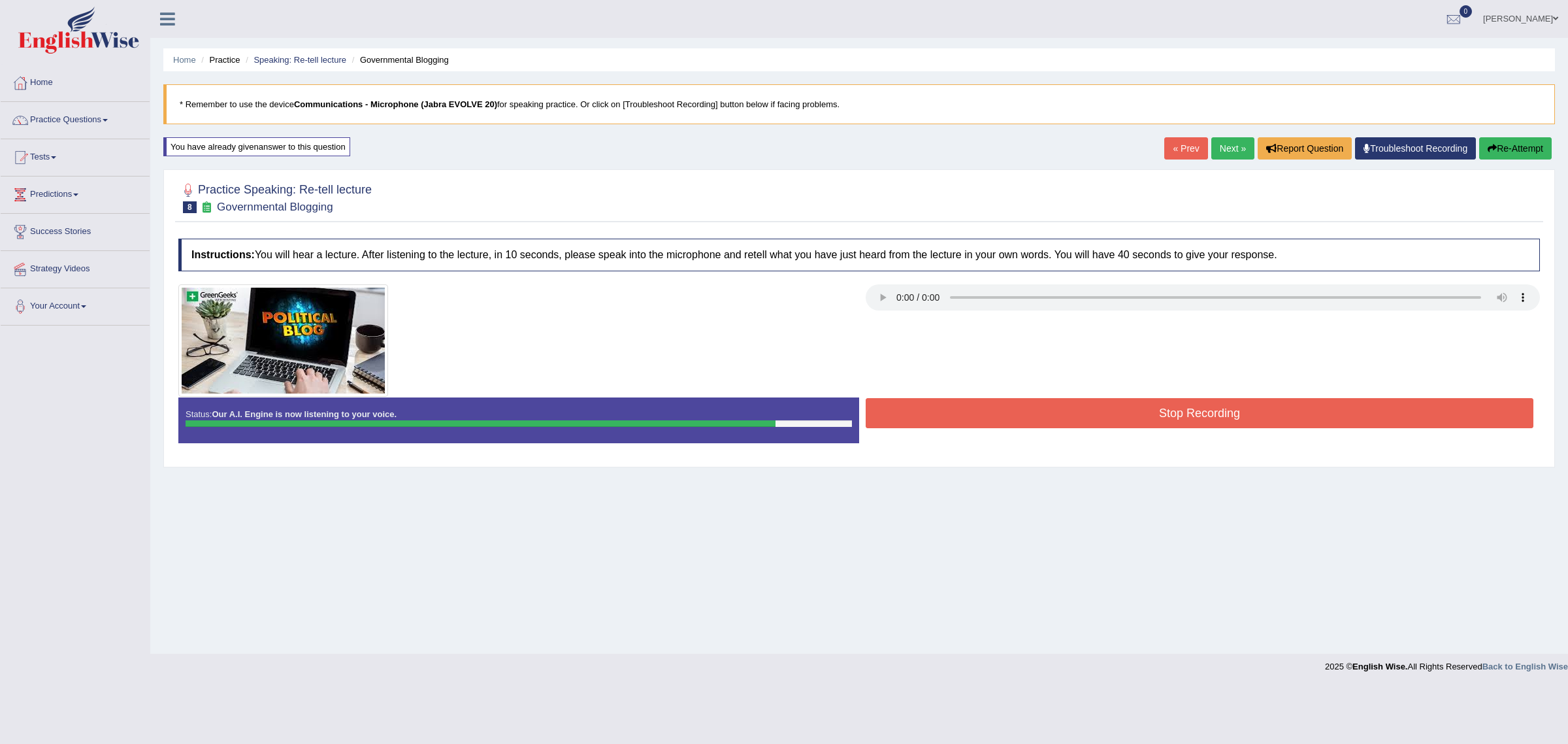
click at [1056, 407] on button "Stop Recording" at bounding box center [1200, 413] width 668 height 30
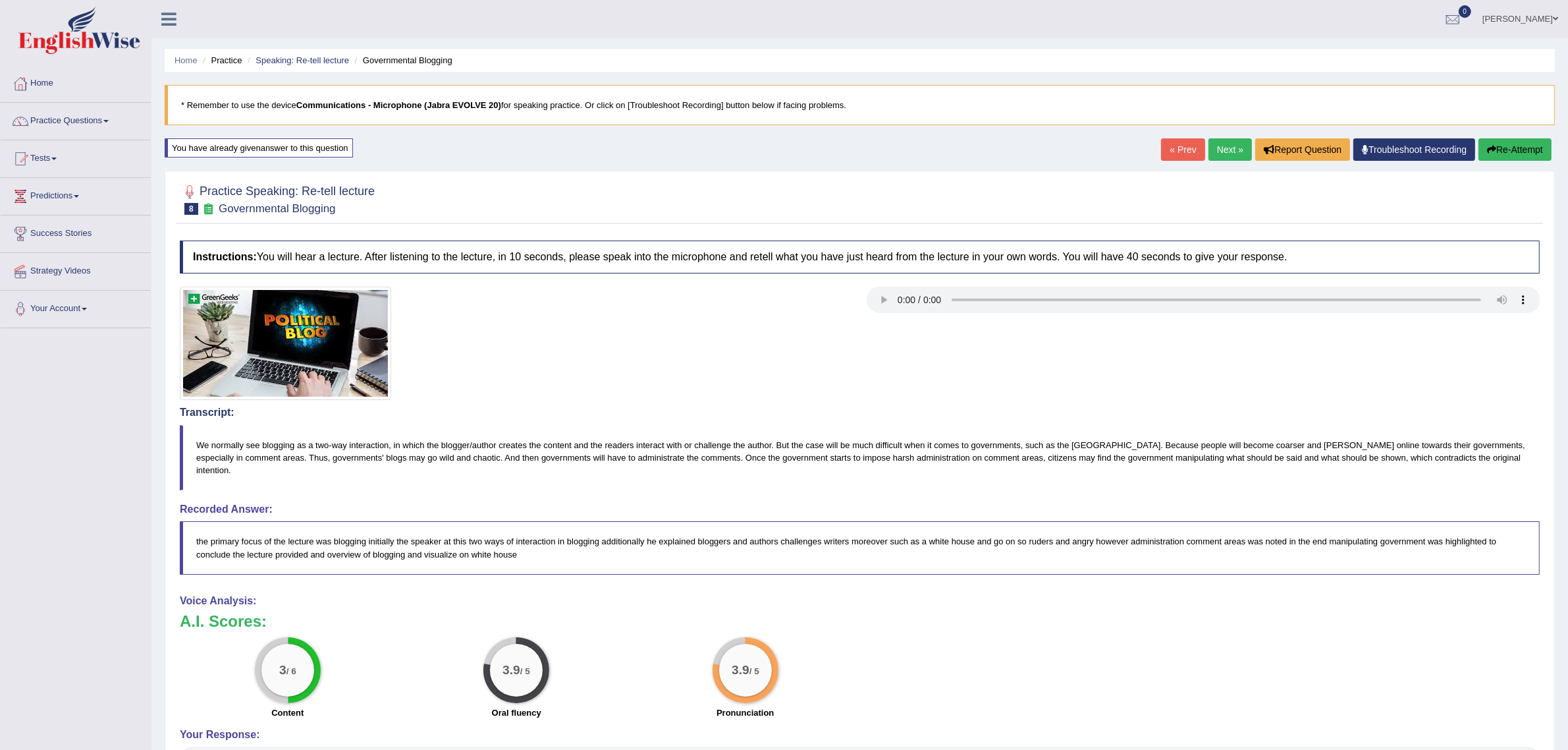
click at [1502, 156] on button "Re-Attempt" at bounding box center [1515, 150] width 73 height 23
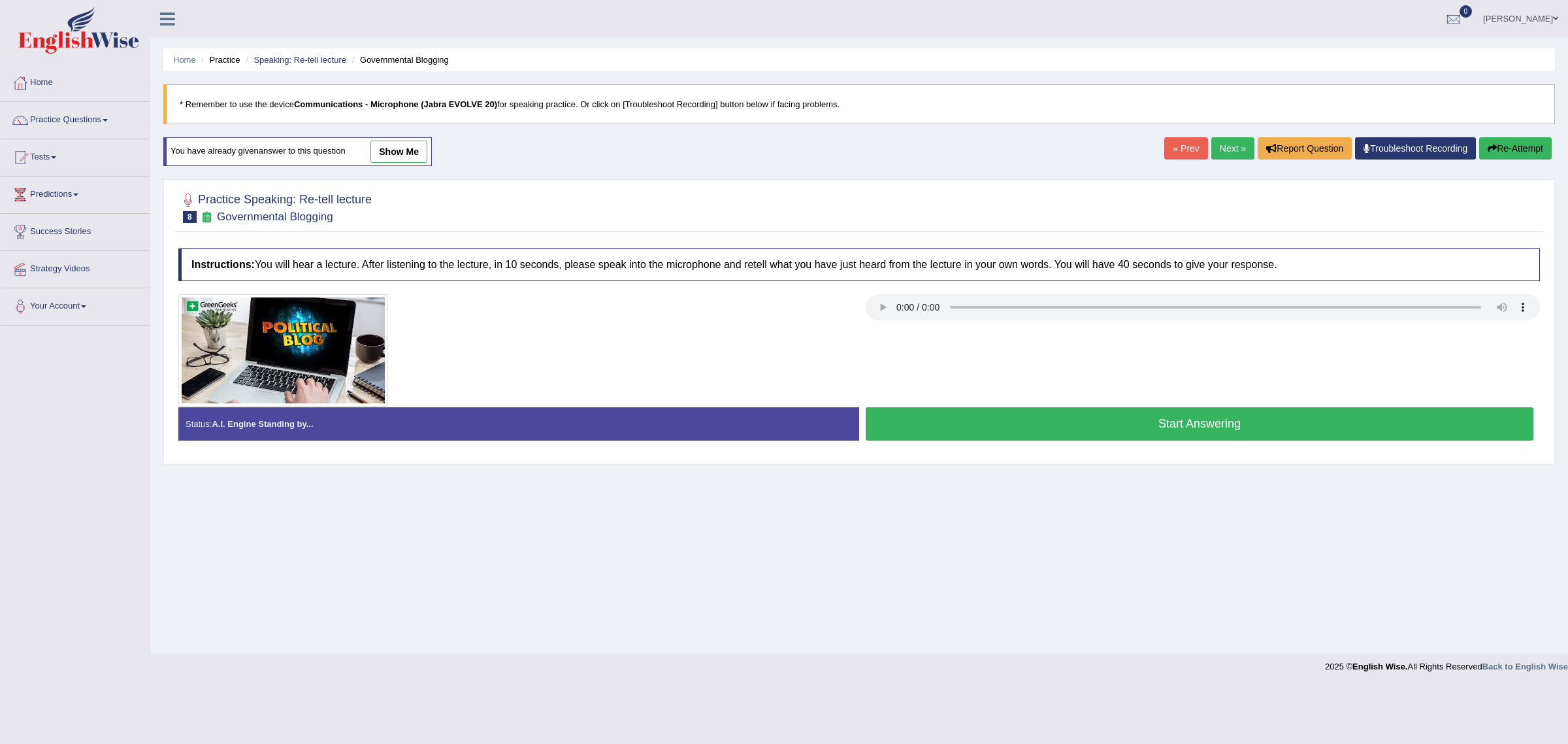
click at [1287, 426] on button "Start Answering" at bounding box center [1200, 424] width 668 height 33
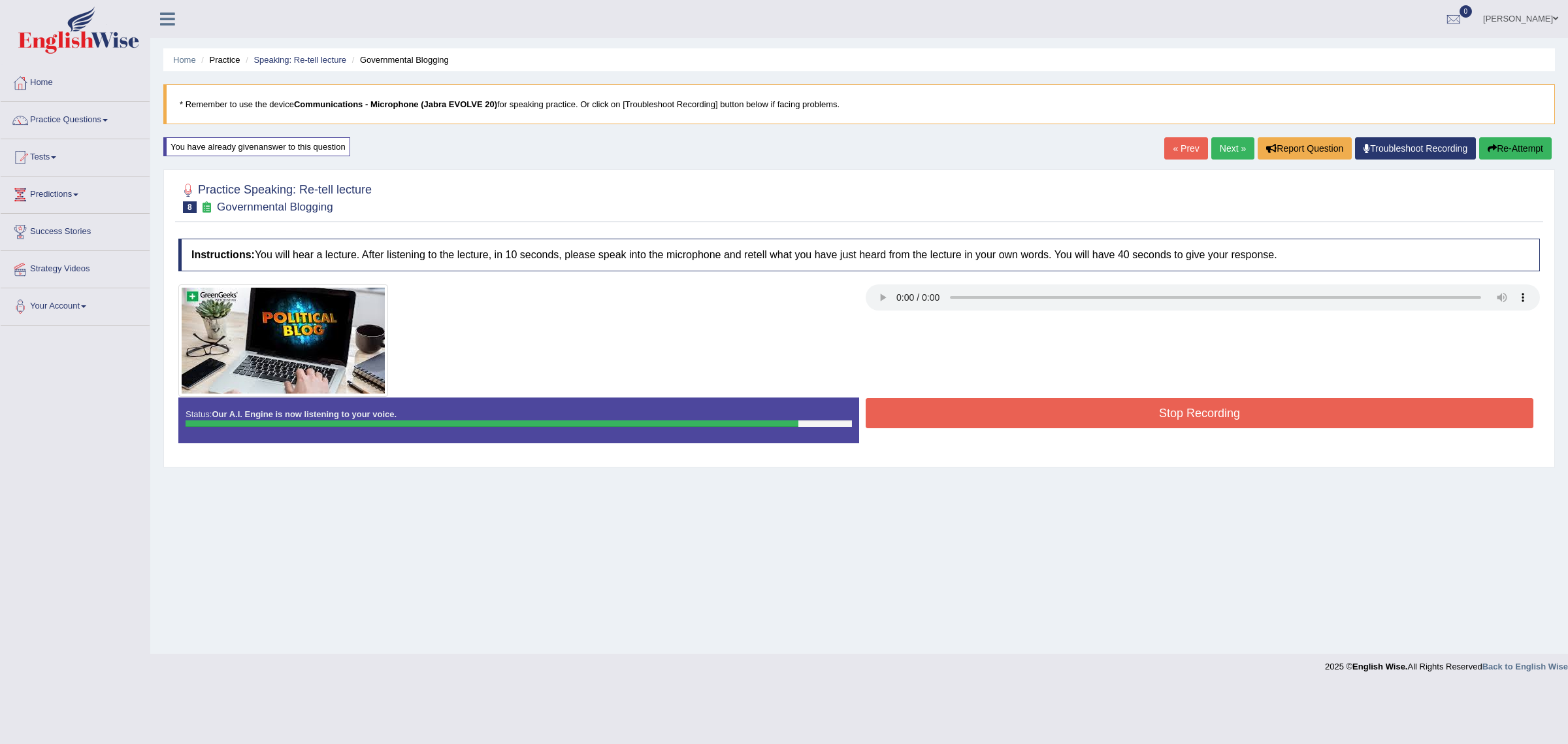
click at [1155, 413] on button "Stop Recording" at bounding box center [1200, 413] width 668 height 30
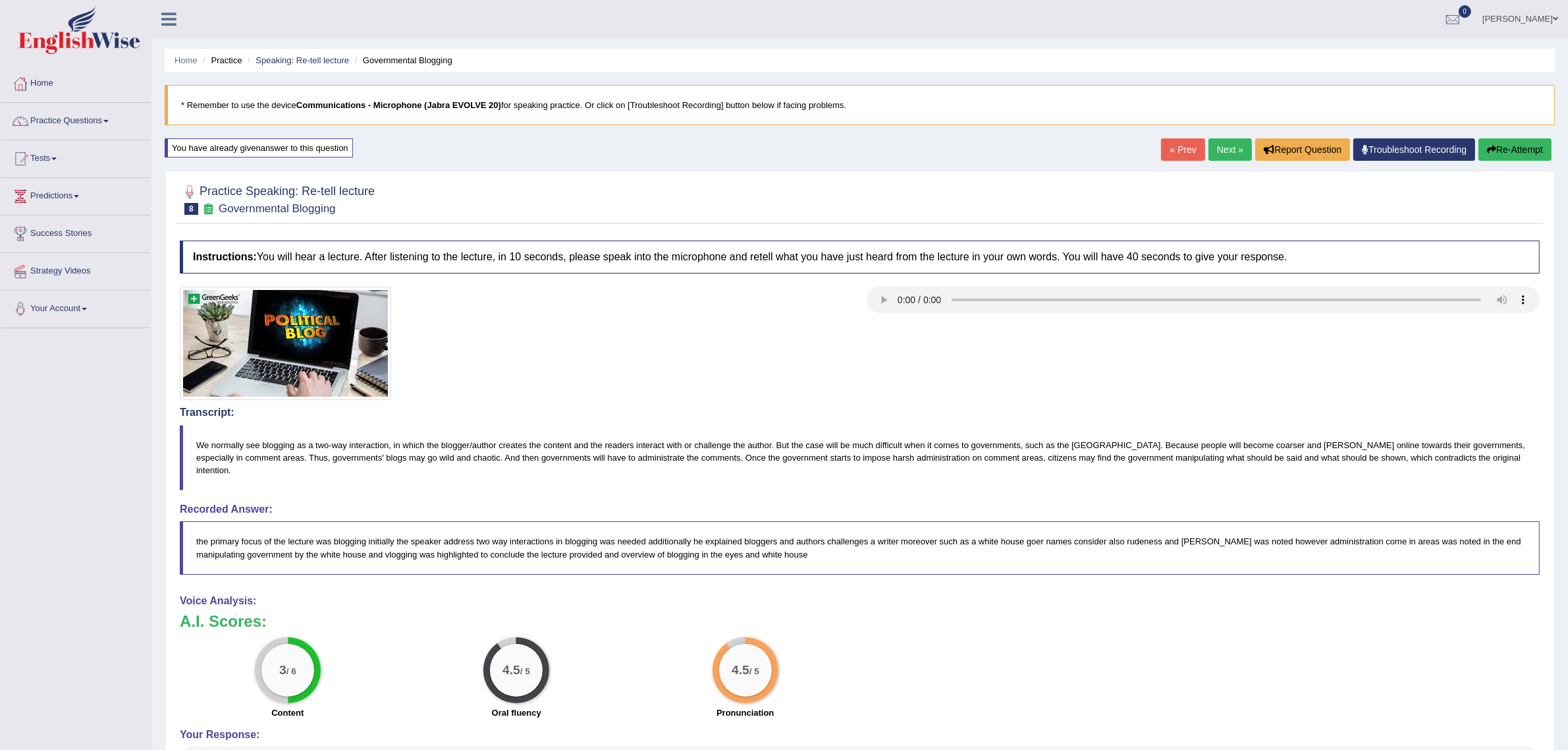
click at [1216, 145] on link "Next »" at bounding box center [1231, 150] width 44 height 23
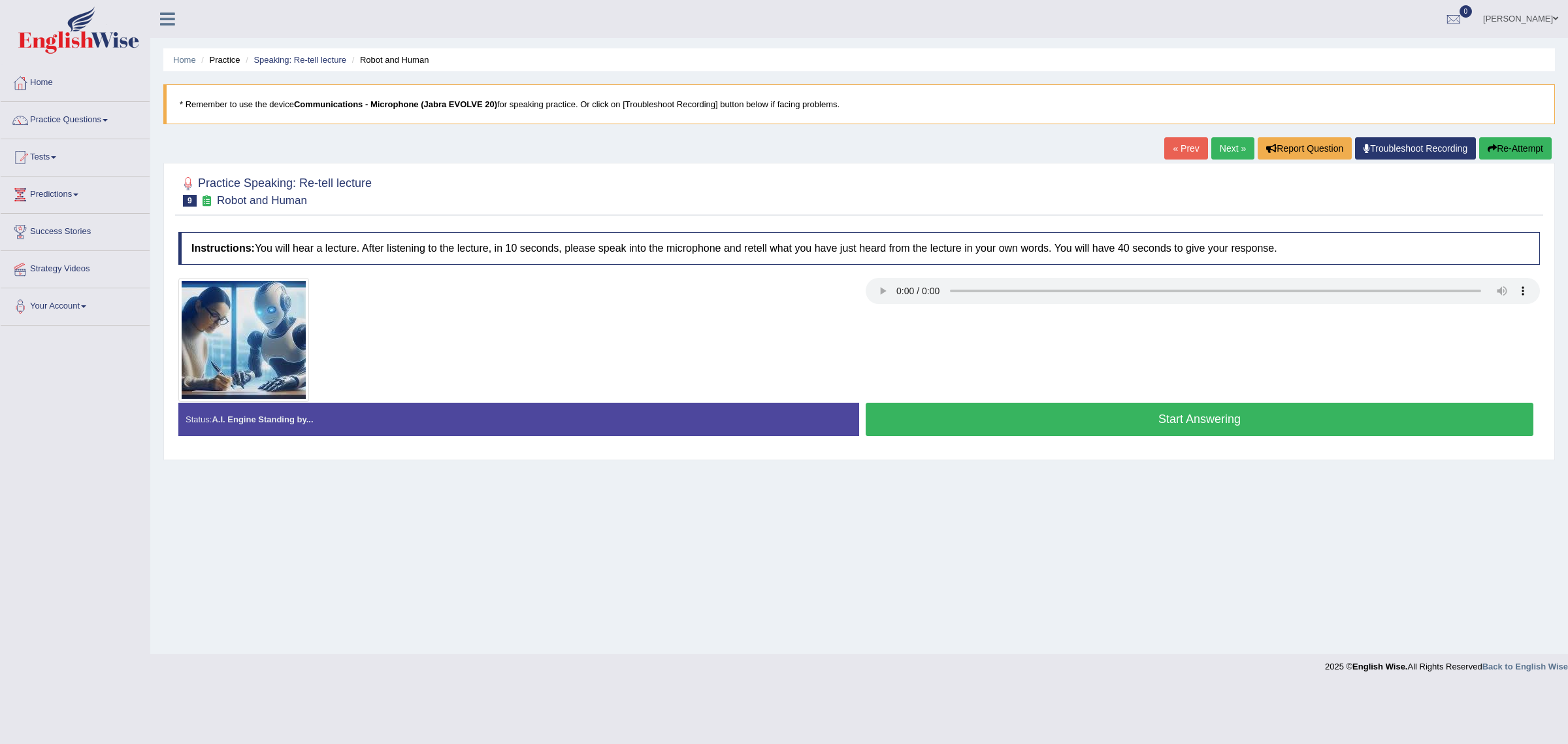
click at [915, 426] on button "Start Answering" at bounding box center [1200, 419] width 668 height 33
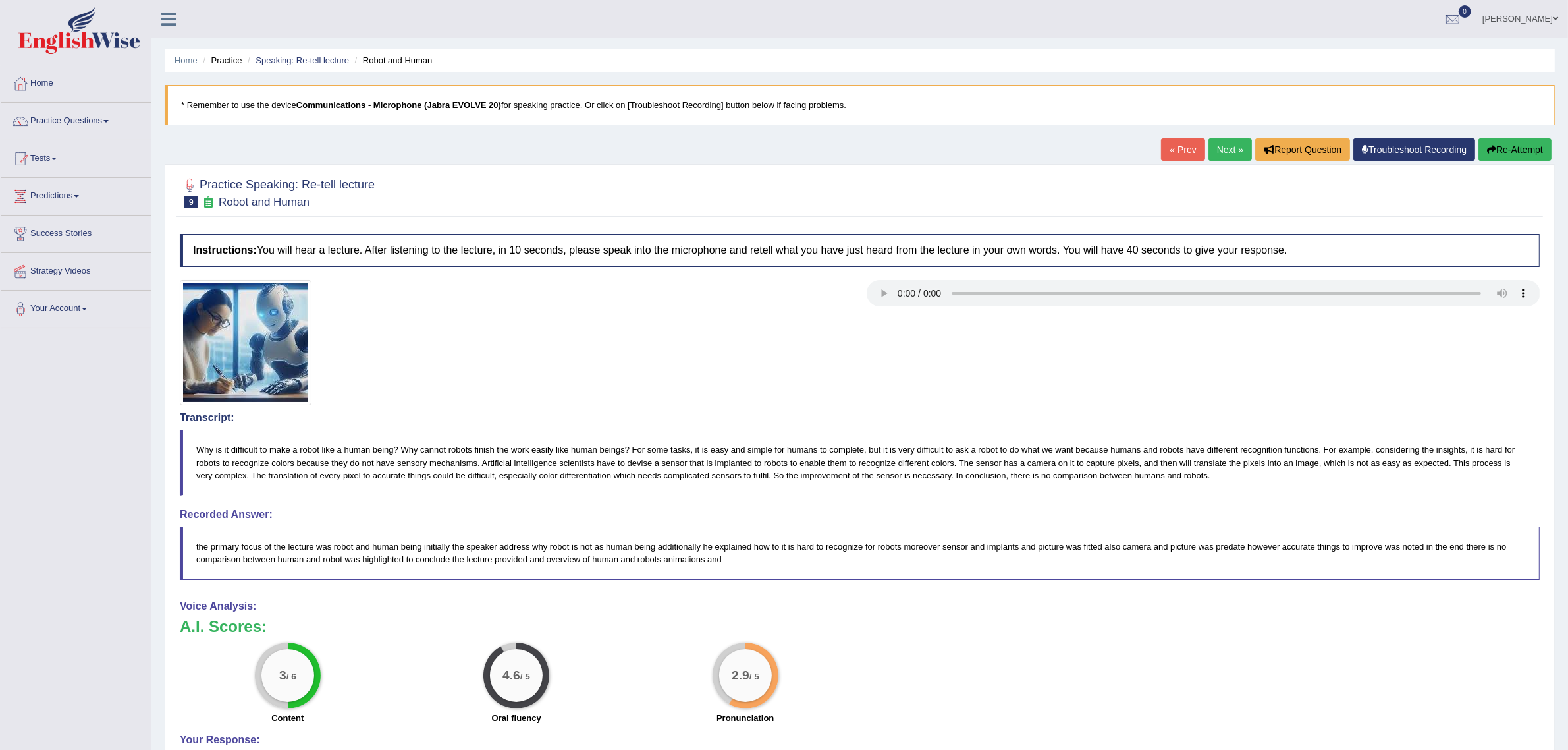
click at [1530, 146] on button "Re-Attempt" at bounding box center [1515, 150] width 73 height 23
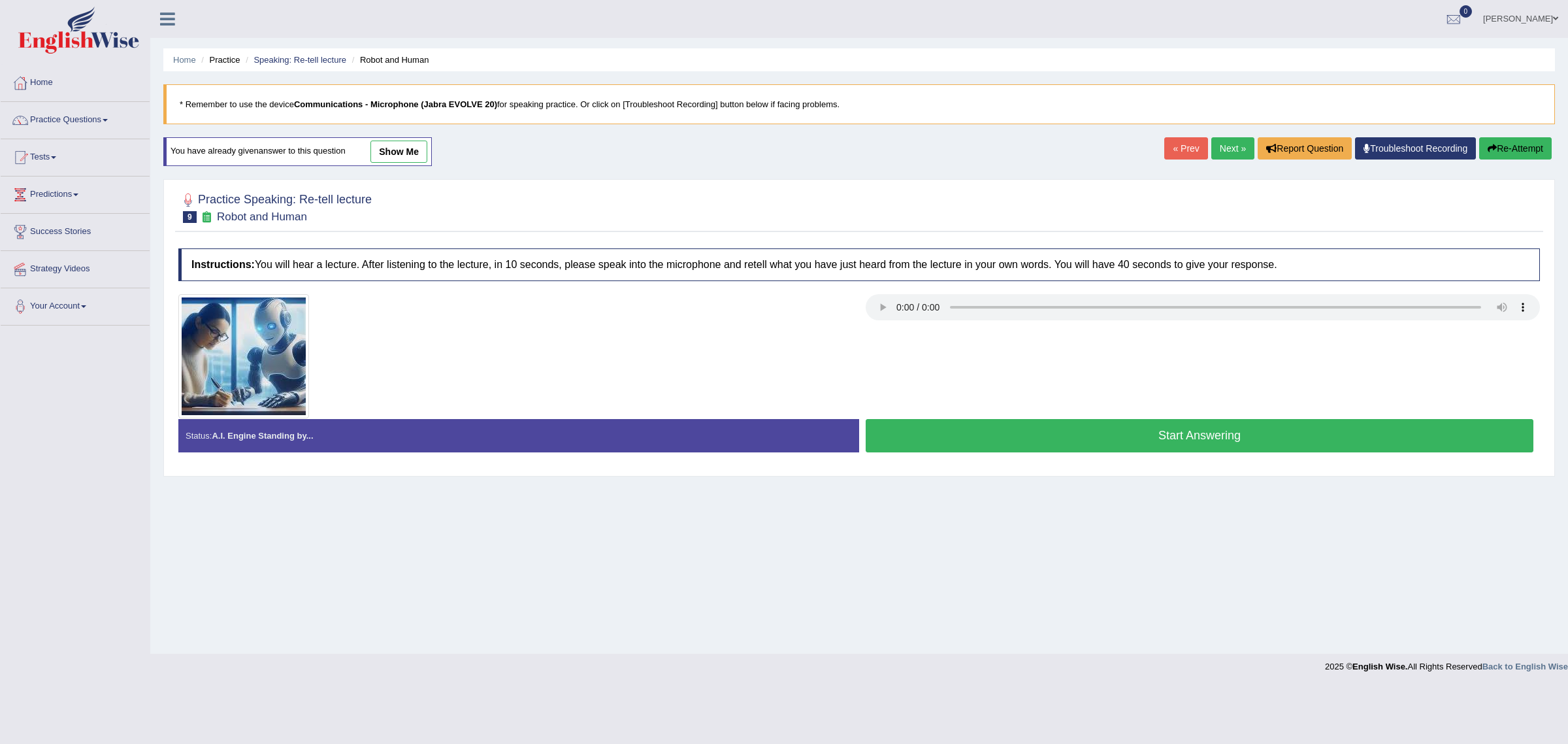
click at [1176, 444] on button "Start Answering" at bounding box center [1200, 435] width 668 height 33
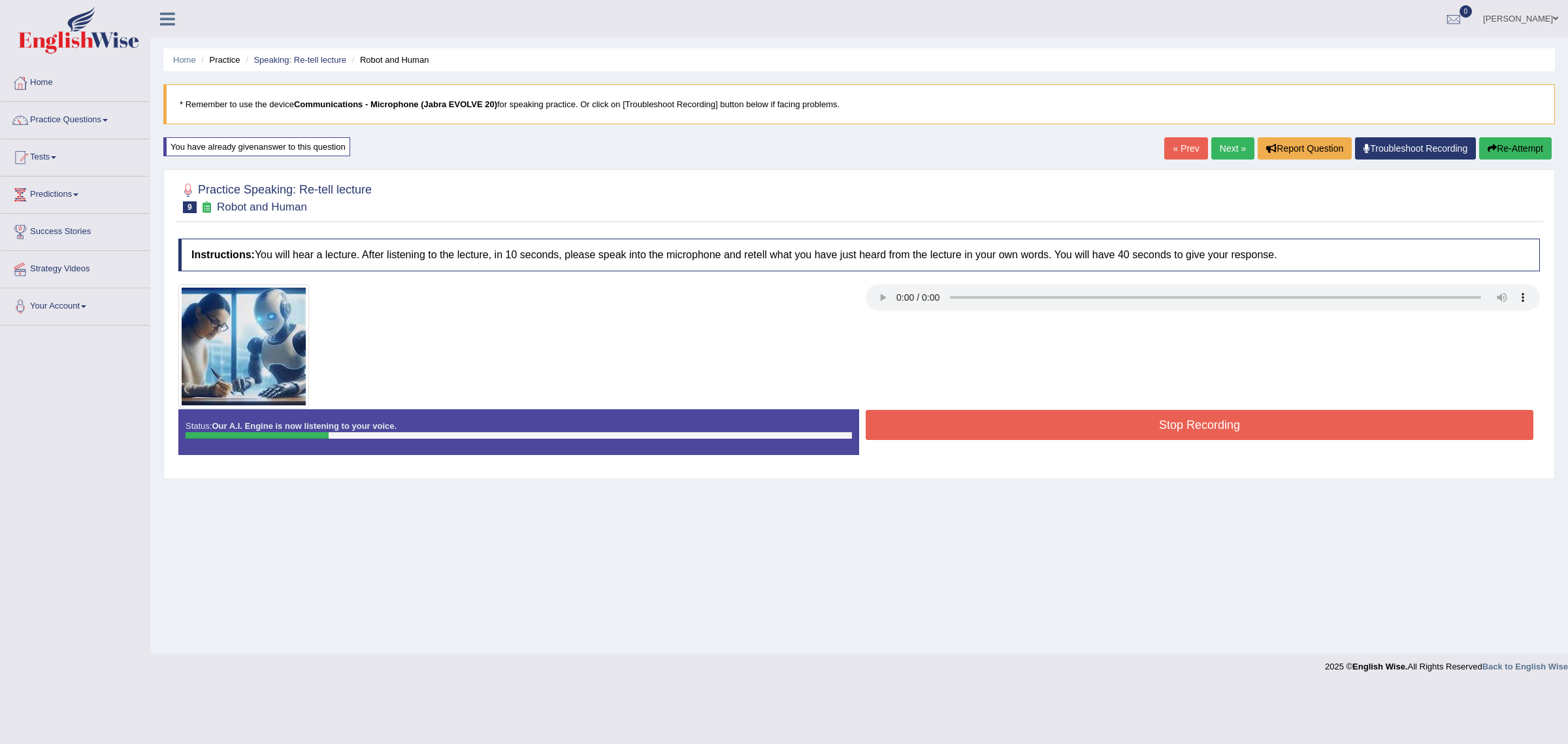
click at [1526, 151] on button "Re-Attempt" at bounding box center [1515, 148] width 73 height 22
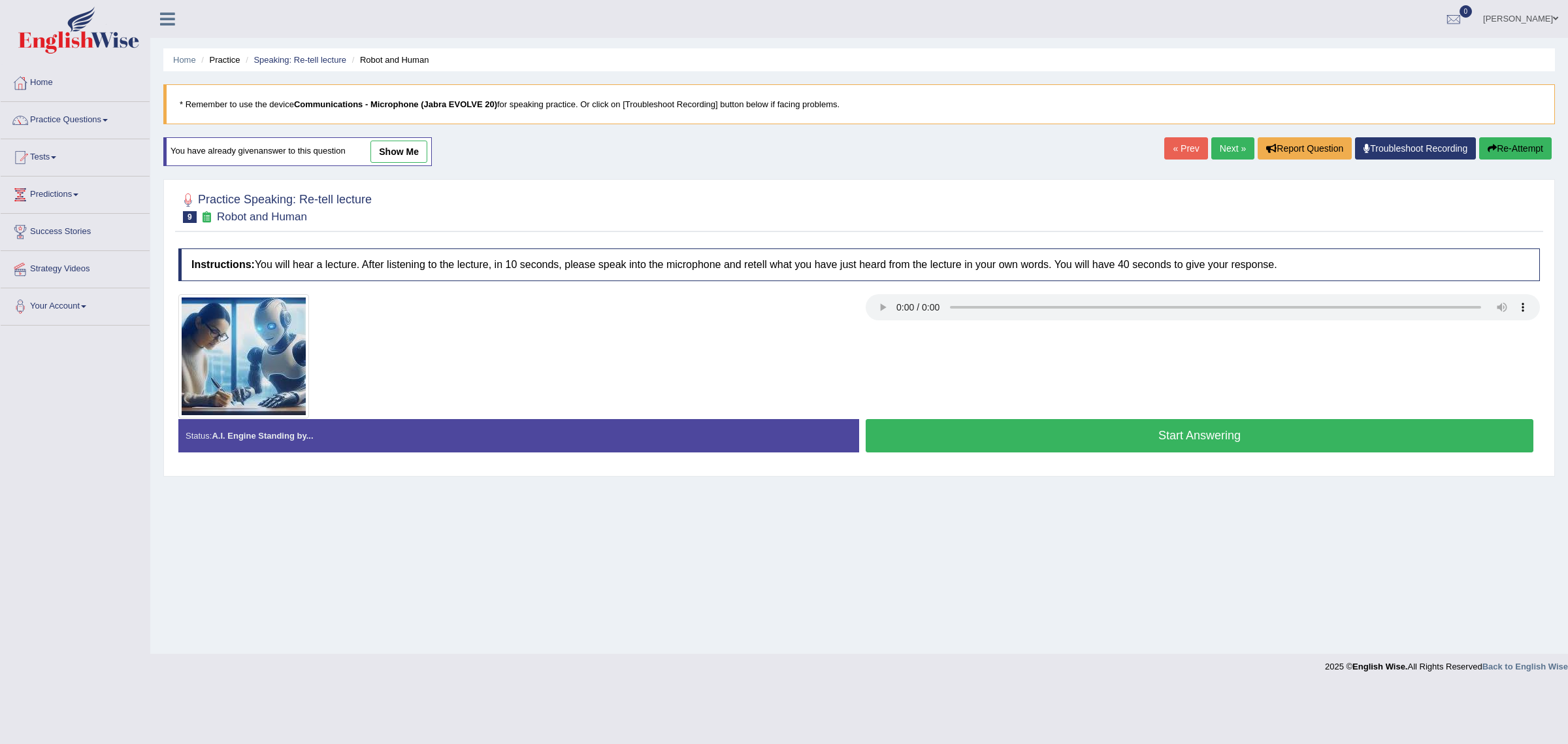
drag, startPoint x: 935, startPoint y: 436, endPoint x: 935, endPoint y: 444, distance: 8.0
click at [936, 439] on button "Start Answering" at bounding box center [1200, 435] width 668 height 33
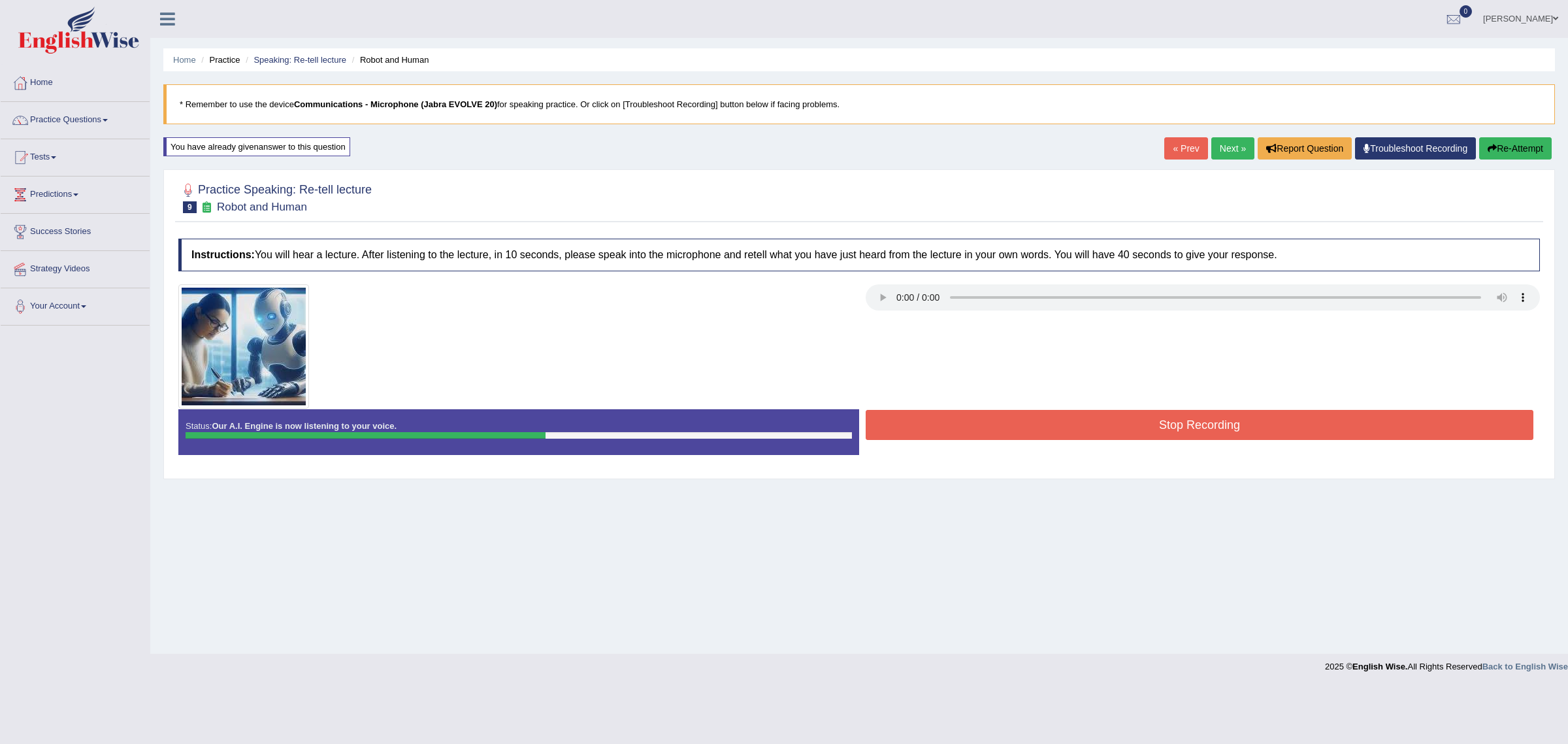
click at [1517, 147] on button "Re-Attempt" at bounding box center [1515, 148] width 73 height 22
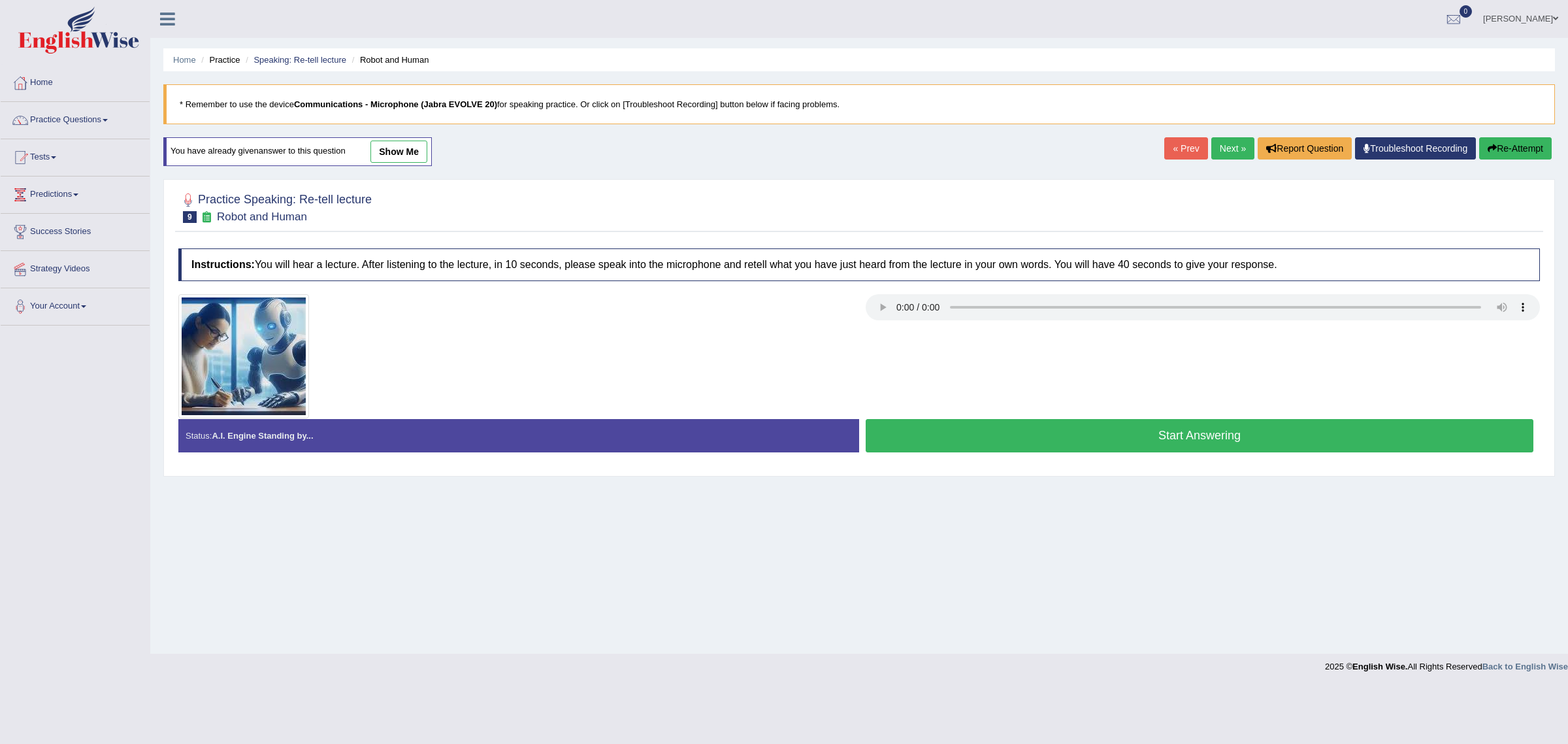
click at [1258, 442] on button "Start Answering" at bounding box center [1200, 435] width 668 height 33
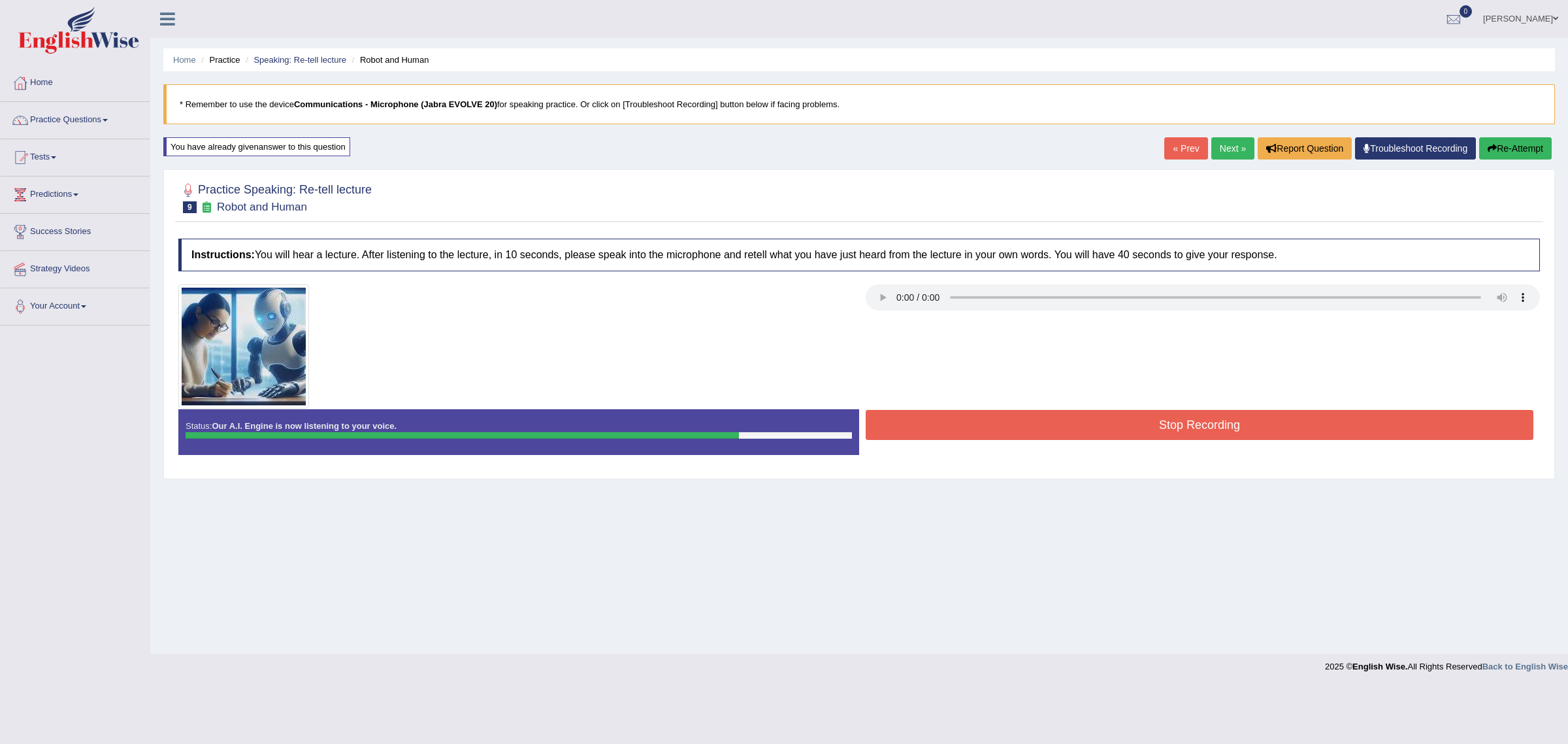
click at [1262, 432] on button "Stop Recording" at bounding box center [1200, 425] width 668 height 30
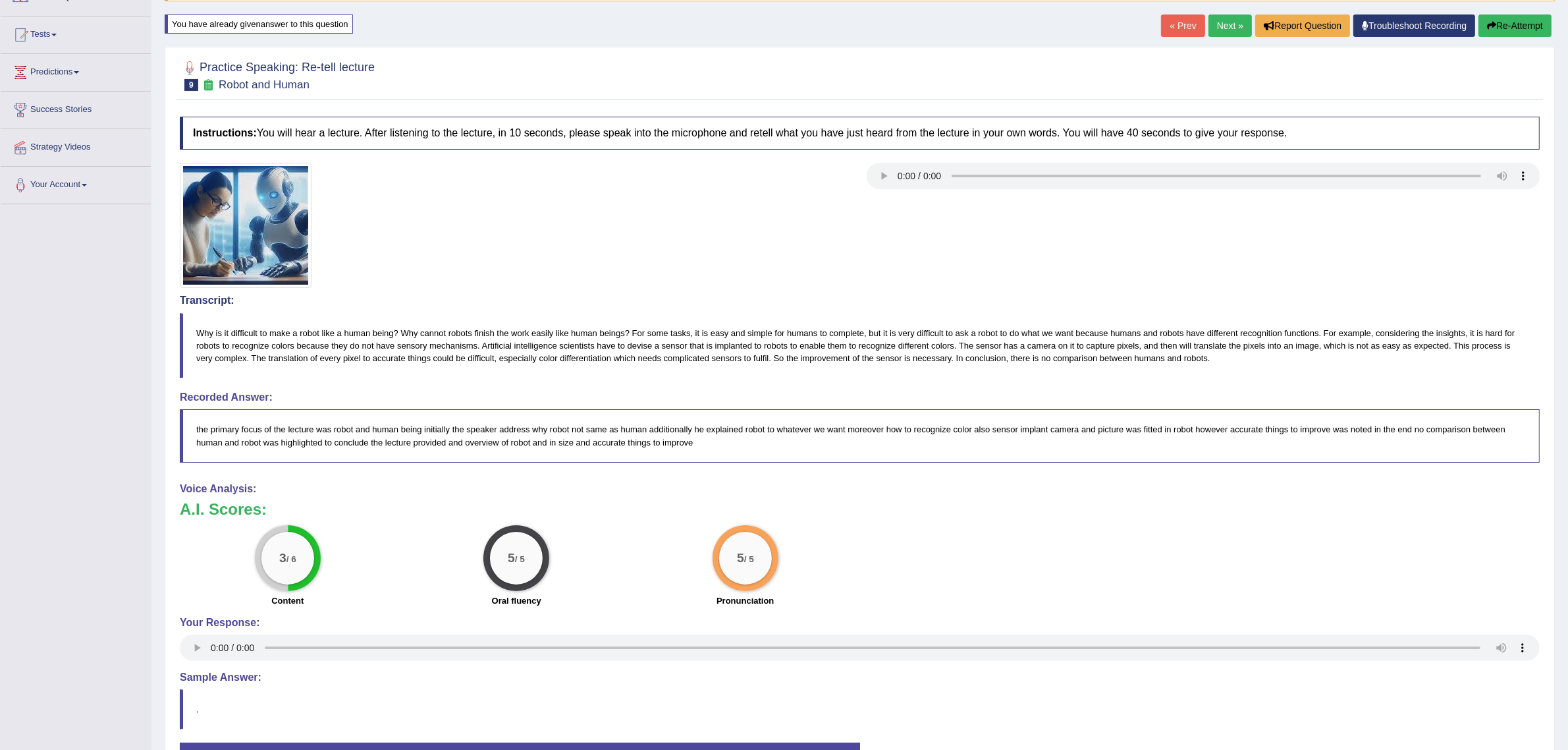
scroll to position [165, 0]
